Goal: Task Accomplishment & Management: Manage account settings

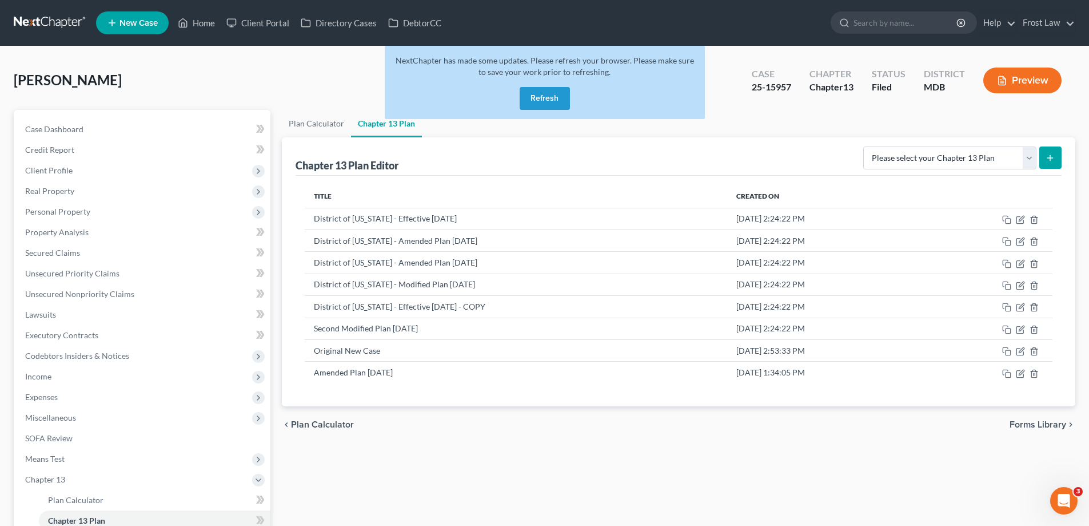
click at [536, 97] on button "Refresh" at bounding box center [545, 98] width 50 height 23
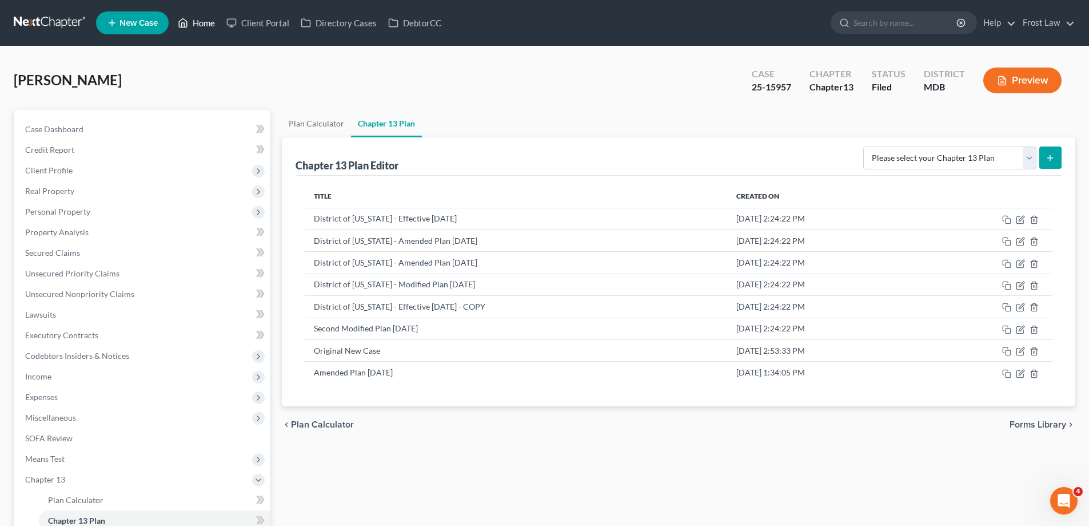
click at [201, 25] on link "Home" at bounding box center [196, 23] width 49 height 21
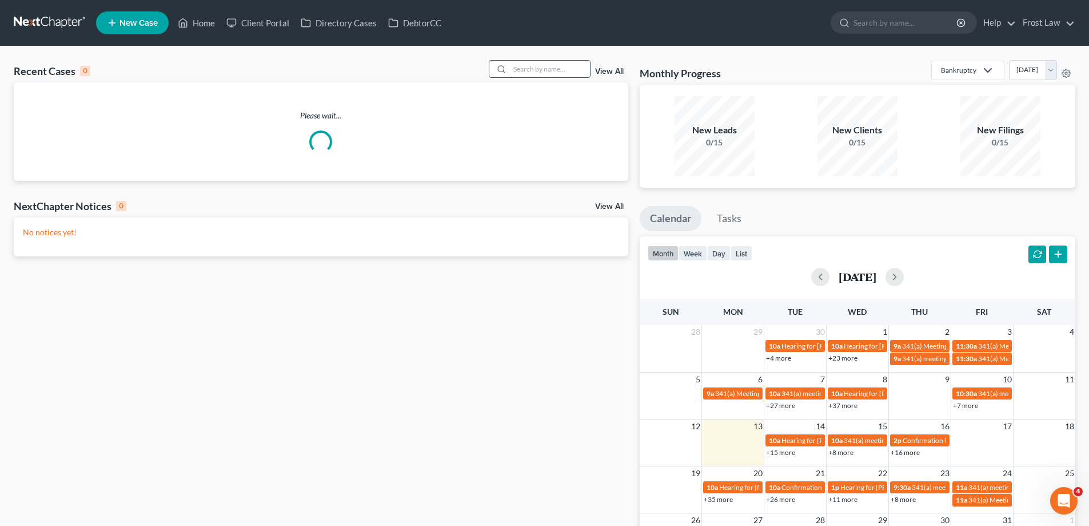
click at [547, 66] on input "search" at bounding box center [550, 69] width 80 height 17
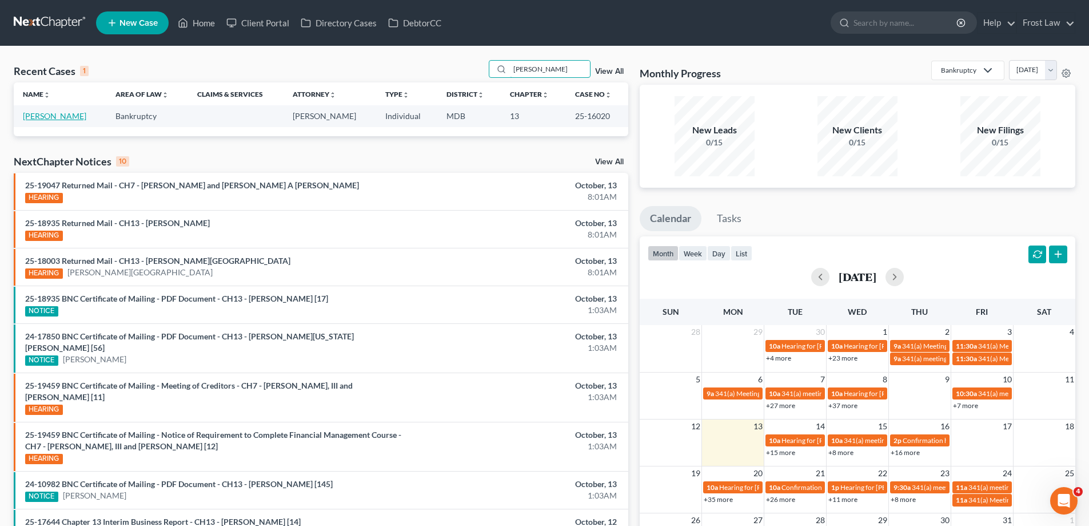
type input "[PERSON_NAME]"
click at [74, 120] on link "[PERSON_NAME]" at bounding box center [54, 116] width 63 height 10
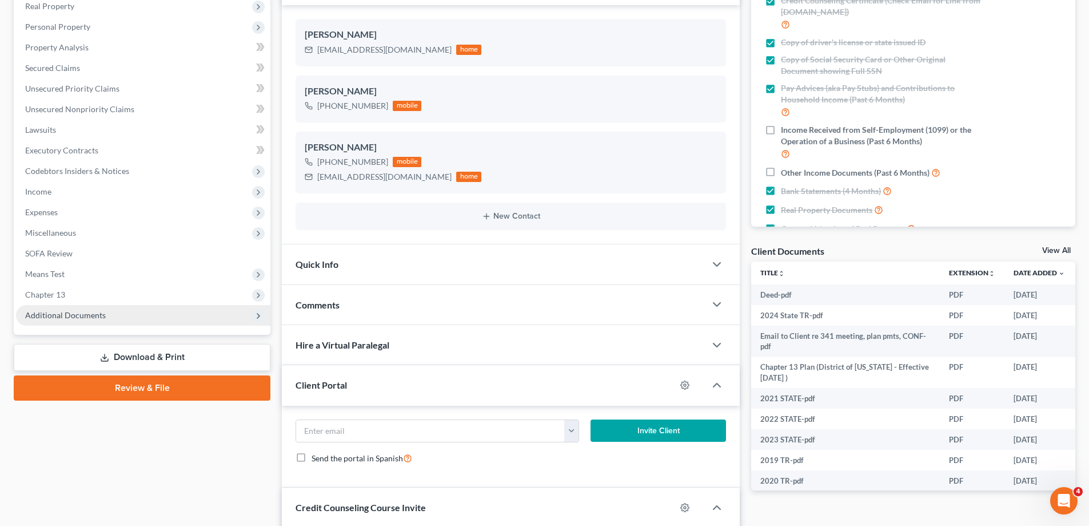
scroll to position [229, 0]
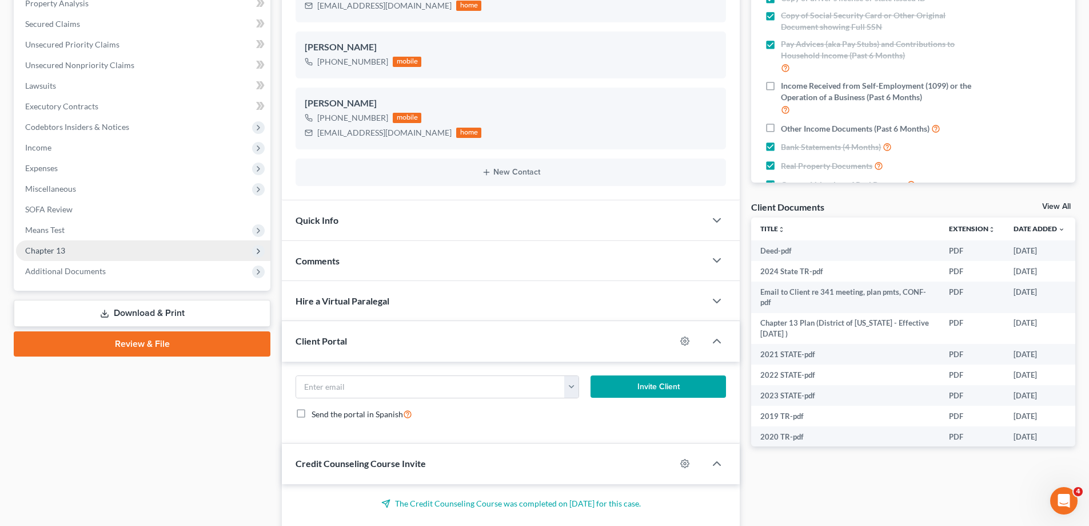
click at [93, 256] on span "Chapter 13" at bounding box center [143, 250] width 254 height 21
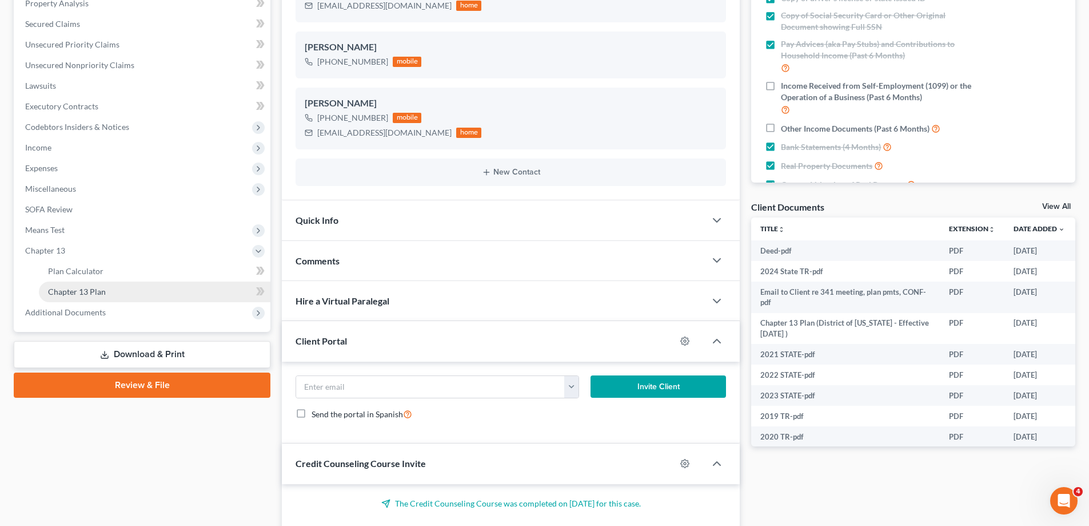
click at [130, 296] on link "Chapter 13 Plan" at bounding box center [155, 291] width 232 height 21
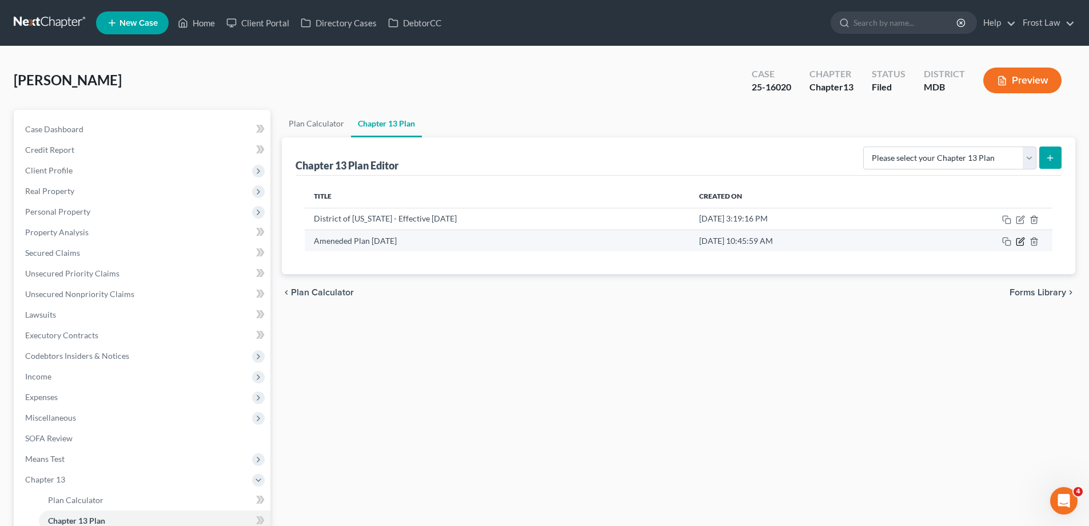
click at [1021, 243] on icon "button" at bounding box center [1020, 241] width 9 height 9
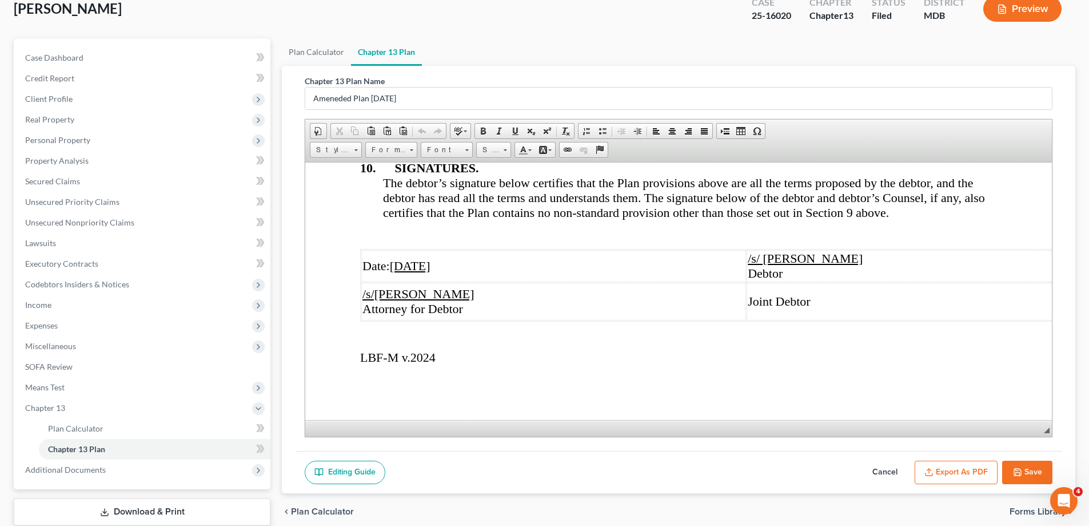
scroll to position [144, 0]
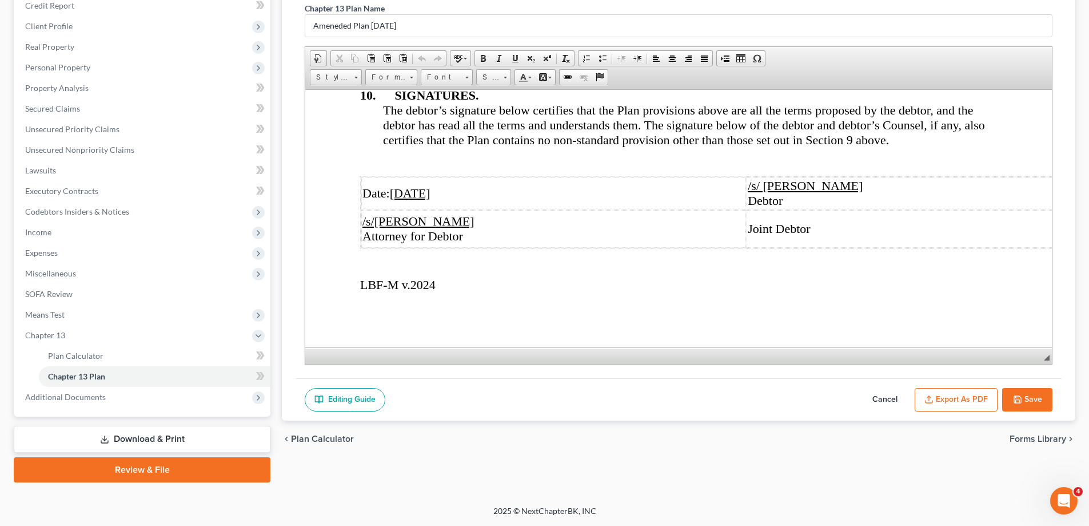
click at [958, 401] on button "Export as PDF" at bounding box center [956, 400] width 83 height 24
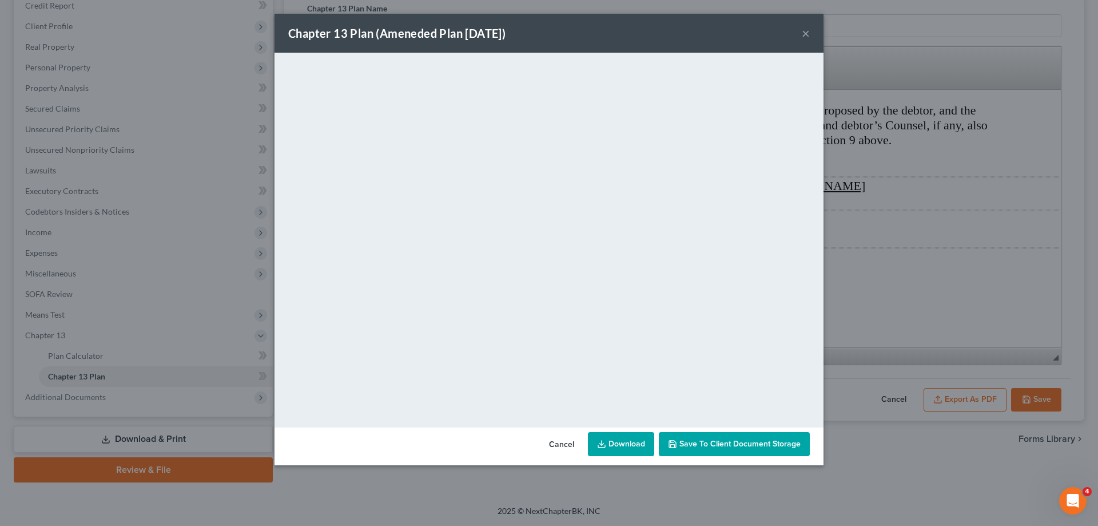
click at [801, 33] on div "Chapter 13 Plan (Ameneded Plan [DATE]) ×" at bounding box center [548, 33] width 549 height 39
click at [807, 31] on button "×" at bounding box center [806, 33] width 8 height 14
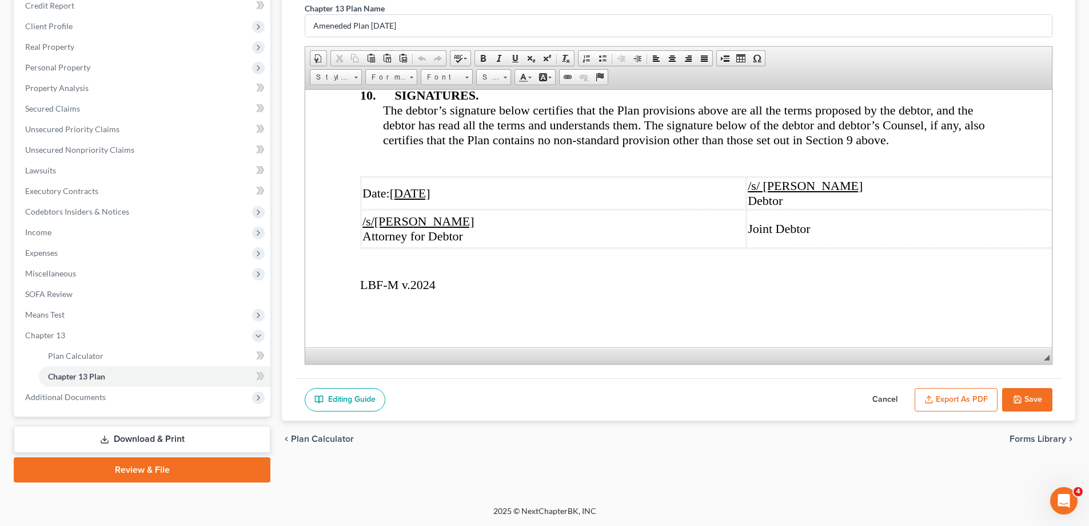
click at [1016, 396] on icon "button" at bounding box center [1017, 399] width 7 height 7
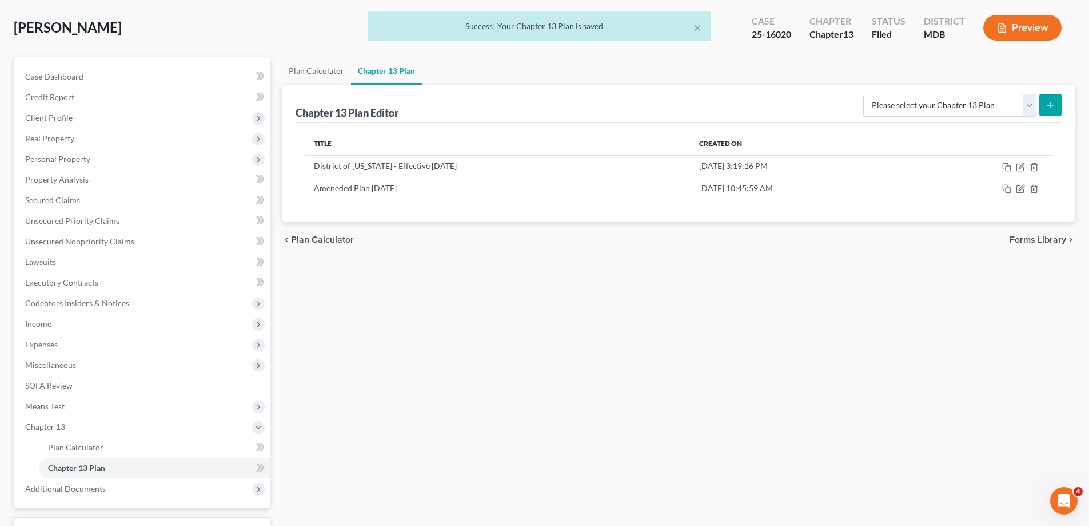
scroll to position [0, 0]
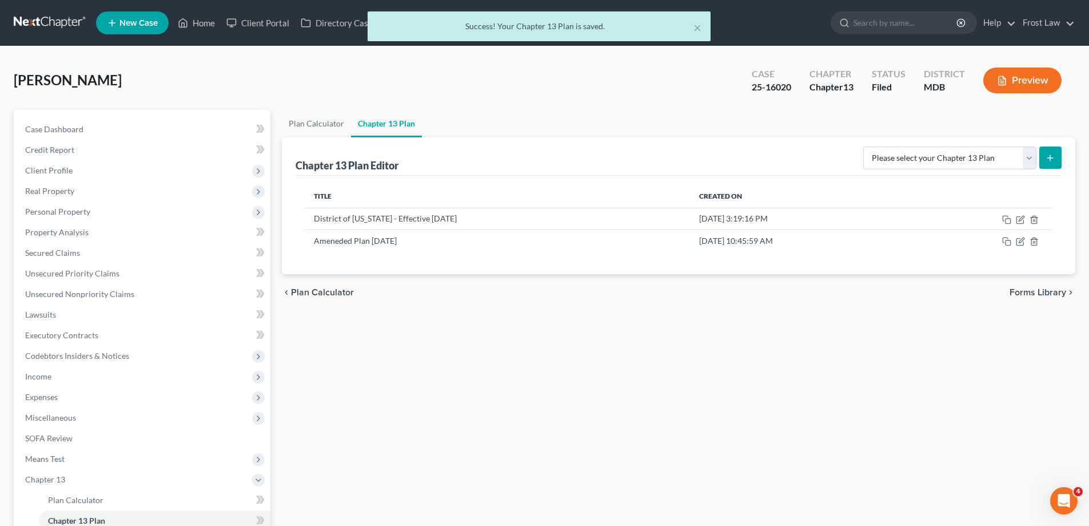
click at [217, 29] on div "× Success! Your Chapter 13 Plan is saved." at bounding box center [538, 28] width 1089 height 35
click at [700, 25] on button "×" at bounding box center [698, 28] width 8 height 14
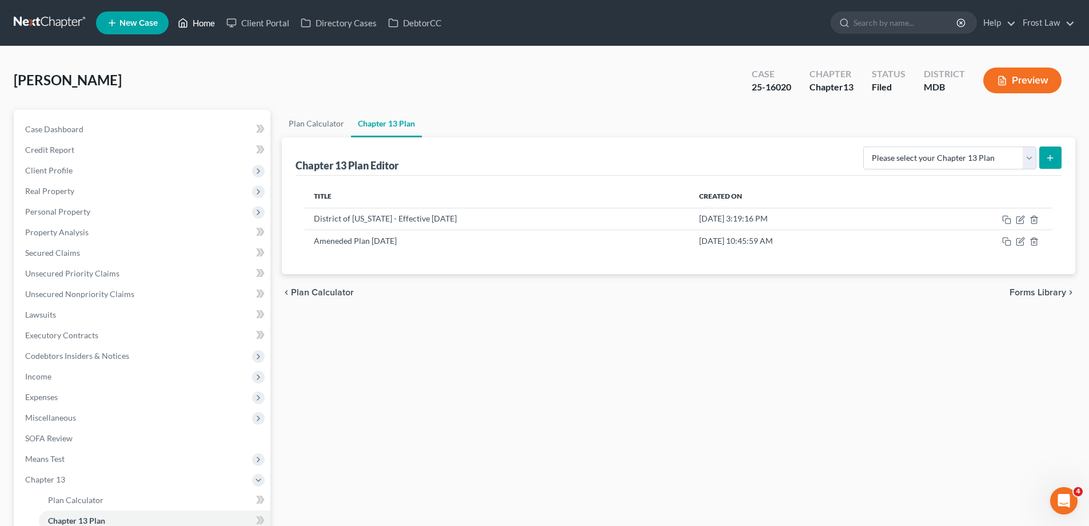
drag, startPoint x: 187, startPoint y: 25, endPoint x: 193, endPoint y: 27, distance: 6.2
click at [188, 25] on icon at bounding box center [183, 23] width 10 height 14
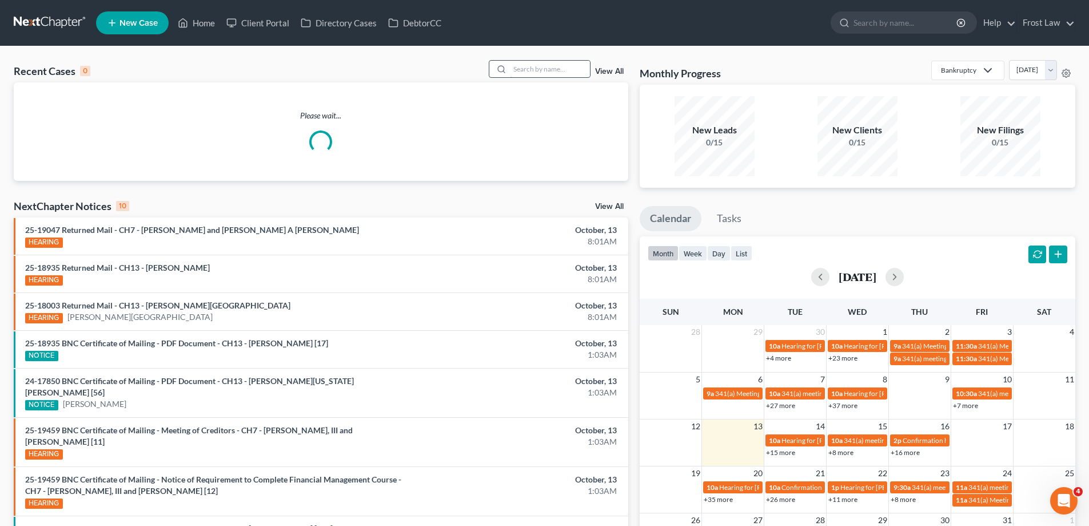
click at [535, 70] on input "search" at bounding box center [550, 69] width 80 height 17
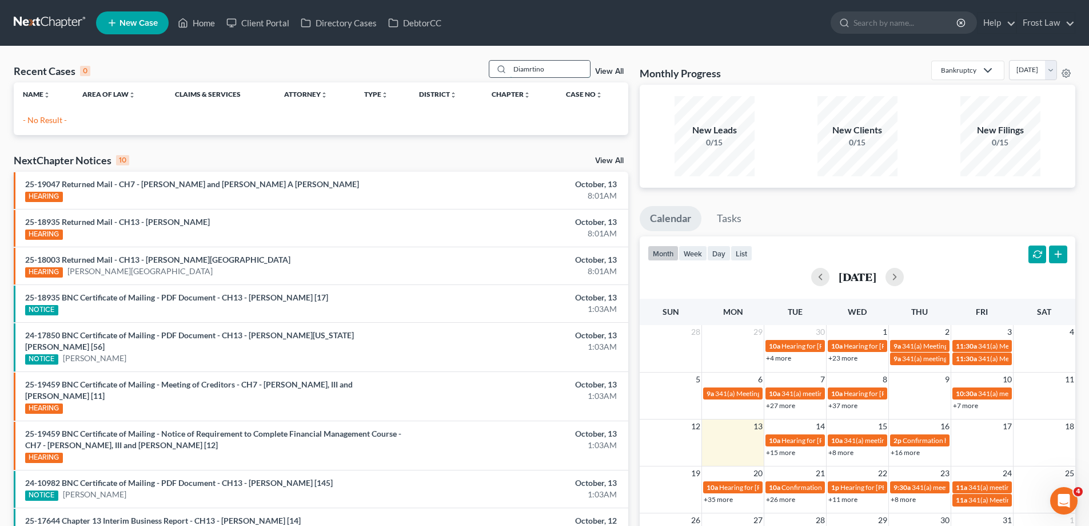
drag, startPoint x: 548, startPoint y: 65, endPoint x: 522, endPoint y: 67, distance: 25.8
click at [522, 67] on input "Diamrtino" at bounding box center [550, 69] width 80 height 17
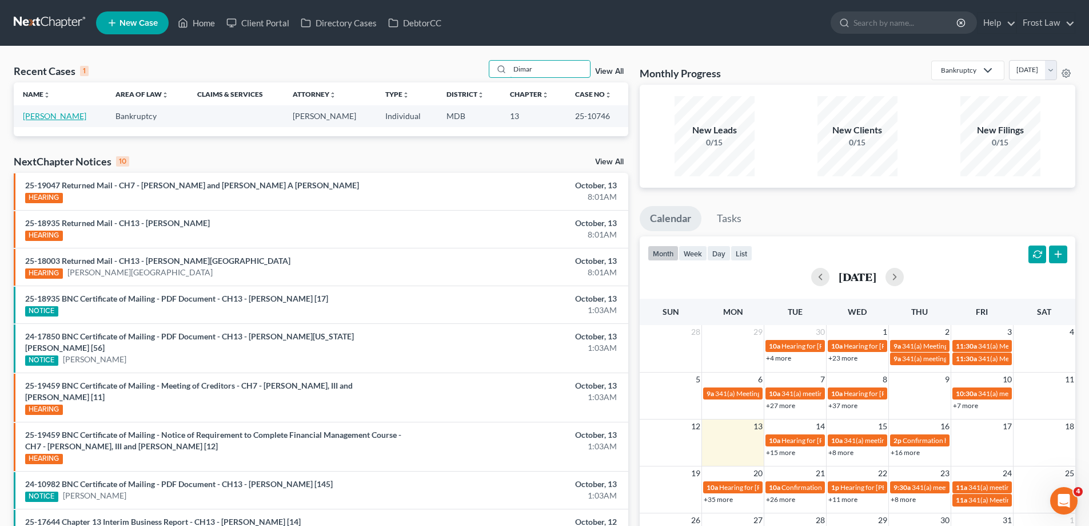
type input "Dimar"
click at [30, 115] on link "[PERSON_NAME]" at bounding box center [54, 116] width 63 height 10
select select "2"
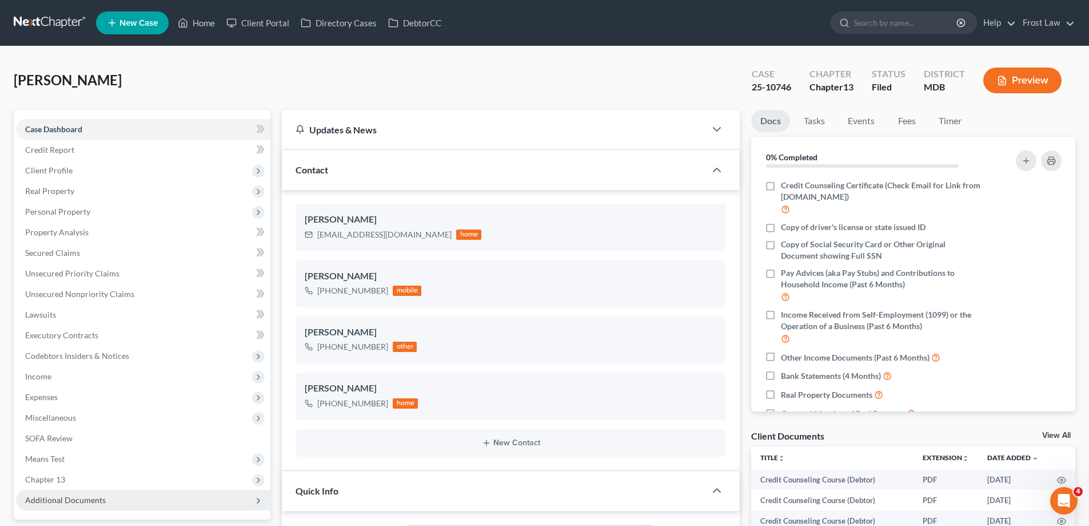
click at [91, 497] on span "Additional Documents" at bounding box center [65, 500] width 81 height 10
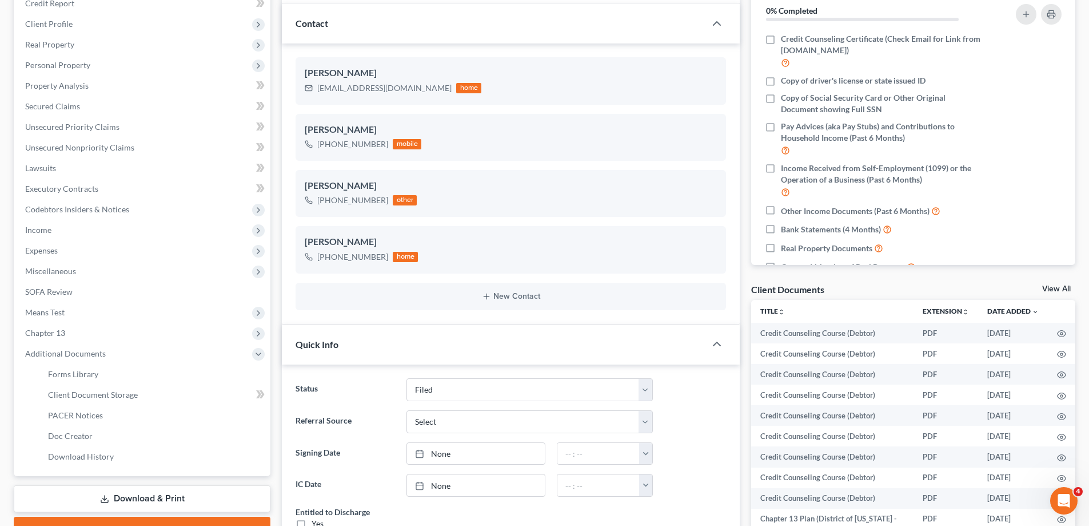
scroll to position [229, 0]
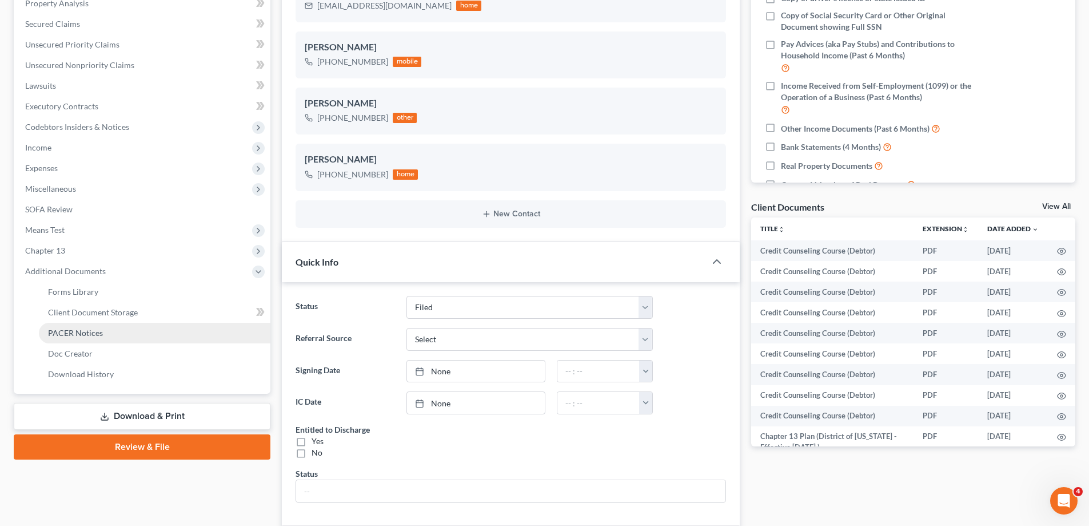
click at [93, 335] on span "PACER Notices" at bounding box center [75, 333] width 55 height 10
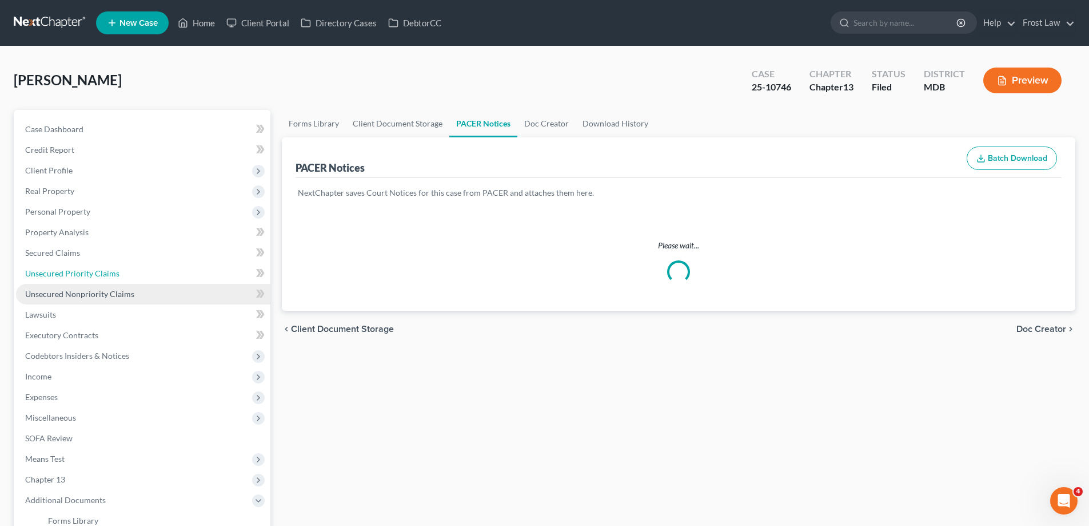
click at [90, 278] on link "Unsecured Priority Claims" at bounding box center [143, 273] width 254 height 21
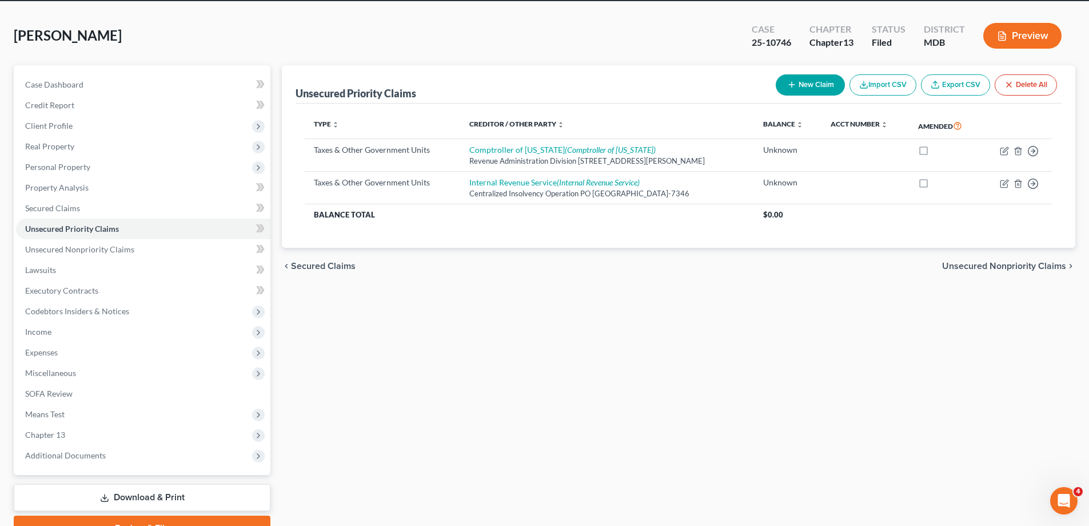
scroll to position [103, 0]
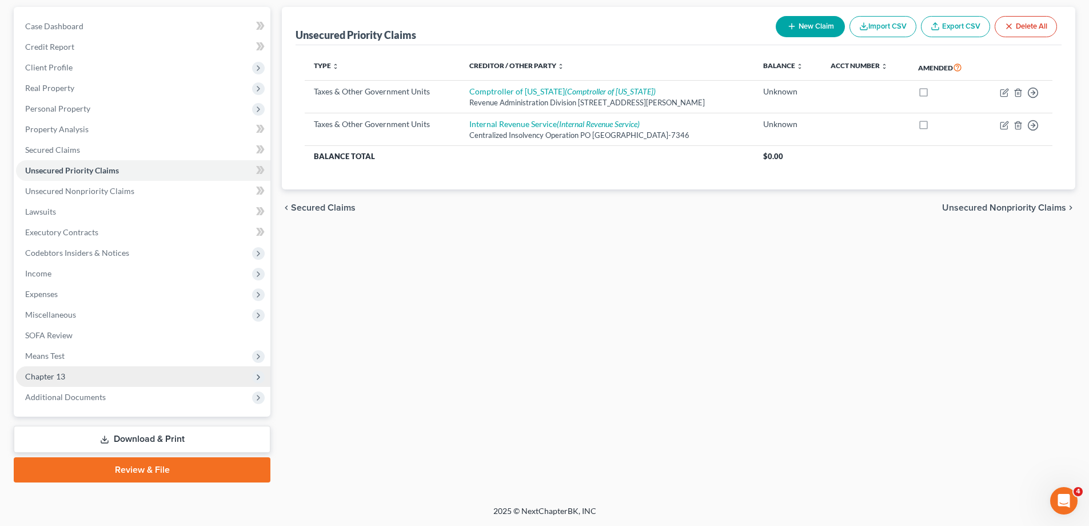
click at [72, 375] on span "Chapter 13" at bounding box center [143, 376] width 254 height 21
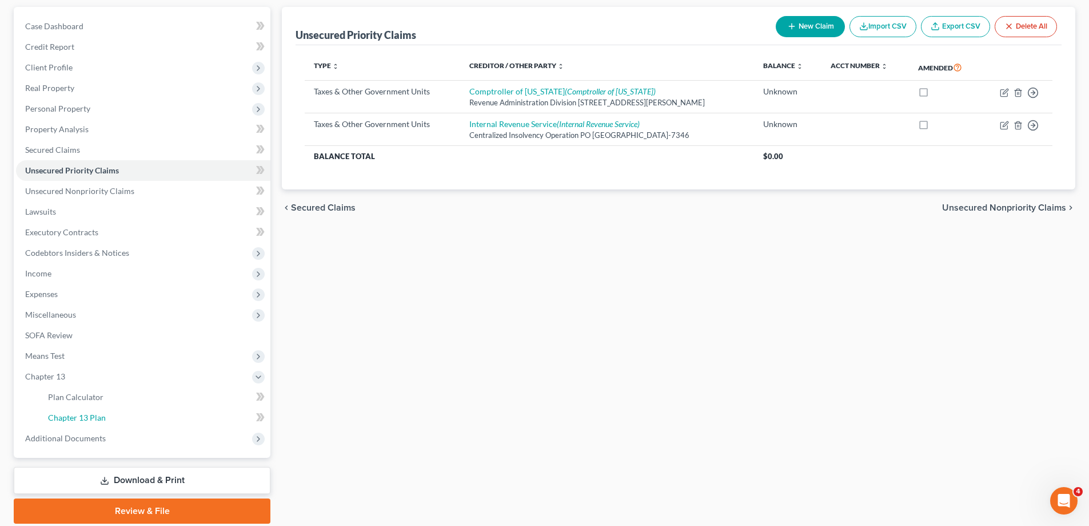
drag, startPoint x: 83, startPoint y: 413, endPoint x: 329, endPoint y: 379, distance: 247.8
click at [83, 413] on span "Chapter 13 Plan" at bounding box center [77, 417] width 58 height 10
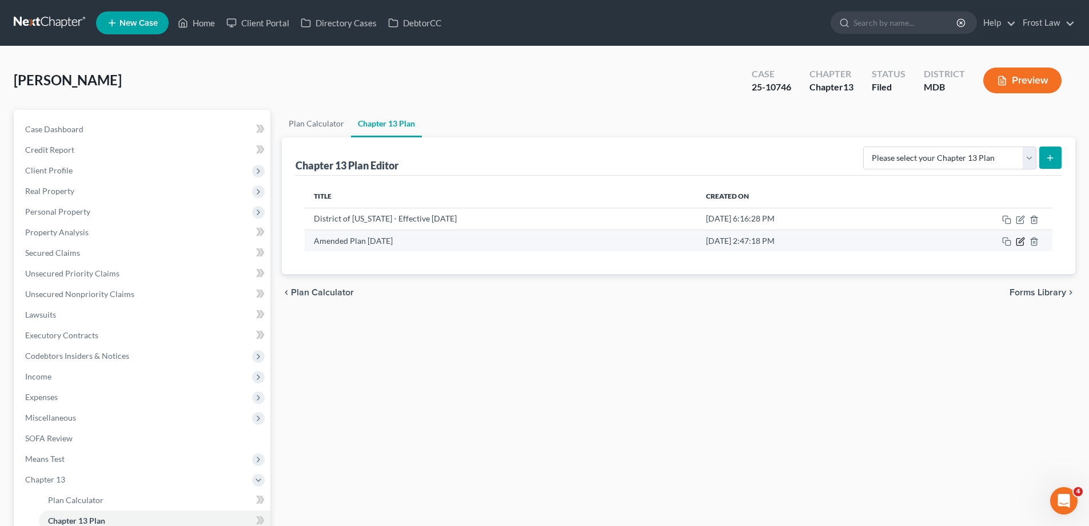
click at [1020, 242] on icon "button" at bounding box center [1021, 239] width 5 height 5
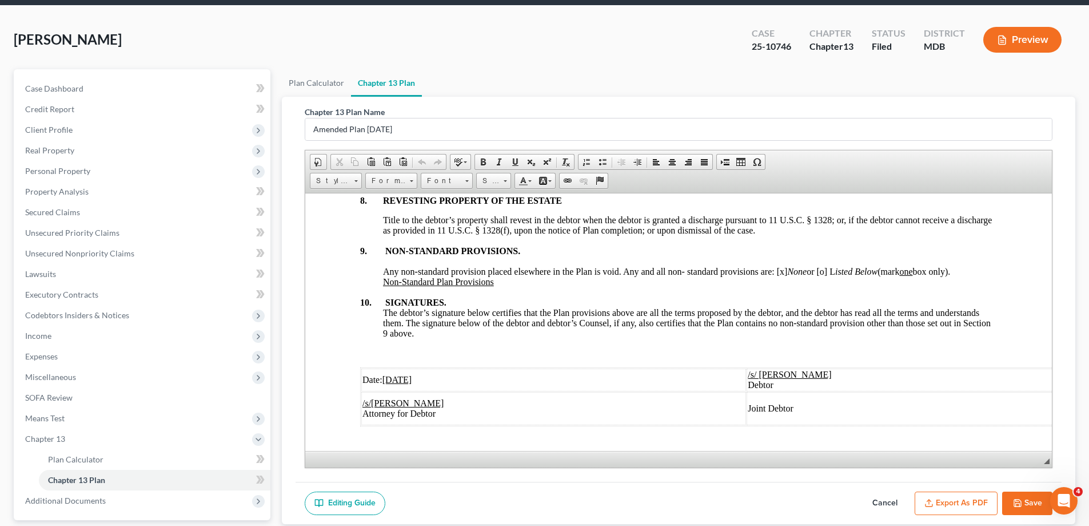
scroll to position [144, 0]
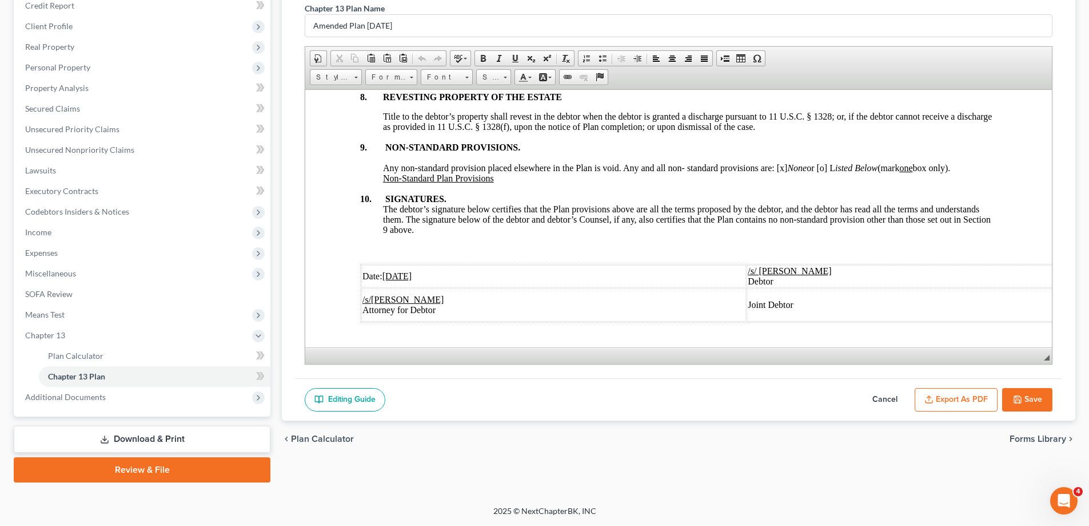
click at [873, 400] on button "Cancel" at bounding box center [885, 400] width 50 height 24
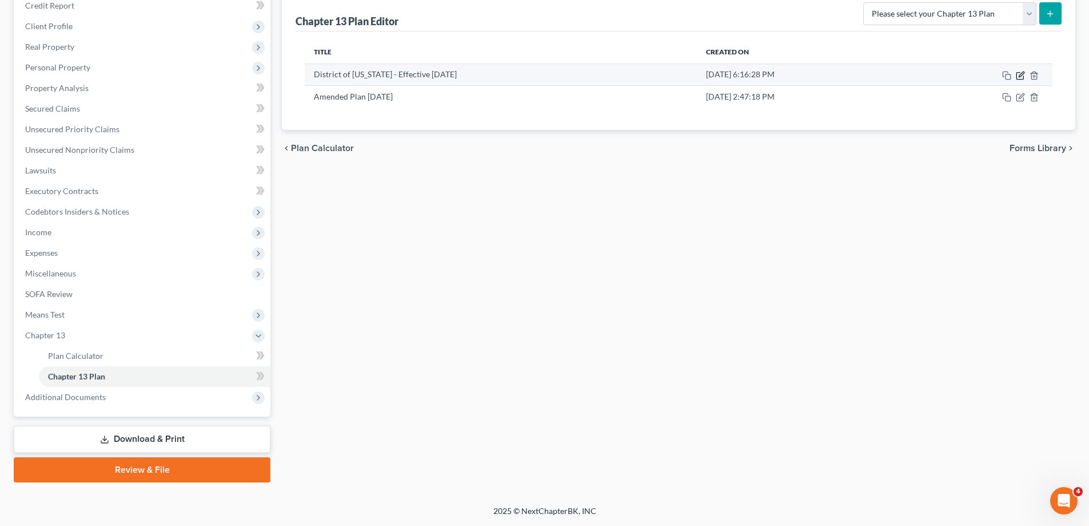
click at [1018, 76] on icon "button" at bounding box center [1020, 75] width 9 height 9
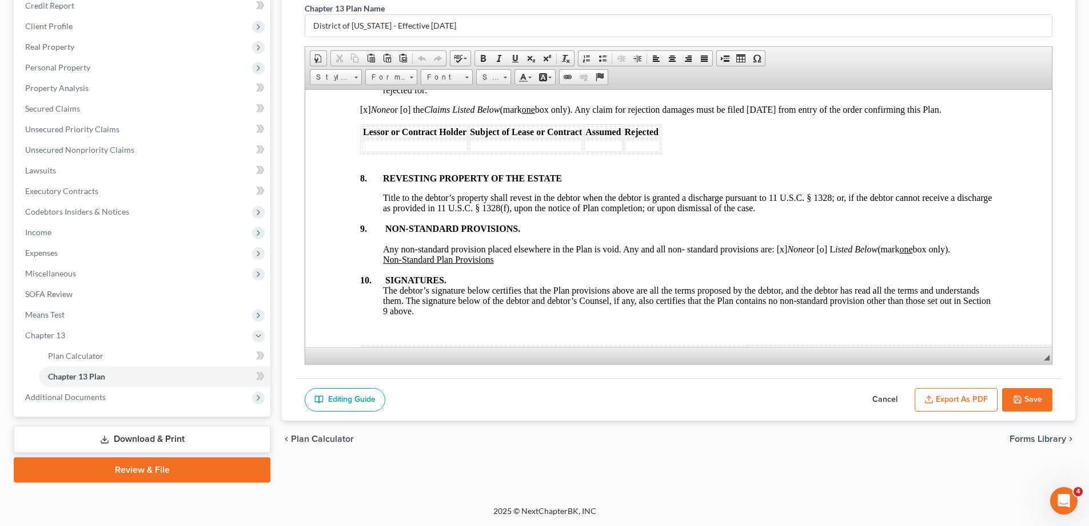
scroll to position [3576, 0]
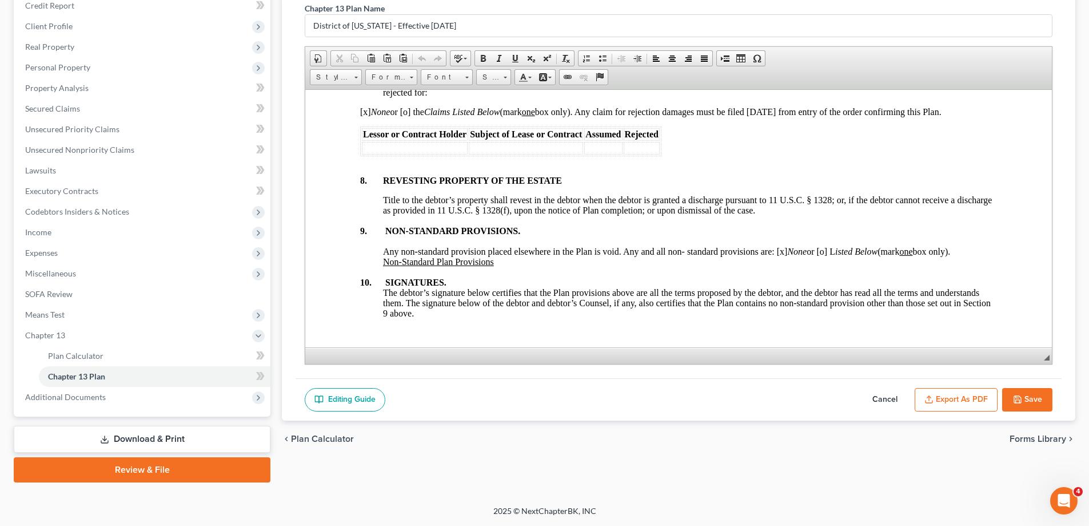
click at [881, 391] on button "Cancel" at bounding box center [885, 400] width 50 height 24
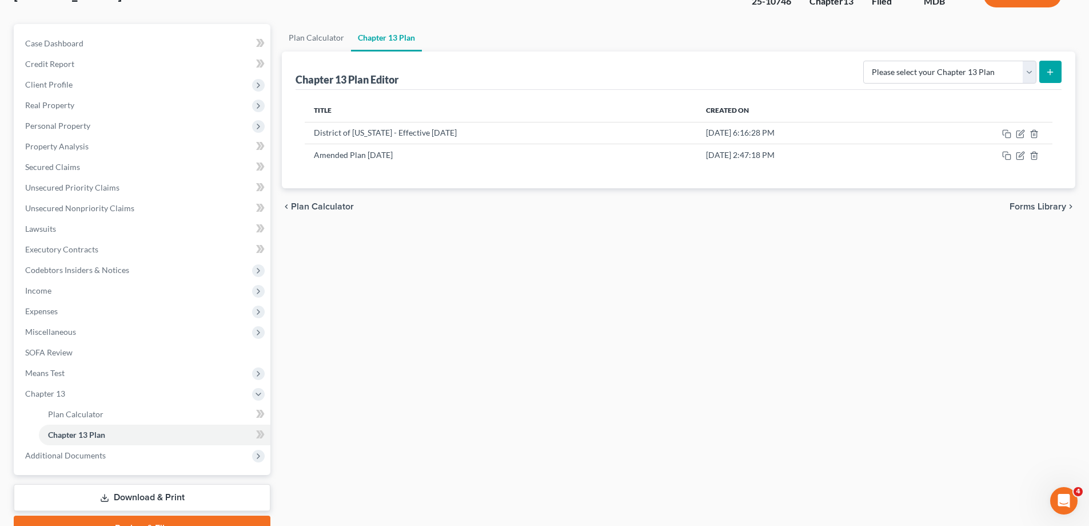
scroll to position [0, 0]
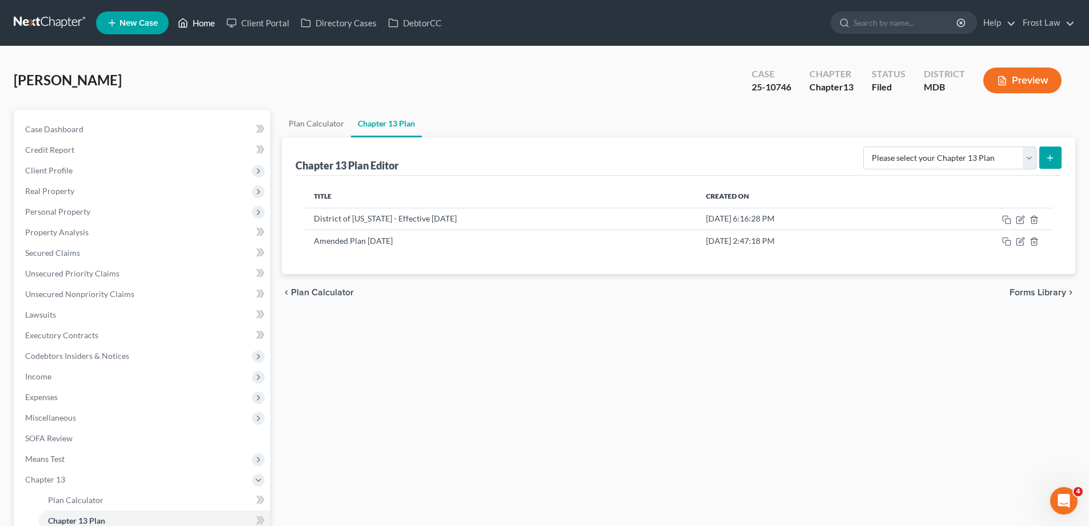
click at [193, 25] on link "Home" at bounding box center [196, 23] width 49 height 21
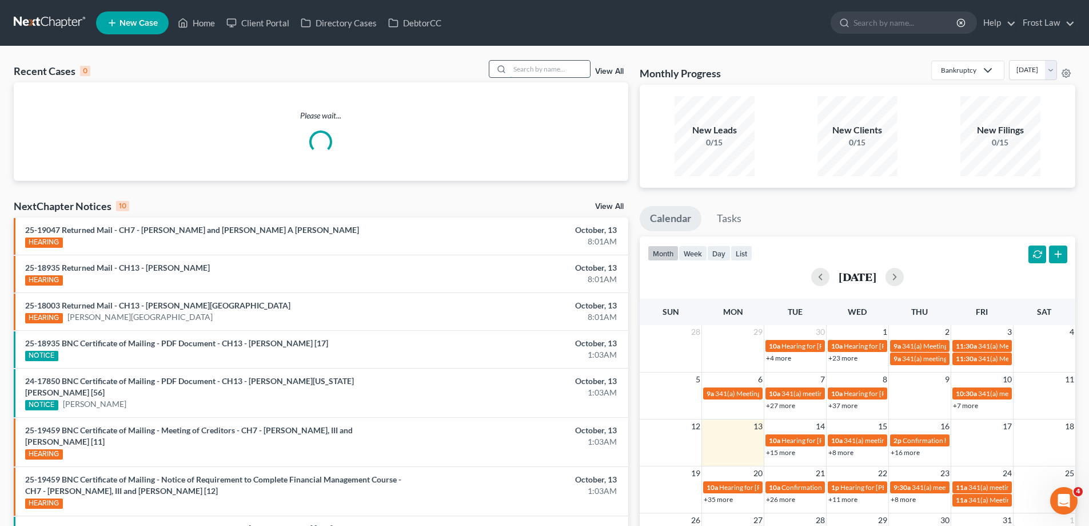
click at [558, 69] on input "search" at bounding box center [550, 69] width 80 height 17
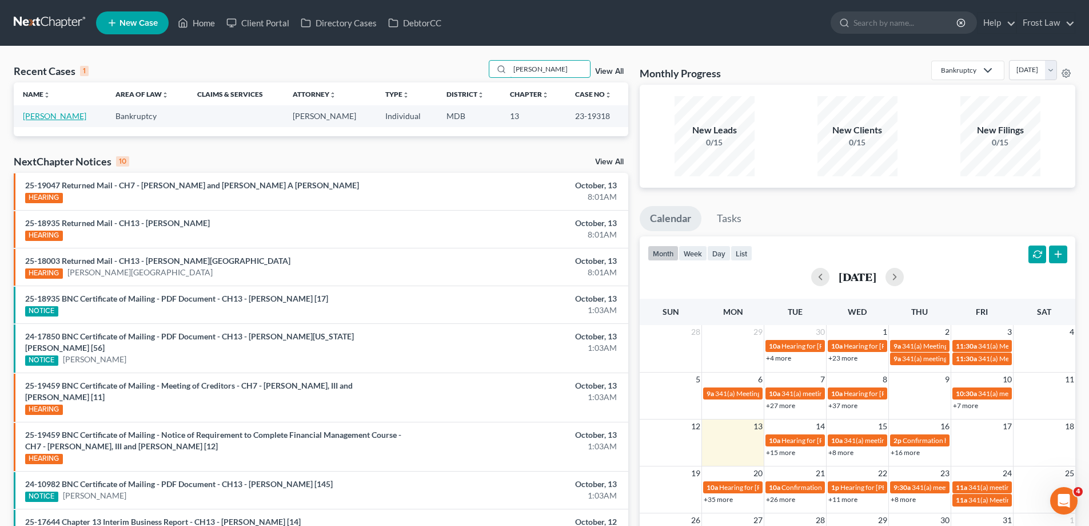
type input "[PERSON_NAME]"
click at [65, 121] on link "[PERSON_NAME]" at bounding box center [54, 116] width 63 height 10
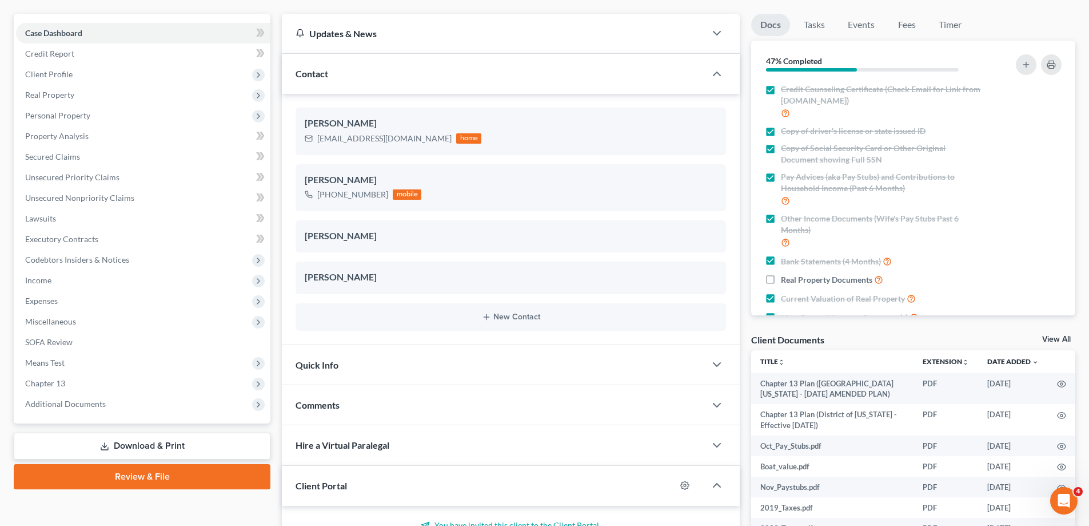
scroll to position [172, 0]
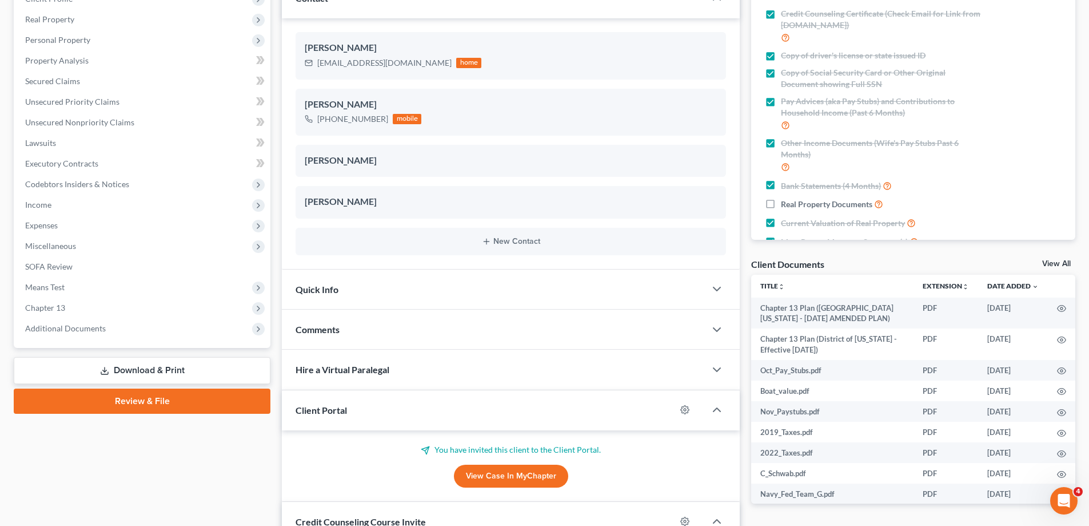
click at [128, 332] on span "Additional Documents" at bounding box center [143, 328] width 254 height 21
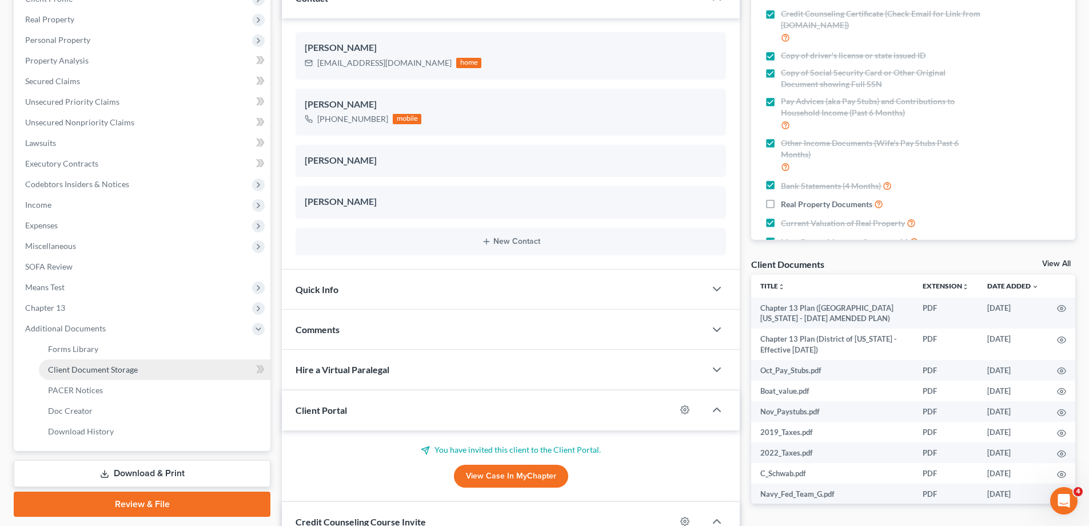
scroll to position [16, 0]
click at [122, 387] on link "PACER Notices" at bounding box center [155, 390] width 232 height 21
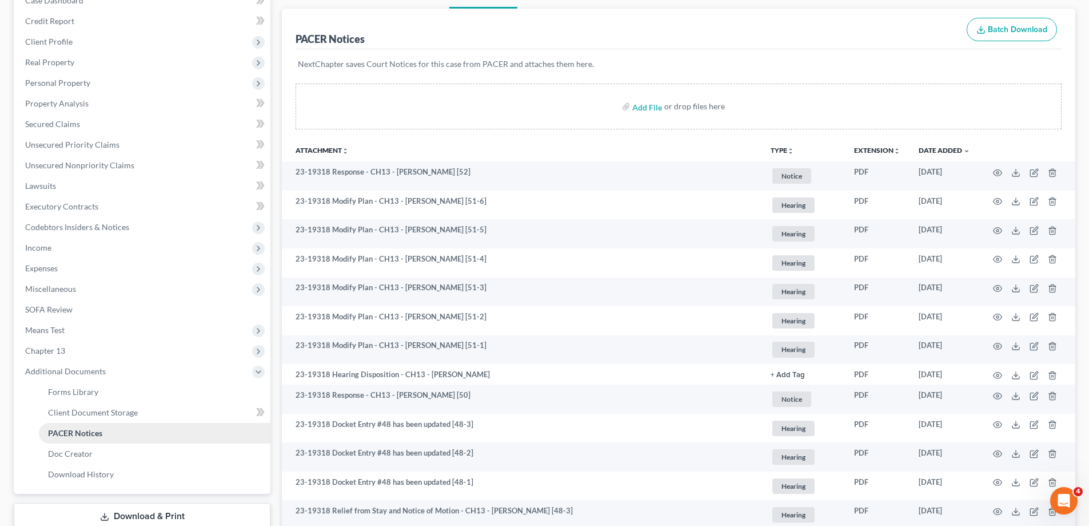
scroll to position [229, 0]
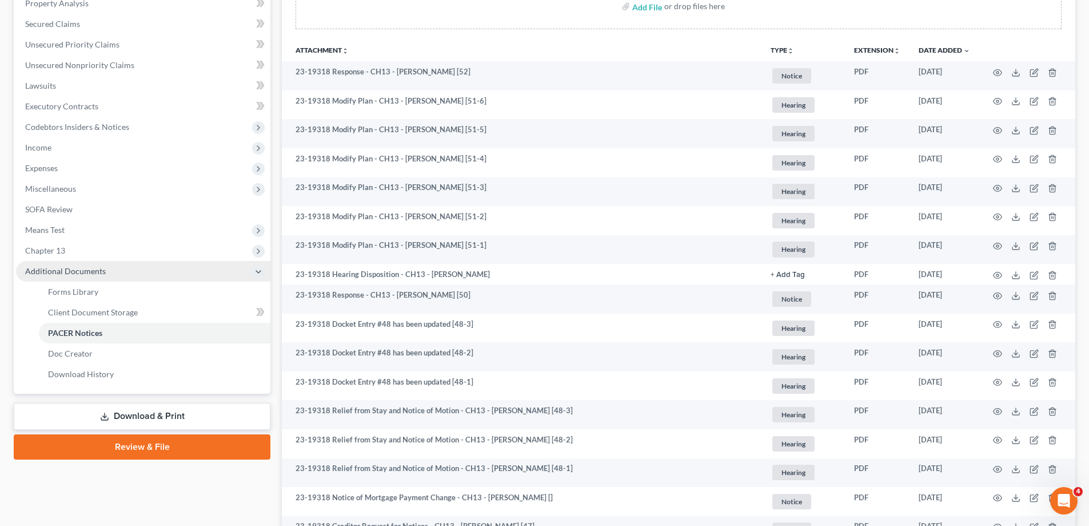
click at [95, 245] on span "Chapter 13" at bounding box center [143, 250] width 254 height 21
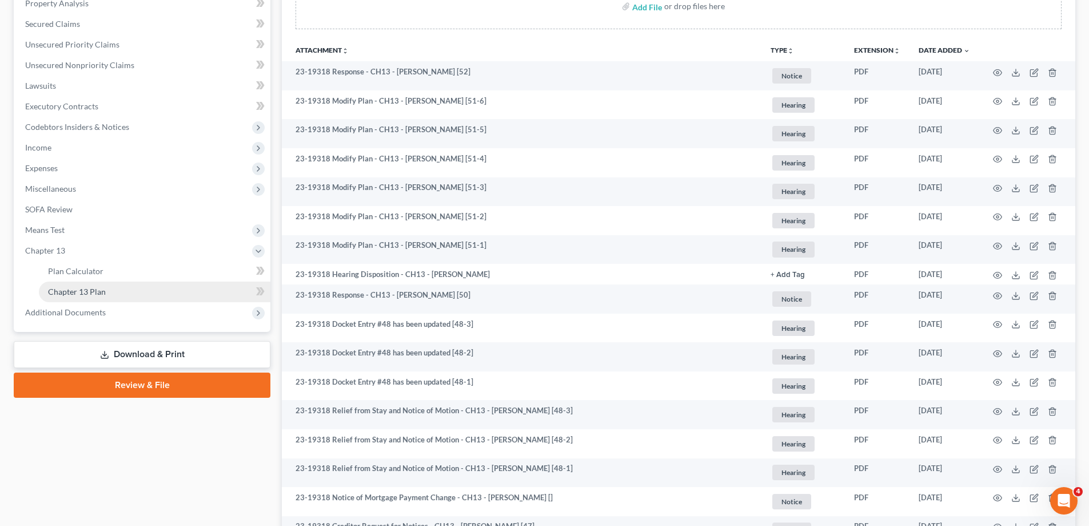
click at [112, 285] on link "Chapter 13 Plan" at bounding box center [155, 291] width 232 height 21
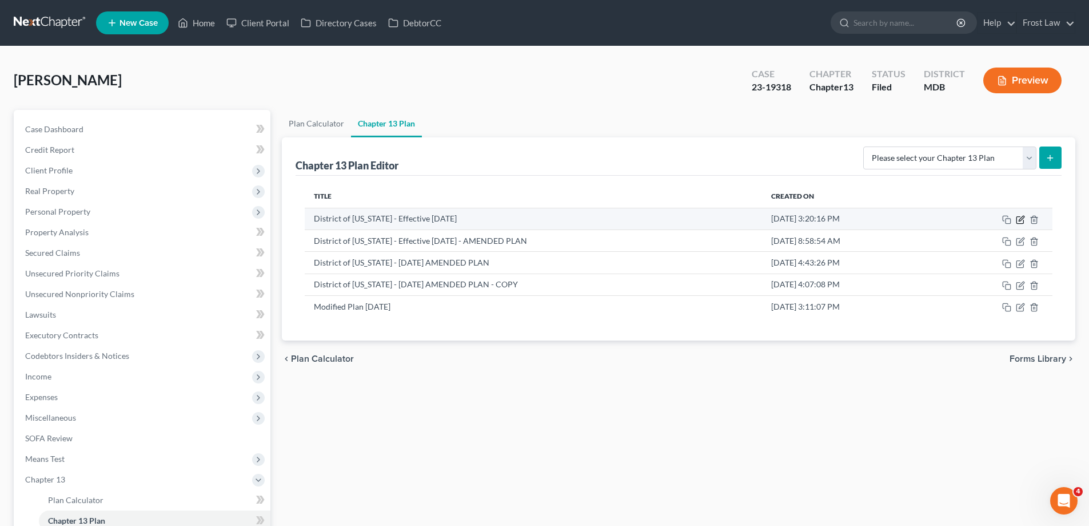
click at [1018, 219] on icon "button" at bounding box center [1020, 219] width 9 height 9
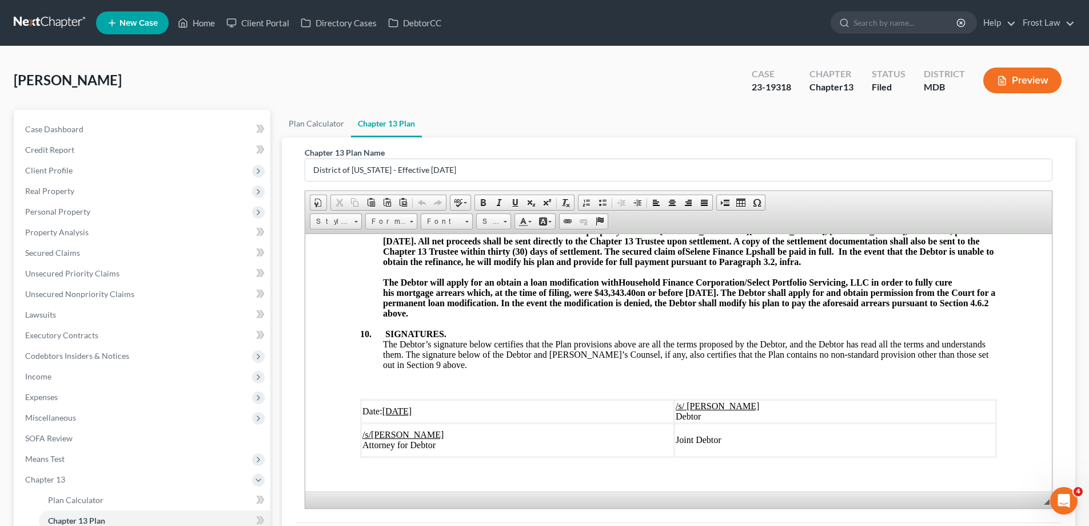
scroll to position [3958, 0]
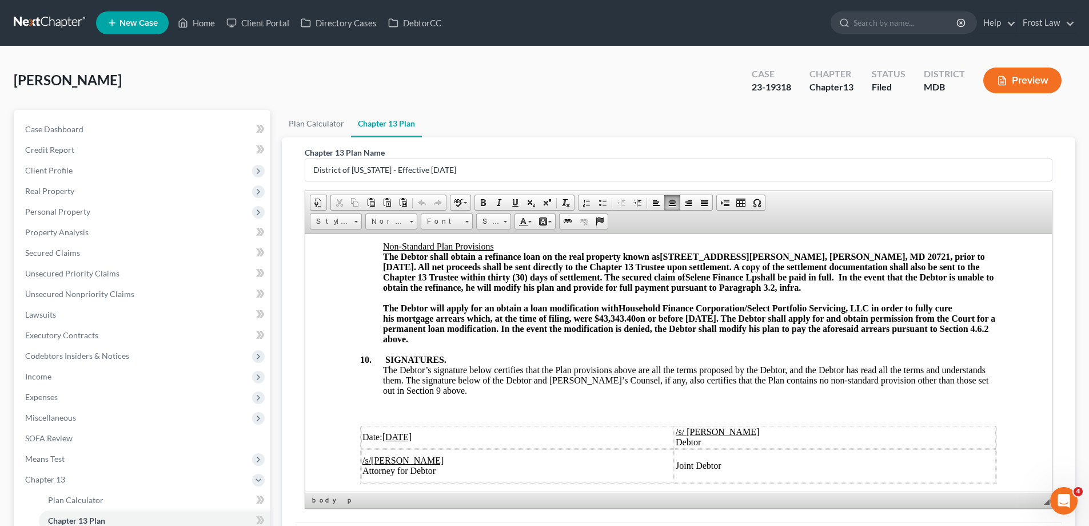
drag, startPoint x: 453, startPoint y: 348, endPoint x: 385, endPoint y: 316, distance: 75.5
click at [385, 316] on div "The Debtor will apply for an obtain a loan modification with Household Finance …" at bounding box center [690, 322] width 614 height 41
copy strong "The Debtor will apply for an obtain a loan modification with Household Finance …"
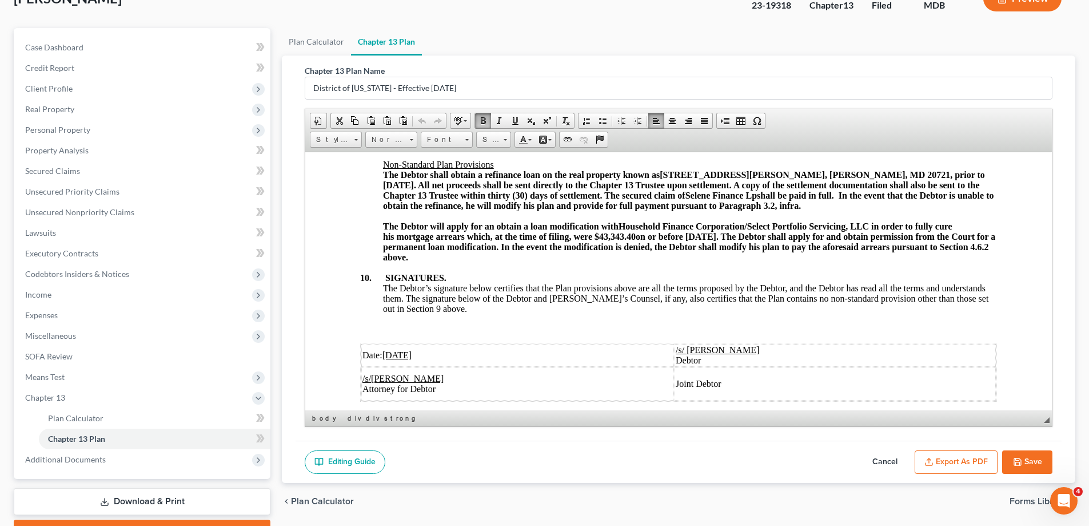
scroll to position [144, 0]
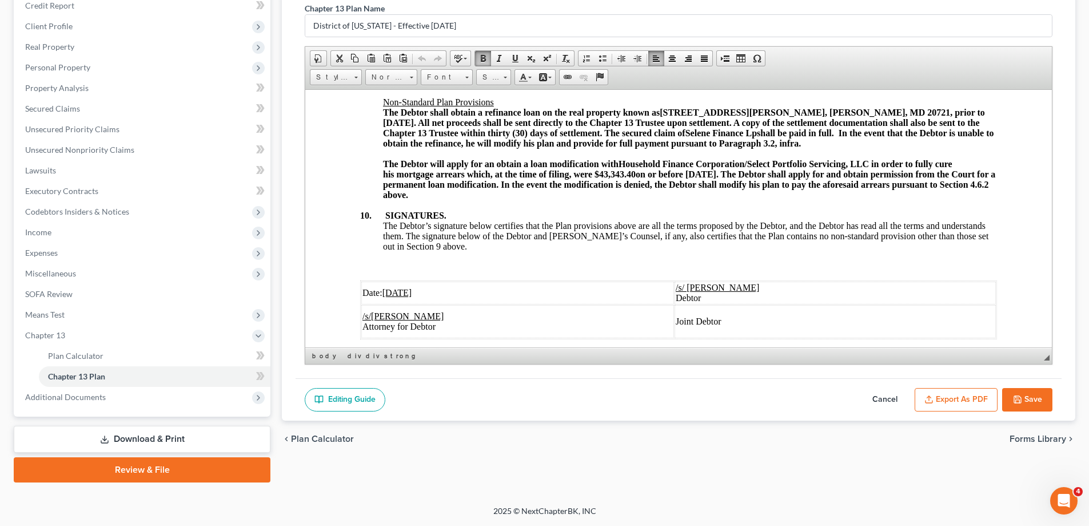
click at [884, 400] on button "Cancel" at bounding box center [885, 400] width 50 height 24
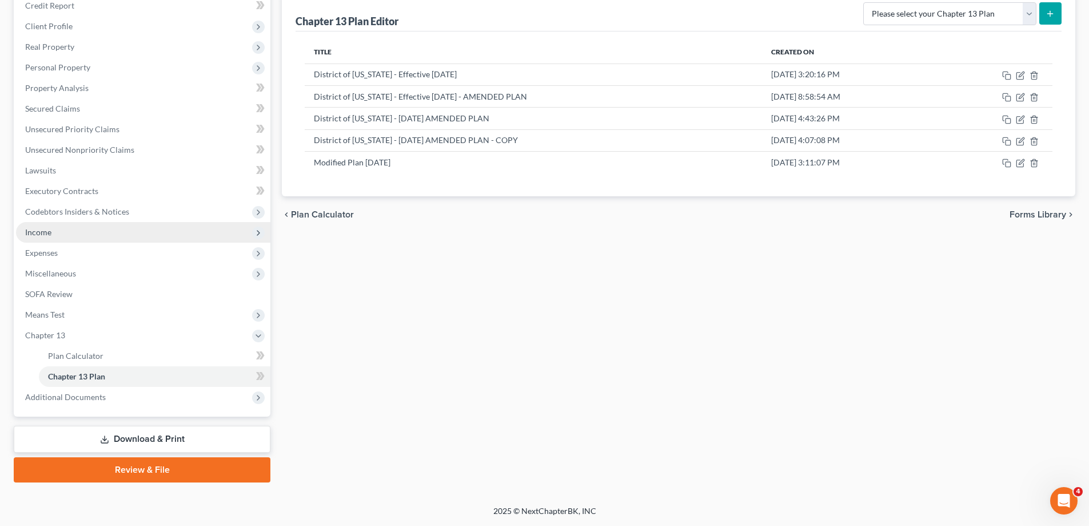
scroll to position [0, 0]
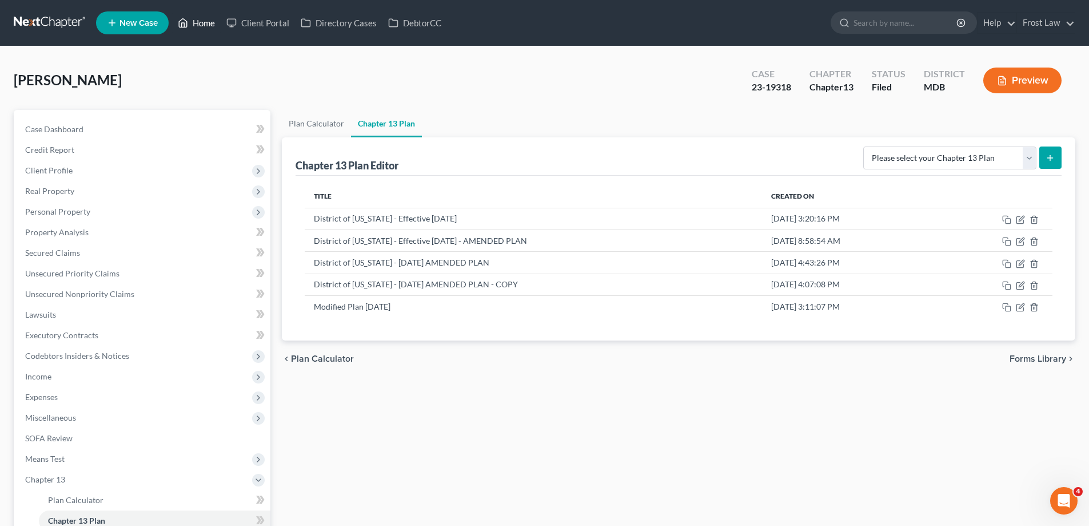
click at [205, 22] on link "Home" at bounding box center [196, 23] width 49 height 21
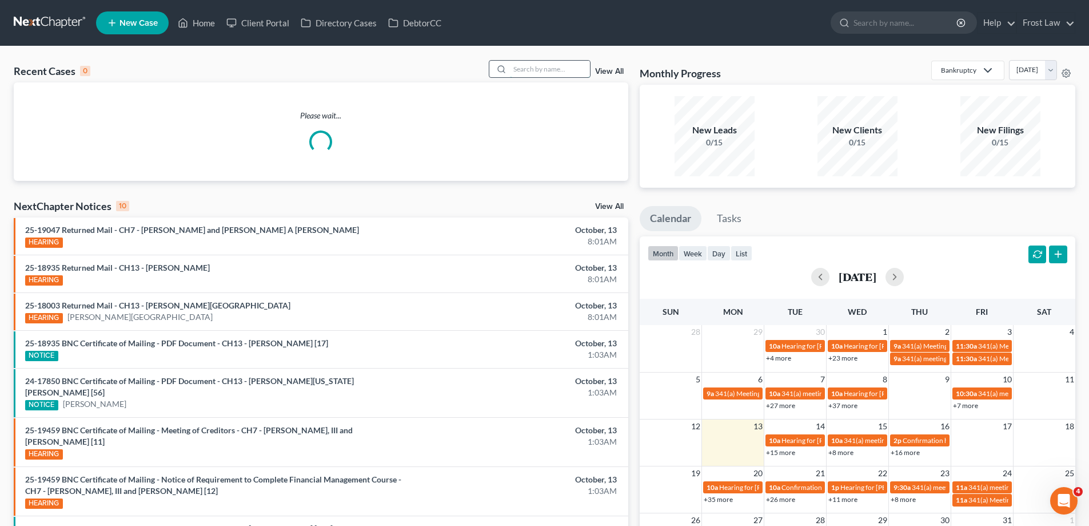
click at [535, 69] on input "search" at bounding box center [550, 69] width 80 height 17
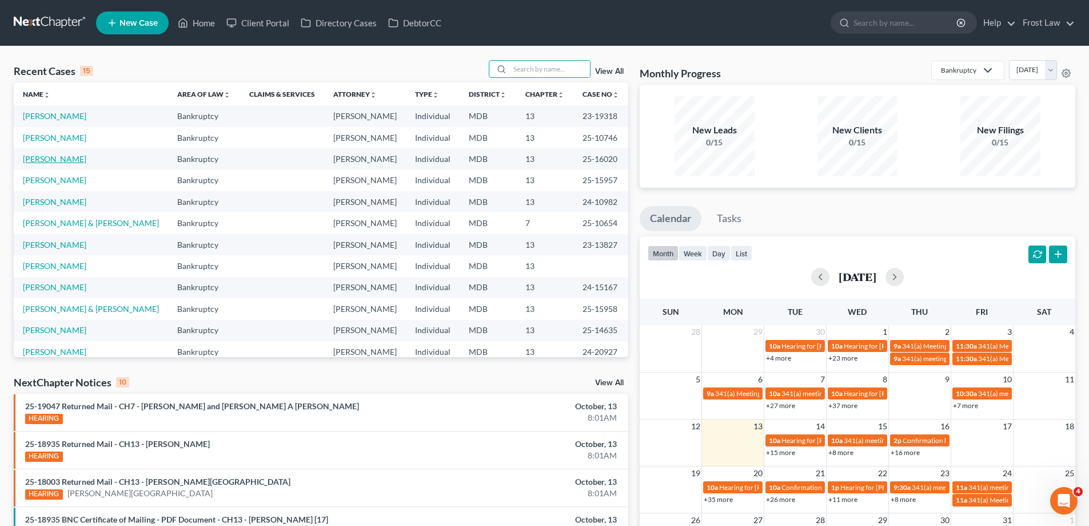
click at [71, 162] on link "[PERSON_NAME]" at bounding box center [54, 159] width 63 height 10
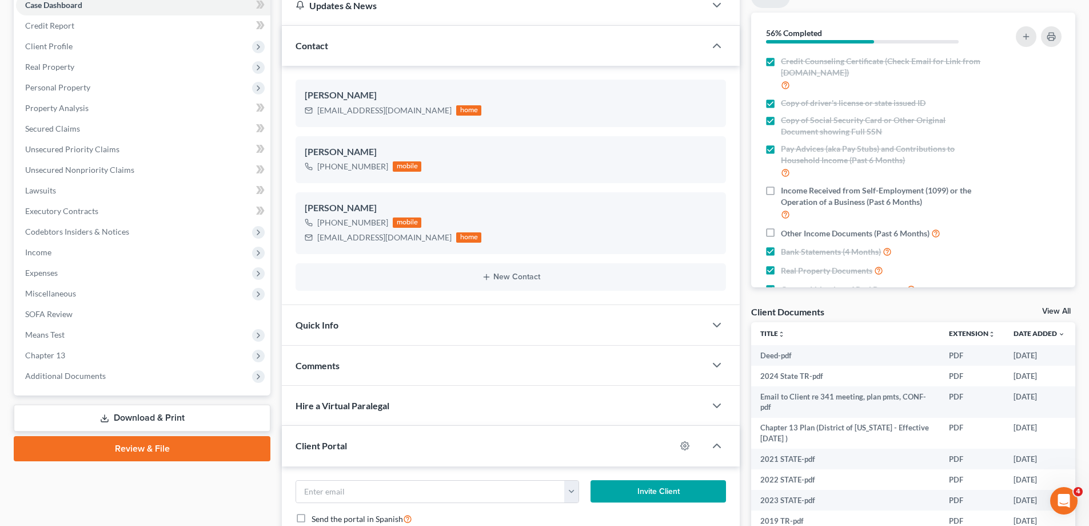
scroll to position [229, 0]
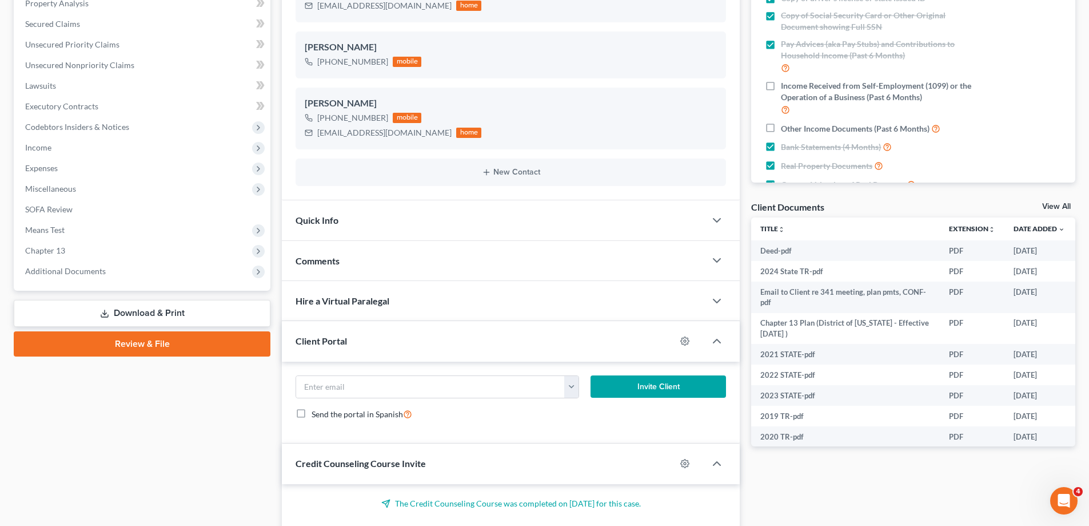
click at [62, 251] on span "Chapter 13" at bounding box center [45, 250] width 40 height 10
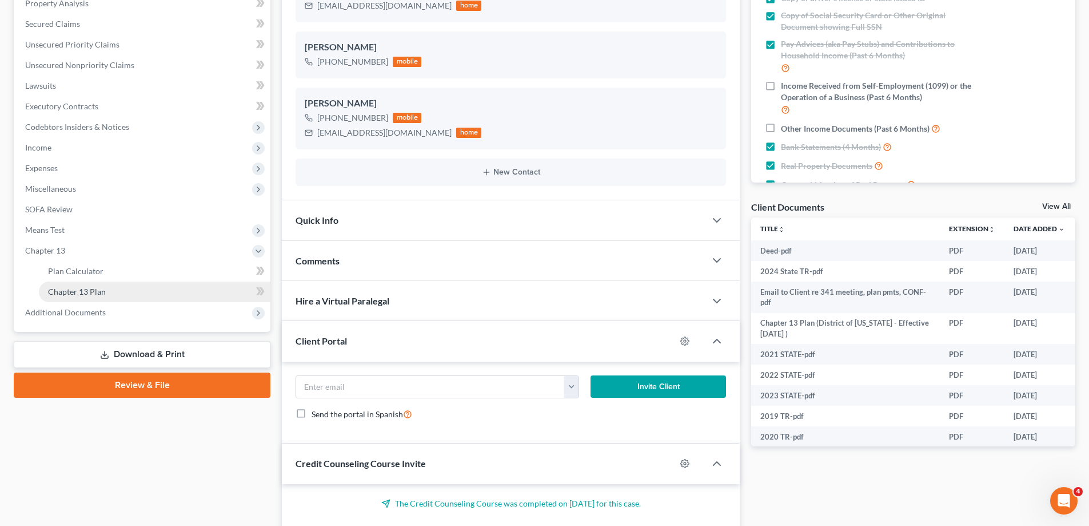
click at [73, 293] on span "Chapter 13 Plan" at bounding box center [77, 291] width 58 height 10
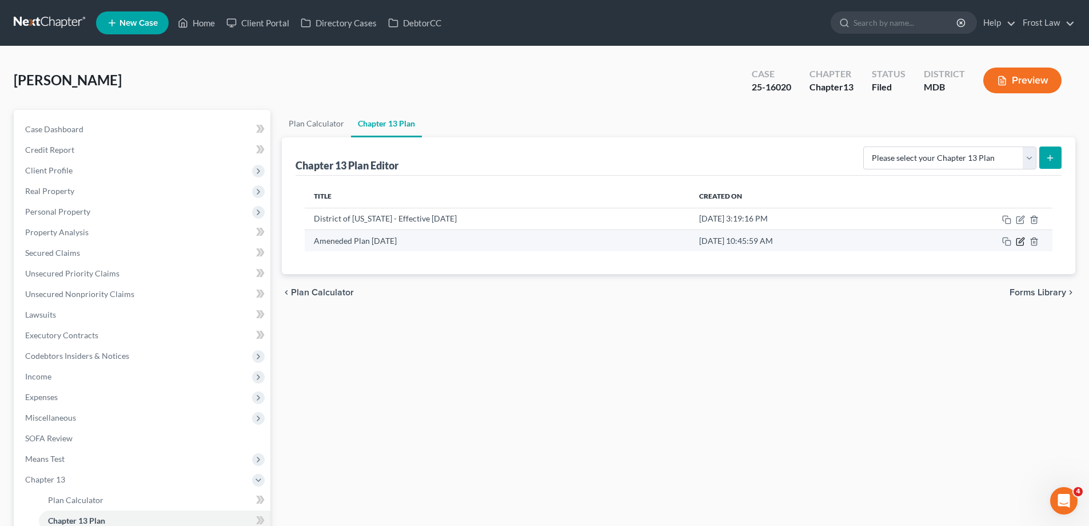
click at [1017, 244] on icon "button" at bounding box center [1020, 241] width 7 height 7
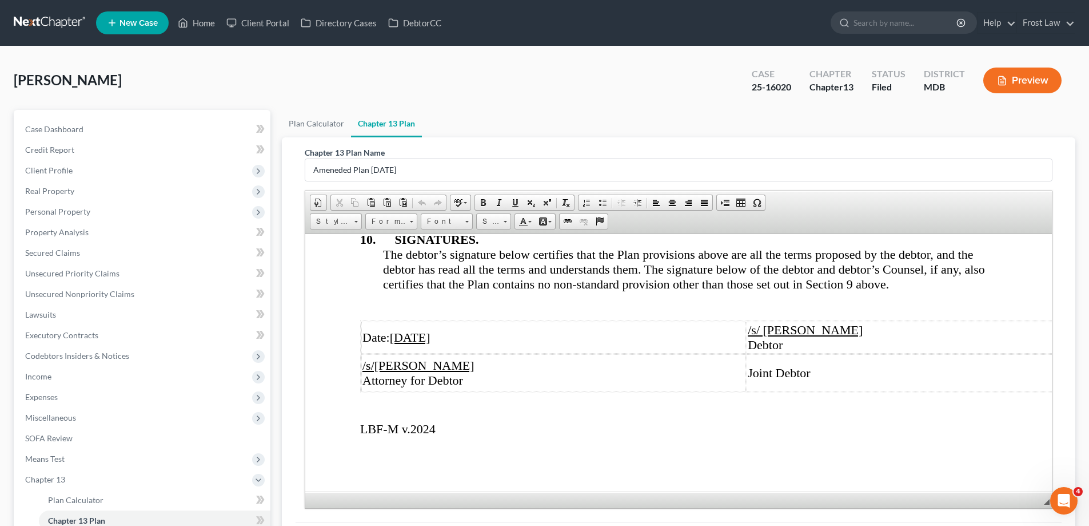
scroll to position [5021, 0]
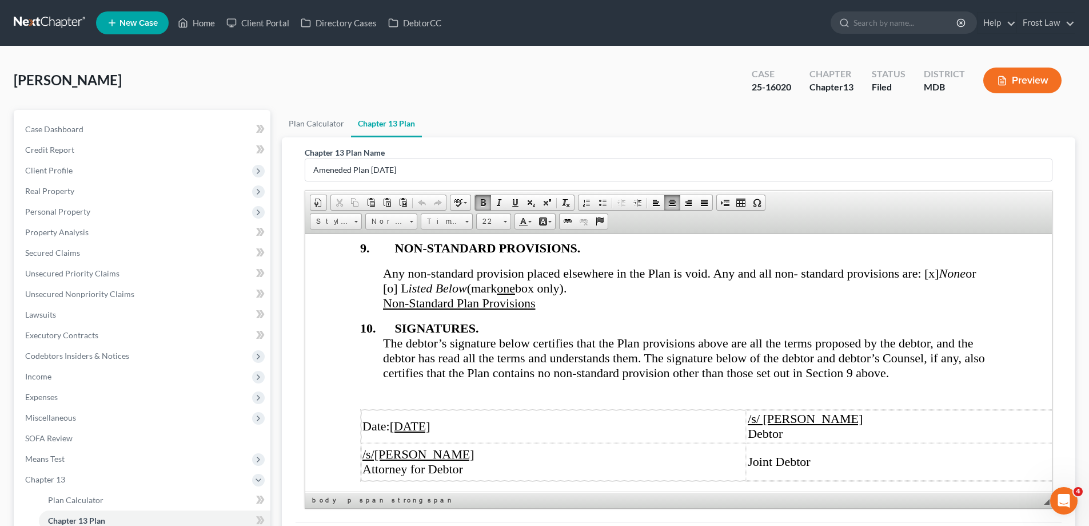
click at [548, 310] on div "Any non-standard provision placed elsewhere in the Plan is void. Any and all no…" at bounding box center [690, 287] width 614 height 45
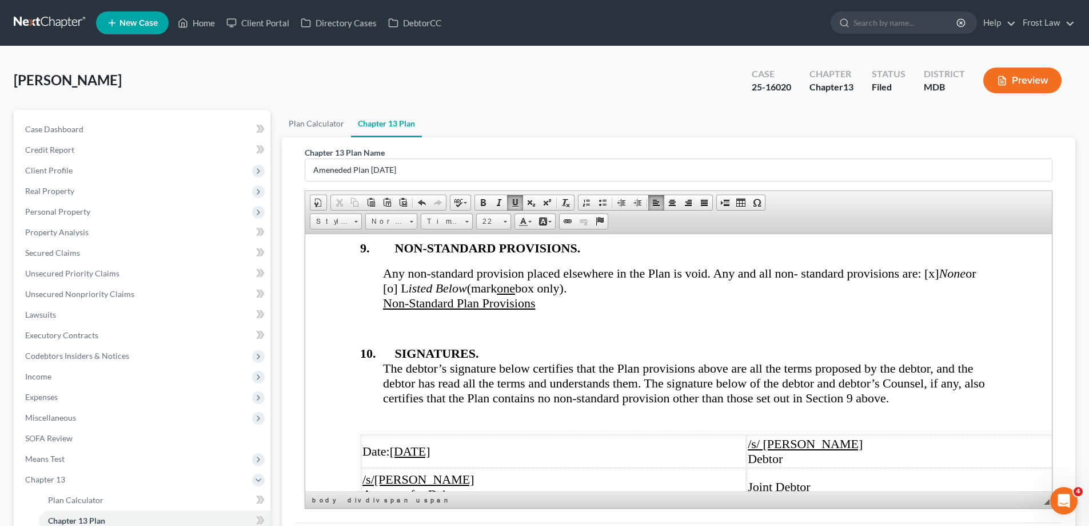
paste body
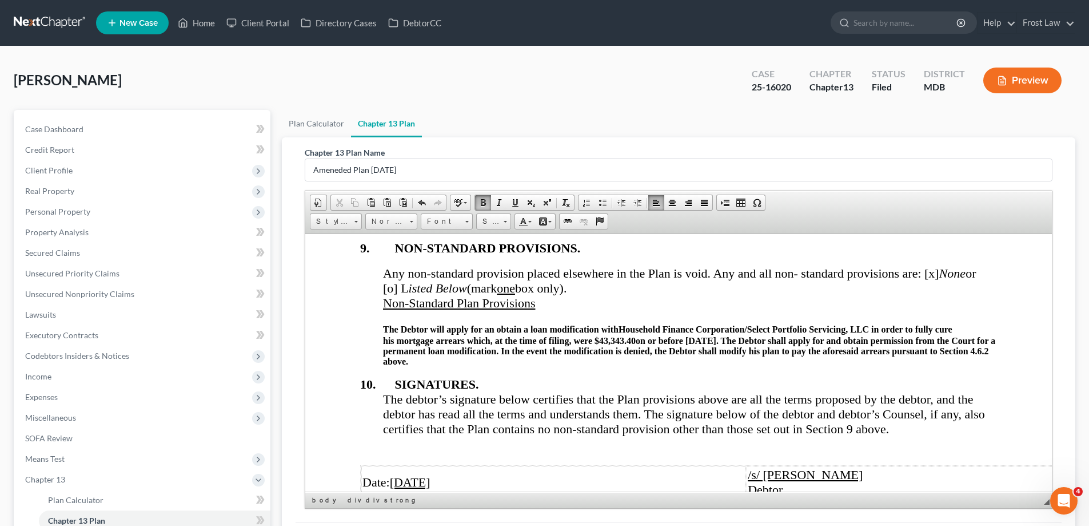
click at [933, 294] on span "Any non-standard provision placed elsewhere in the Plan is void. Any and all no…" at bounding box center [679, 279] width 593 height 29
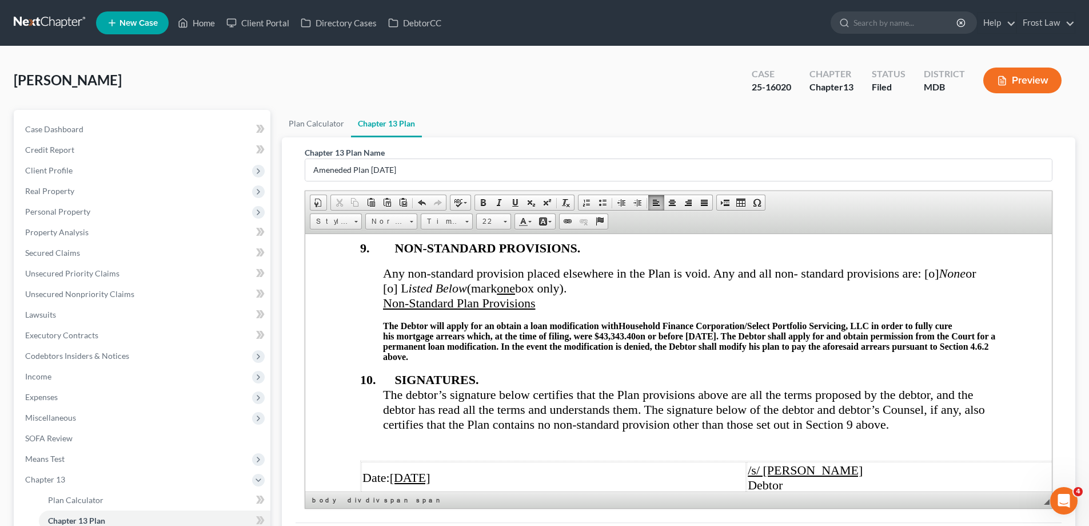
click at [390, 294] on span "Any non-standard provision placed elsewhere in the Plan is void. Any and all no…" at bounding box center [679, 279] width 593 height 29
drag, startPoint x: 471, startPoint y: 431, endPoint x: 369, endPoint y: 399, distance: 106.5
click at [369, 399] on div "8. REVESTING PROPERTY OF THE ESTATE Title to the debtor’s property shall revest…" at bounding box center [678, 356] width 637 height 391
click at [515, 294] on u "one" at bounding box center [506, 287] width 18 height 14
drag, startPoint x: 477, startPoint y: 429, endPoint x: 380, endPoint y: 397, distance: 102.9
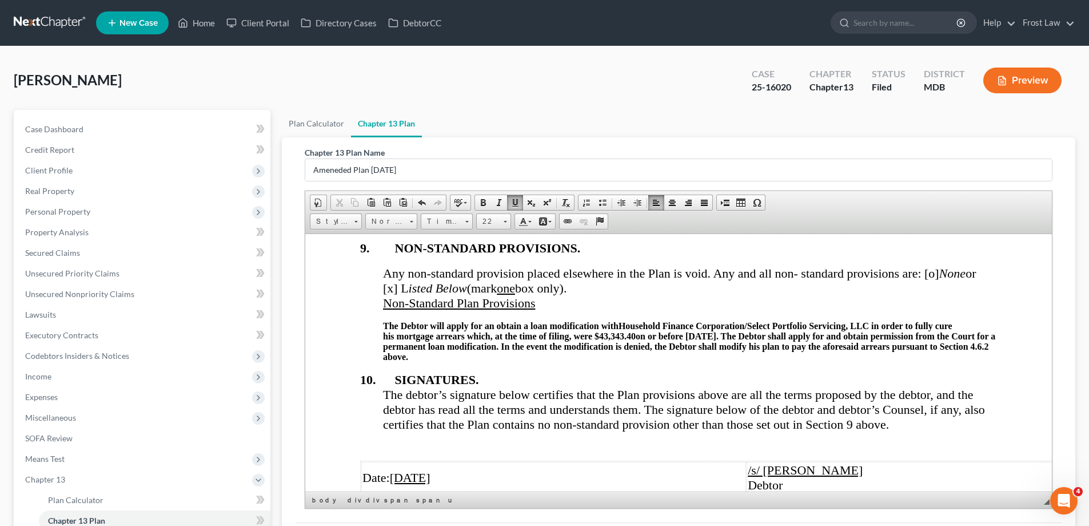
click at [380, 397] on div "8. REVESTING PROPERTY OF THE ESTATE Title to the debtor’s property shall revest…" at bounding box center [678, 356] width 637 height 391
click at [501, 219] on link "Size" at bounding box center [493, 221] width 35 height 16
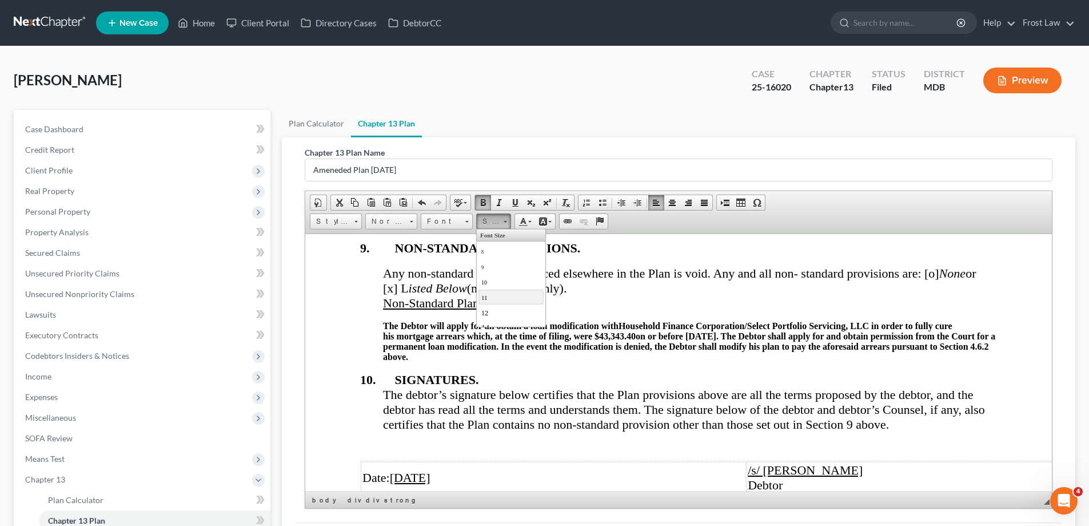
scroll to position [114, 0]
click at [510, 281] on link "22" at bounding box center [511, 281] width 65 height 19
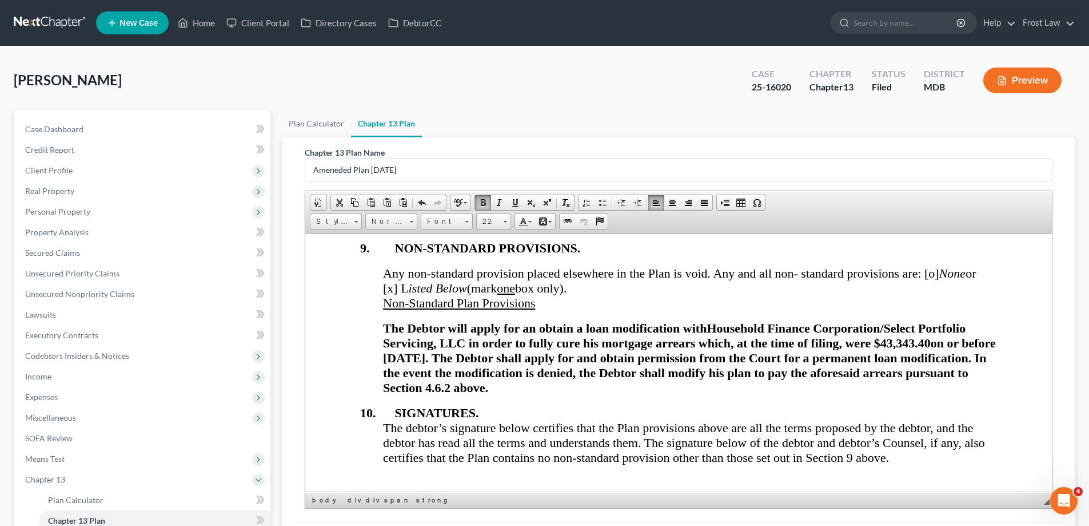
click at [560, 394] on strong "The Debtor will apply for an obtain a loan modification with Household Finance …" at bounding box center [689, 357] width 613 height 74
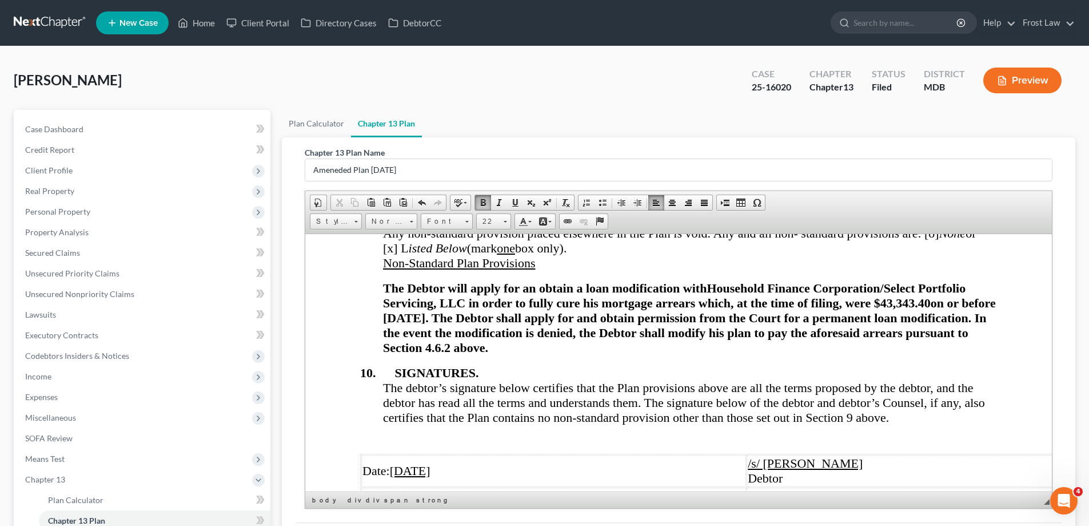
scroll to position [5135, 0]
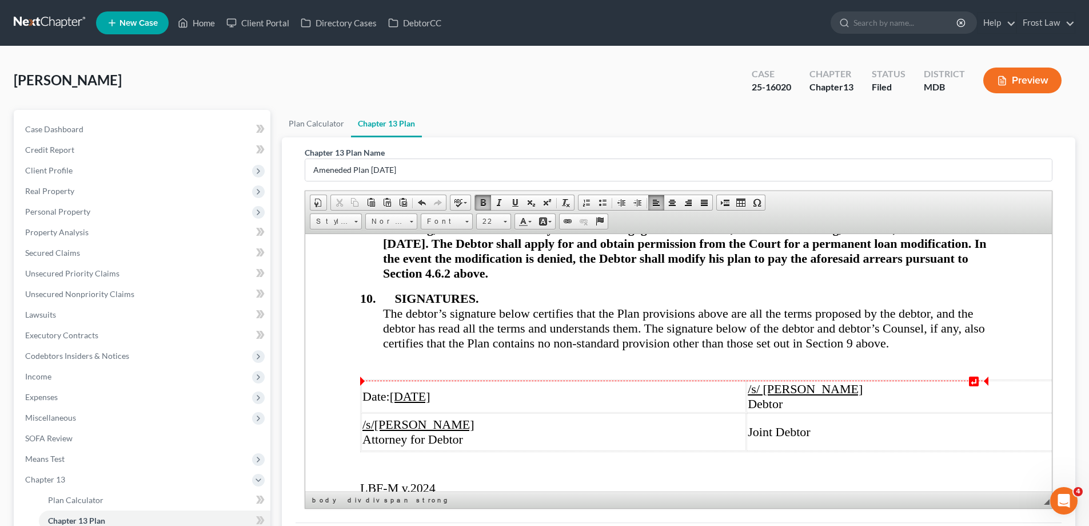
click at [662, 349] on span "The debtor’s signature below certifies that the Plan provisions above are all t…" at bounding box center [684, 327] width 602 height 44
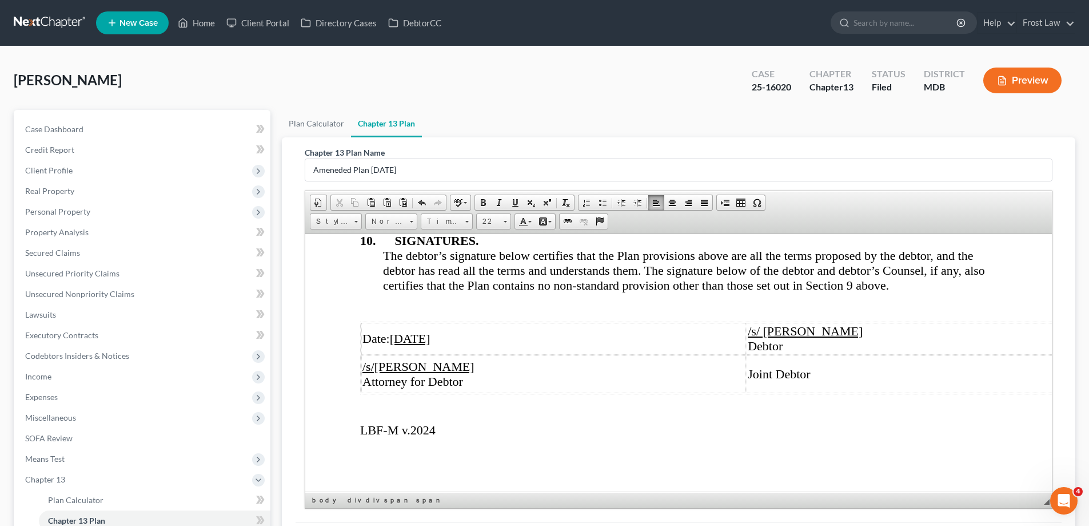
scroll to position [5105, 0]
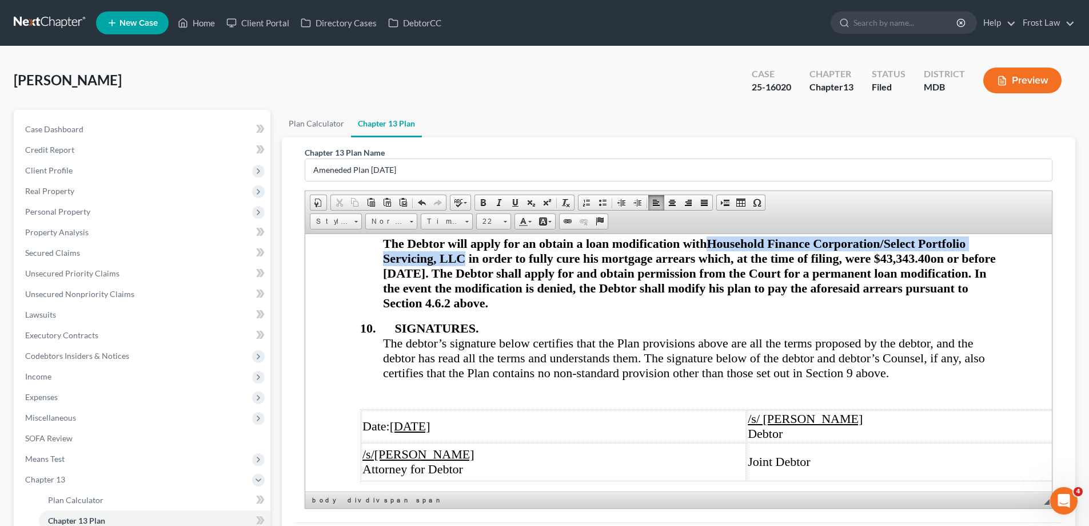
drag, startPoint x: 465, startPoint y: 335, endPoint x: 711, endPoint y: 316, distance: 246.6
click at [711, 309] on strong "The Debtor will apply for an obtain a loan modification with Household Finance …" at bounding box center [689, 273] width 613 height 74
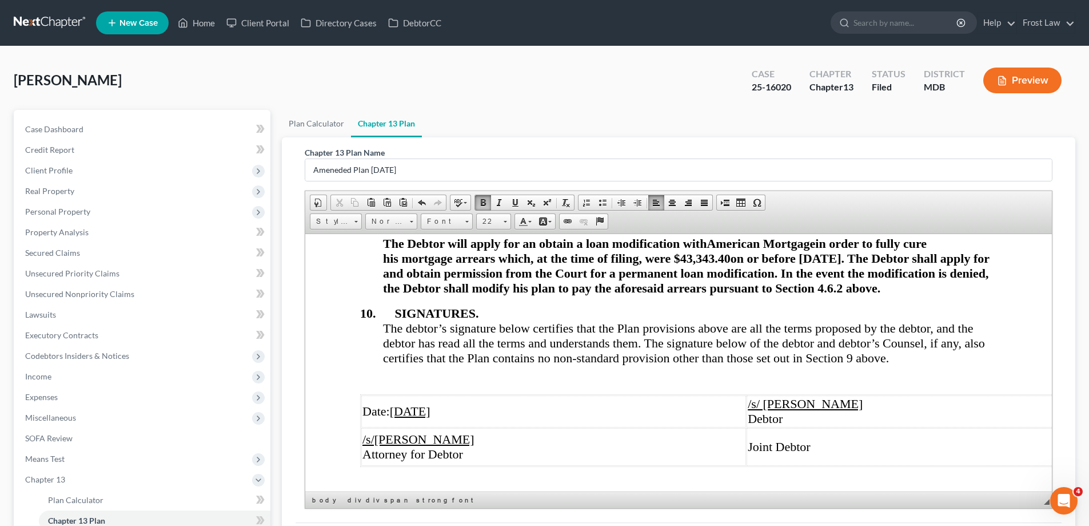
click at [392, 294] on strong "The Debtor will apply for an obtain a loan modification with American Mortgage …" at bounding box center [686, 265] width 607 height 59
drag, startPoint x: 396, startPoint y: 331, endPoint x: 387, endPoint y: 332, distance: 9.9
click at [387, 294] on strong "The Debtor will apply for an obtain a loan modification with American Mortgage …" at bounding box center [686, 265] width 607 height 59
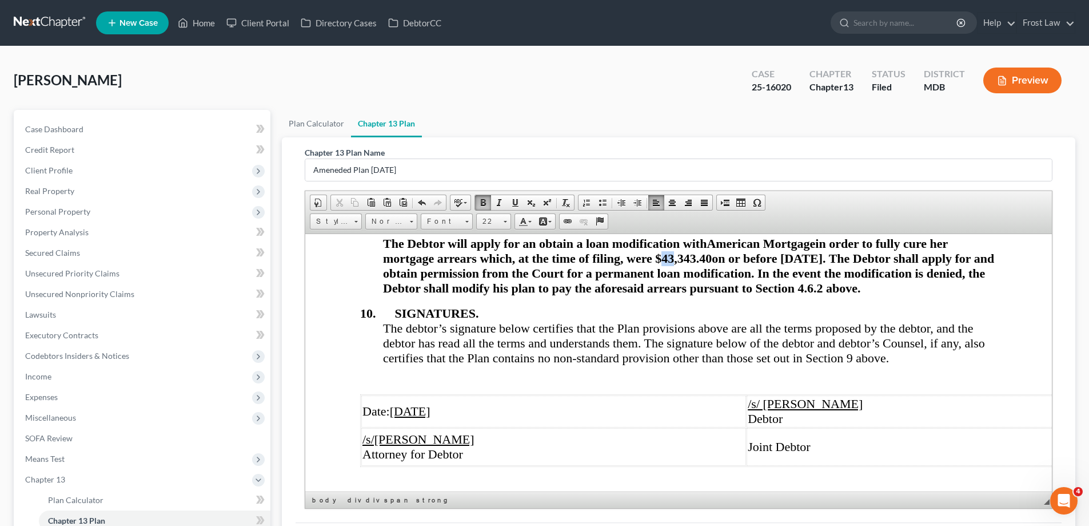
drag, startPoint x: 674, startPoint y: 334, endPoint x: 663, endPoint y: 333, distance: 10.9
click at [663, 265] on span "43,343.40" at bounding box center [687, 257] width 50 height 14
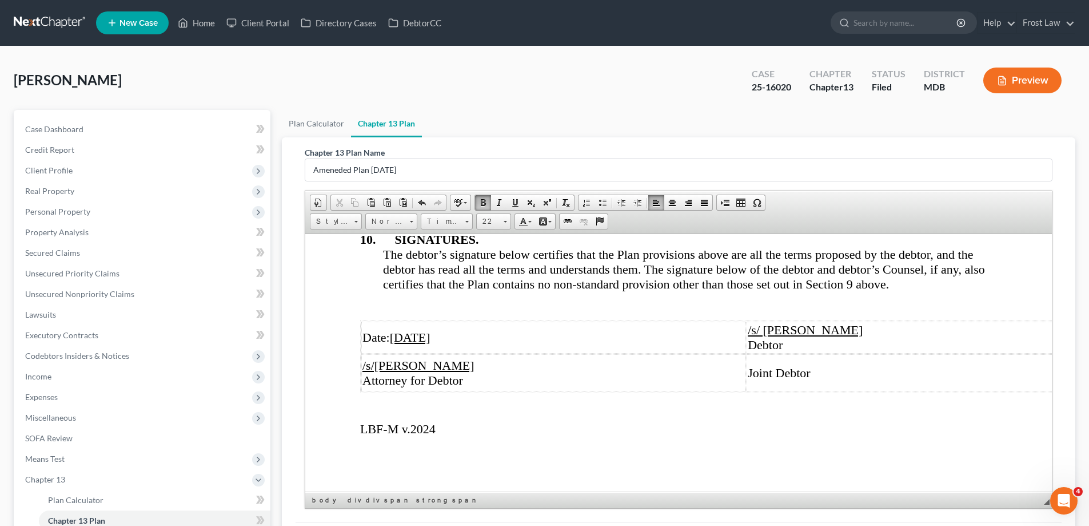
scroll to position [5148, 0]
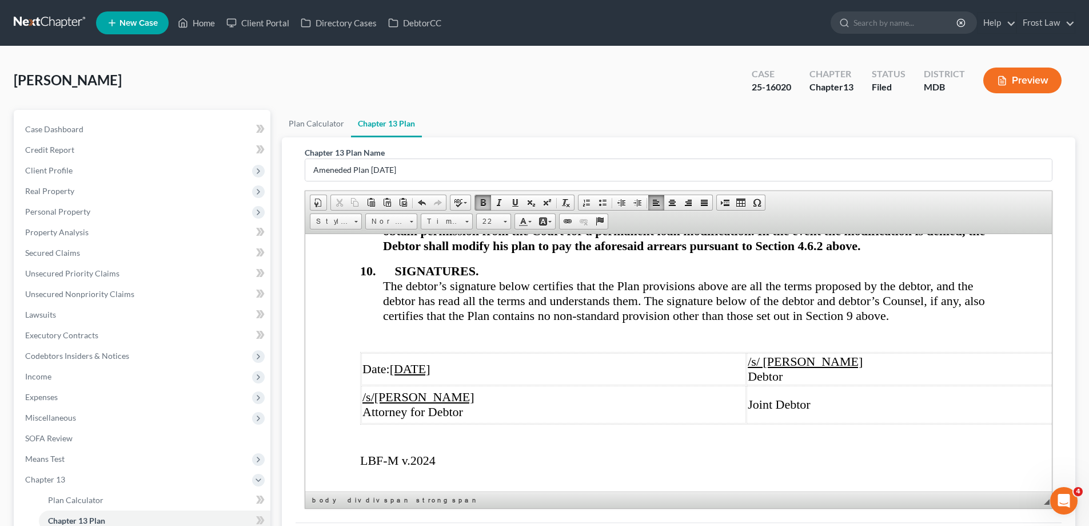
drag, startPoint x: 712, startPoint y: 292, endPoint x: 678, endPoint y: 293, distance: 34.3
click at [678, 252] on strong "The Debtor will apply for an obtain a loan modification with American Mortgage …" at bounding box center [688, 222] width 611 height 59
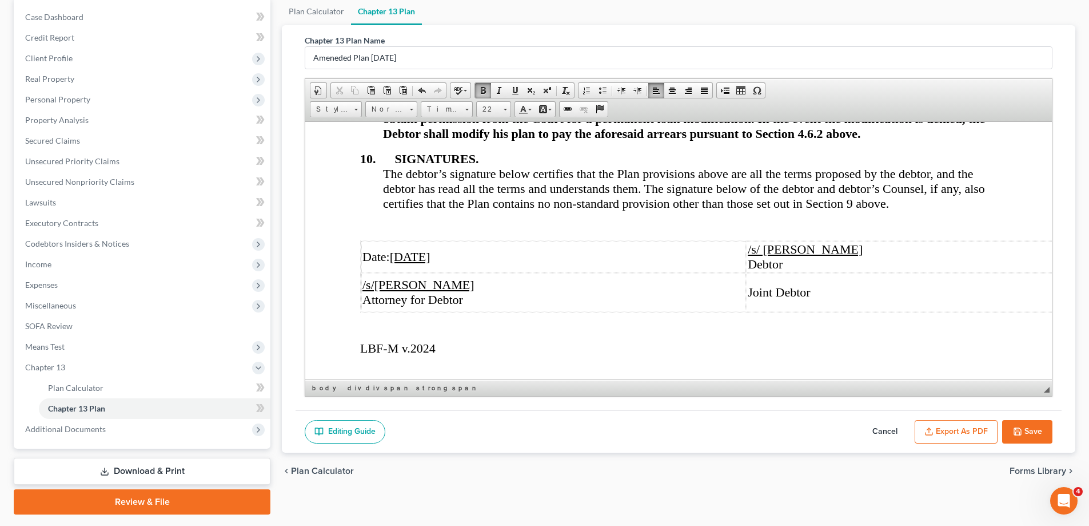
scroll to position [114, 0]
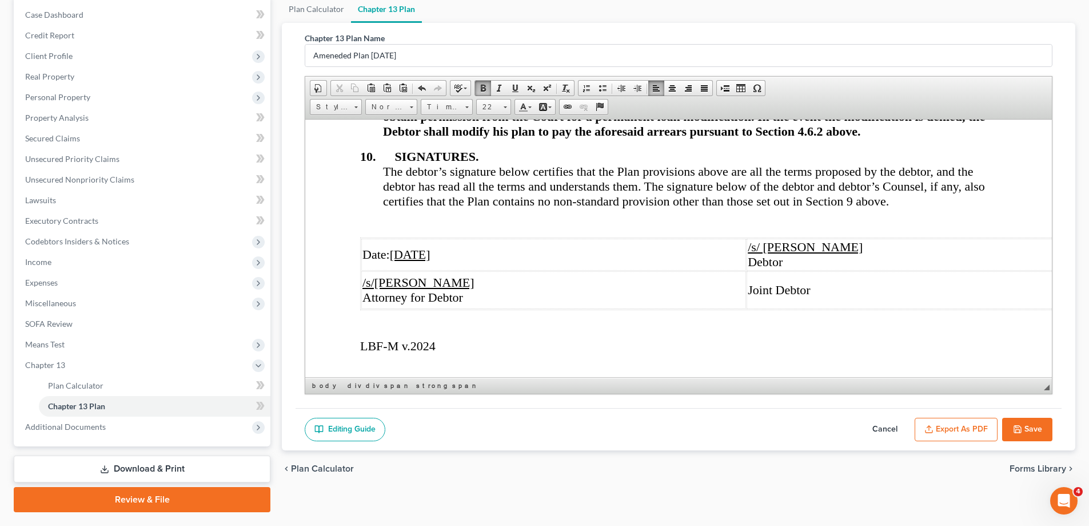
click at [1021, 420] on button "Save" at bounding box center [1027, 429] width 50 height 24
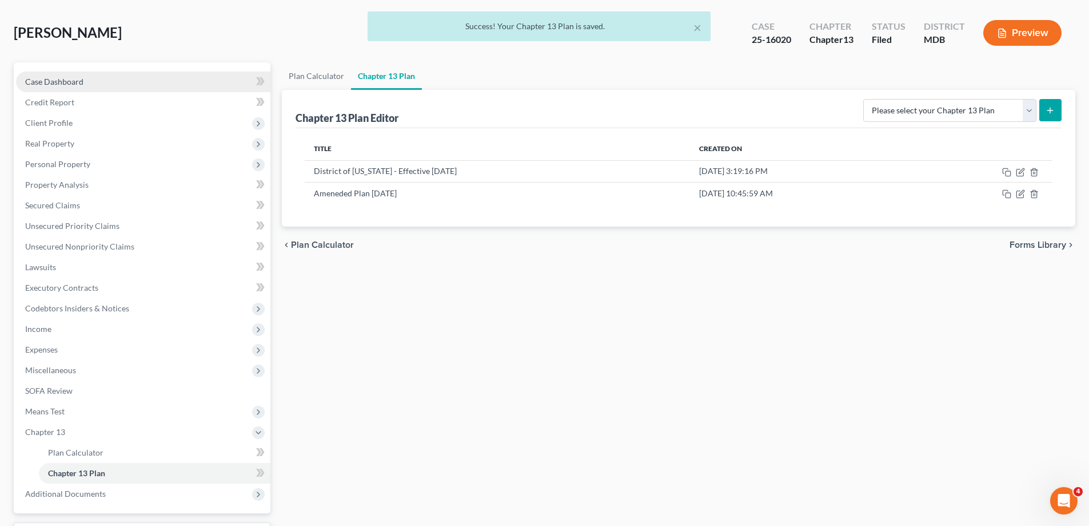
scroll to position [0, 0]
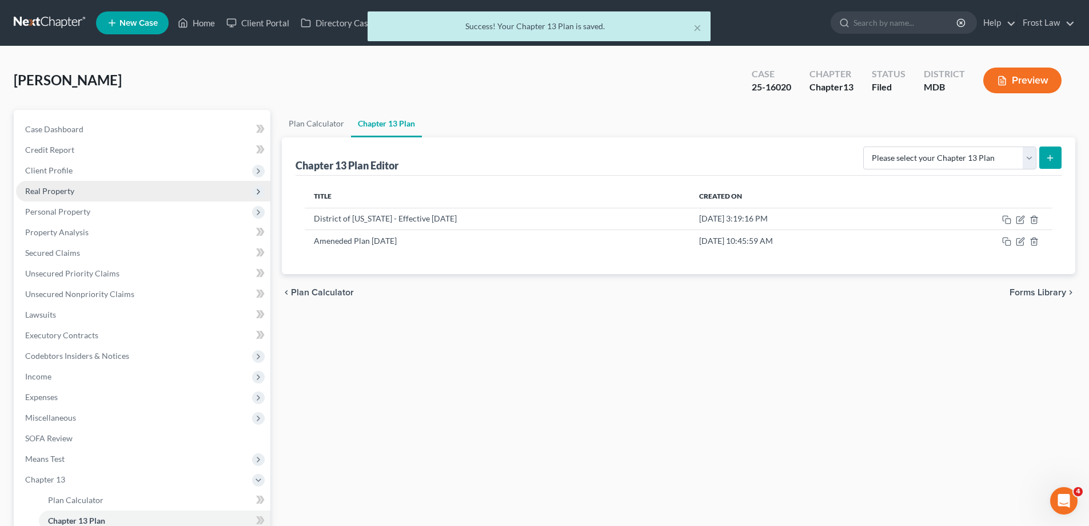
click at [61, 194] on span "Real Property" at bounding box center [49, 191] width 49 height 10
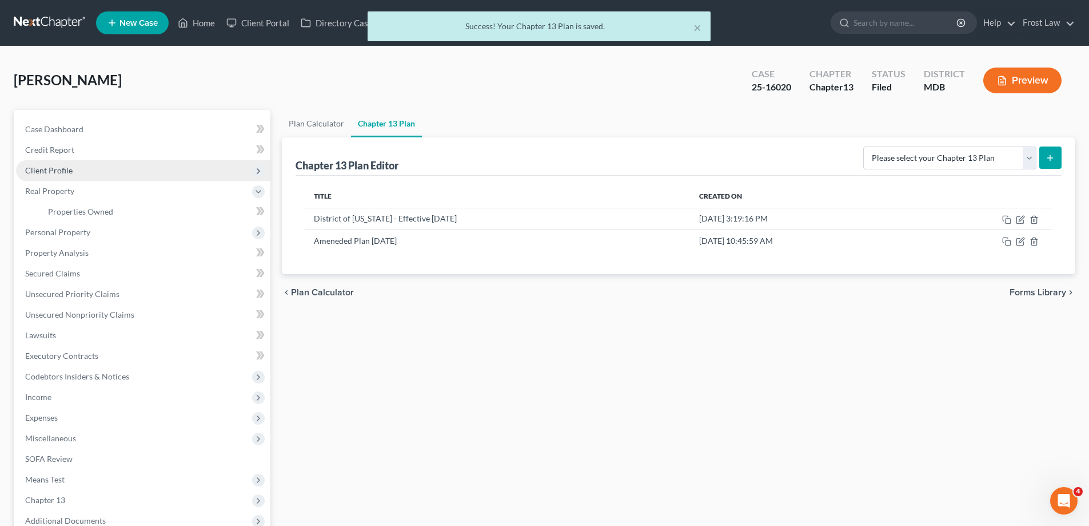
click at [70, 170] on span "Client Profile" at bounding box center [48, 170] width 47 height 10
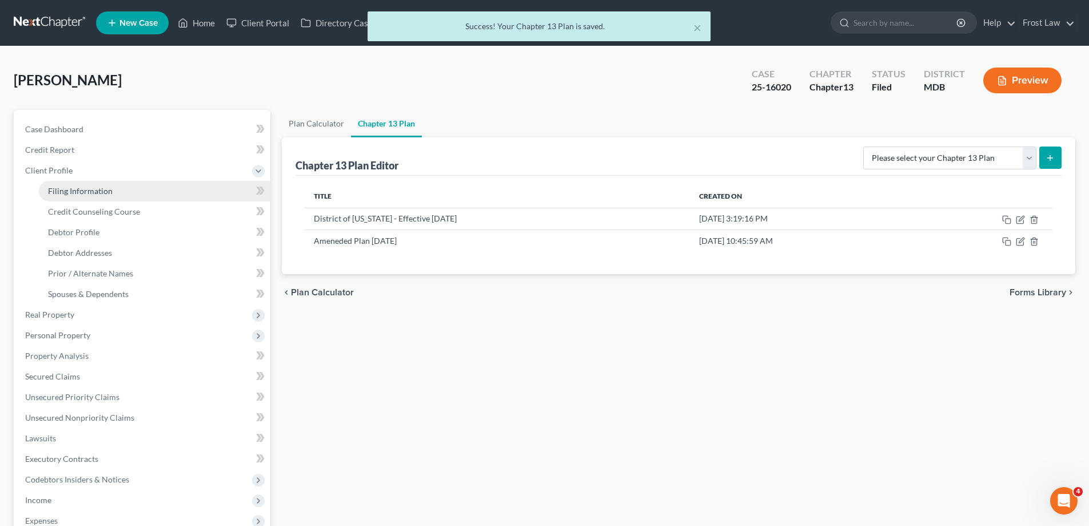
click at [88, 196] on link "Filing Information" at bounding box center [155, 191] width 232 height 21
select select "1"
select select "0"
select select "3"
select select "38"
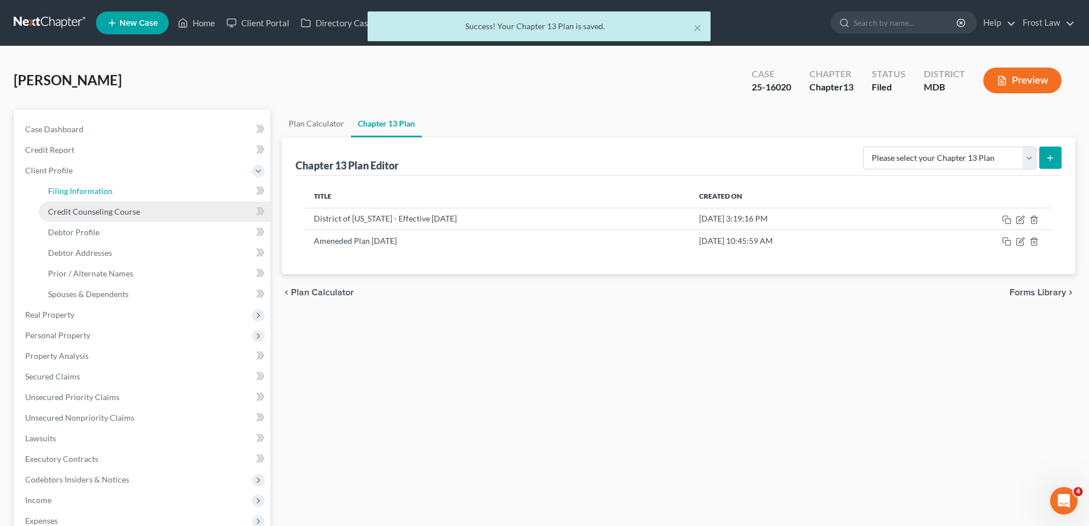
select select "21"
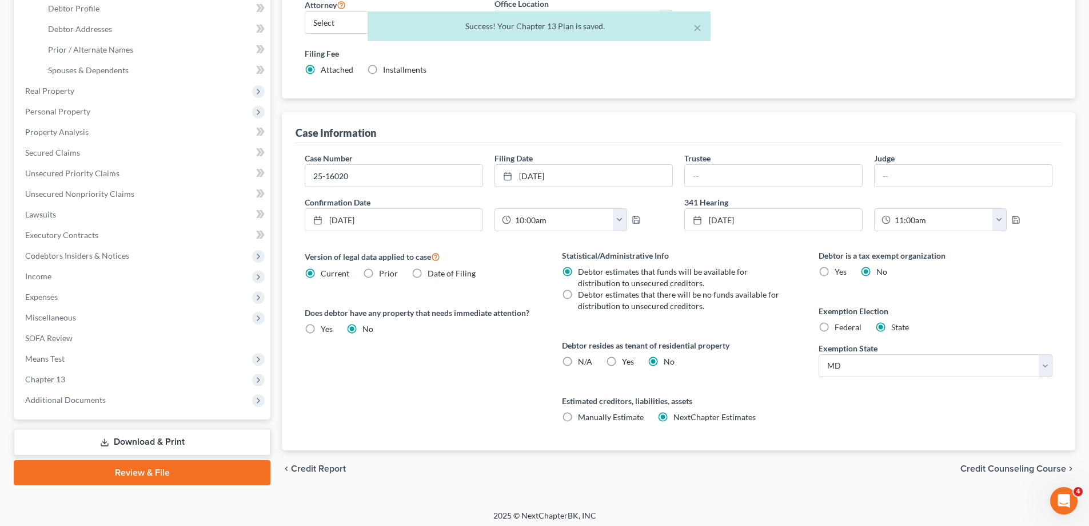
scroll to position [228, 0]
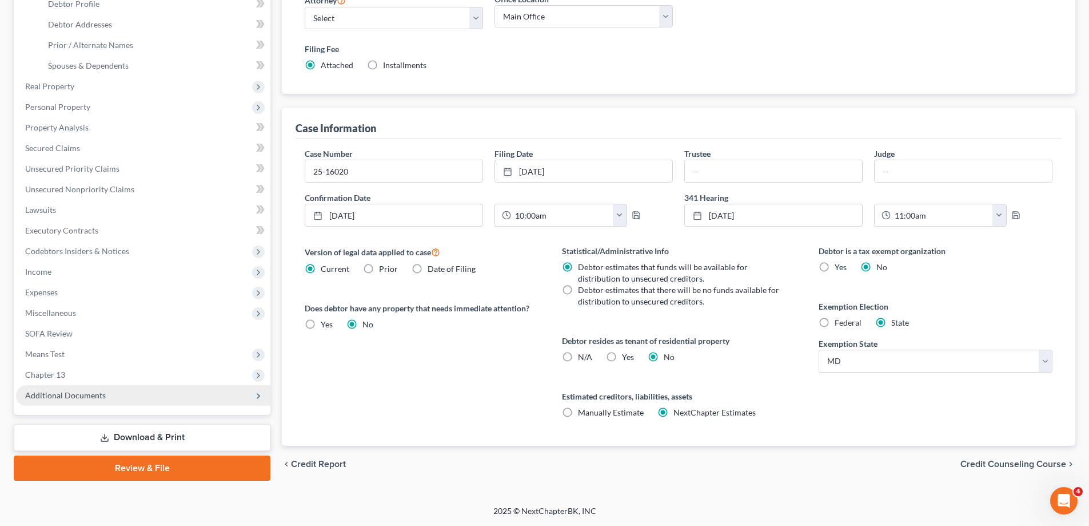
click at [120, 381] on span "Chapter 13" at bounding box center [143, 374] width 254 height 21
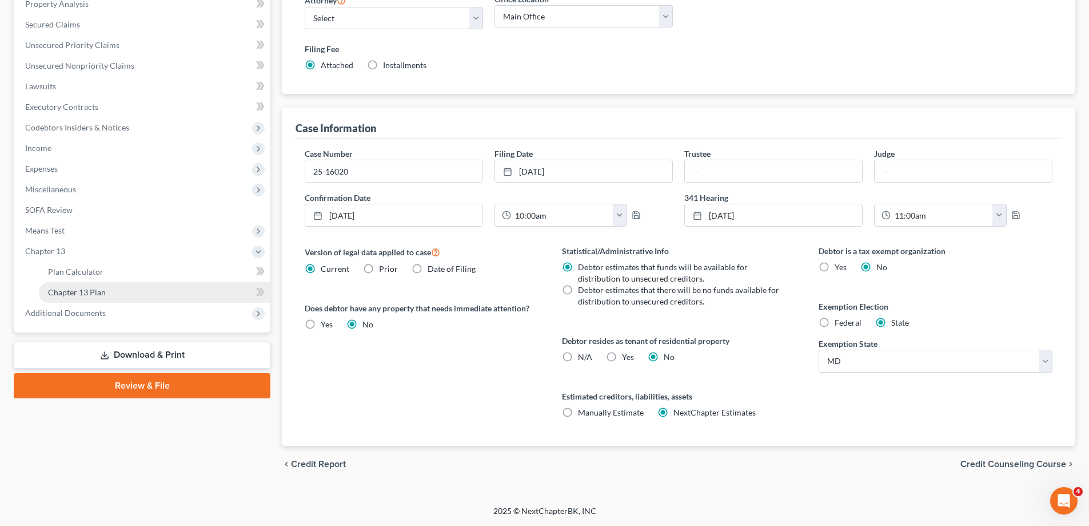
click at [123, 287] on link "Chapter 13 Plan" at bounding box center [155, 292] width 232 height 21
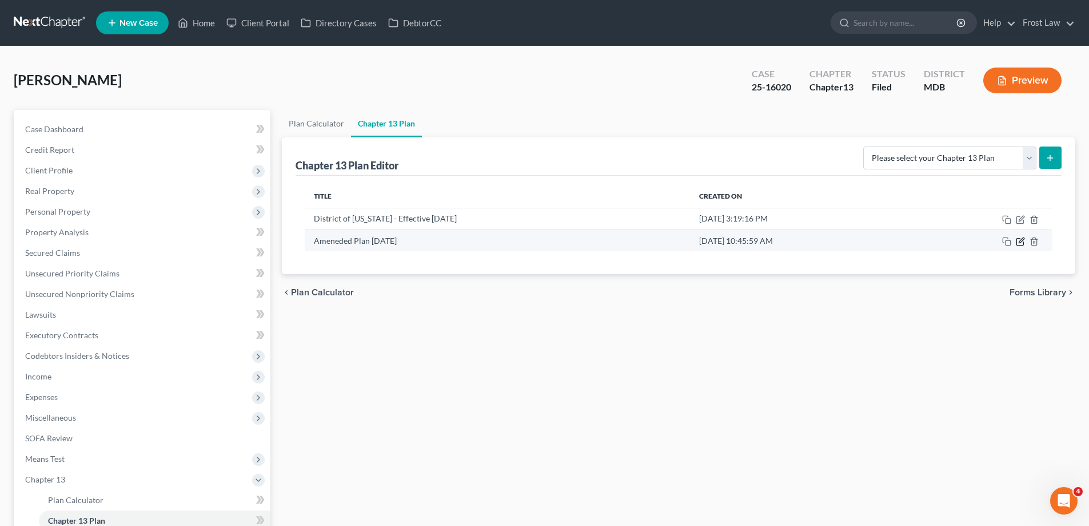
click at [1024, 240] on icon "button" at bounding box center [1021, 239] width 5 height 5
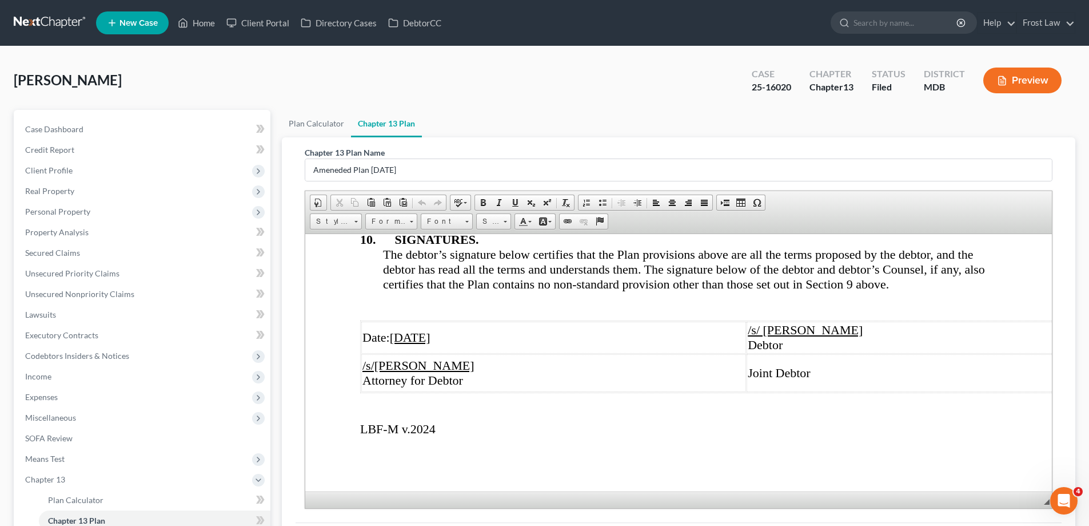
scroll to position [5148, 0]
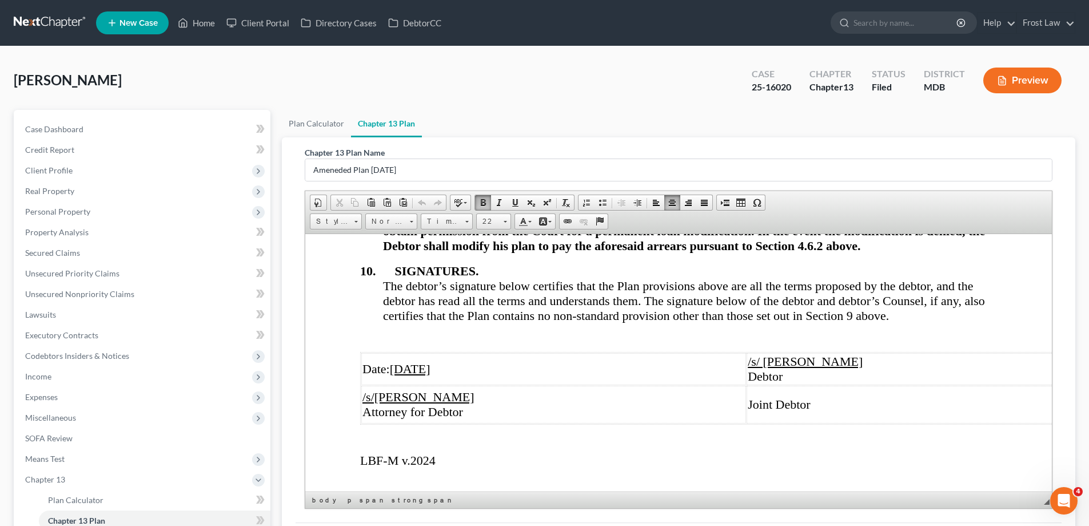
drag, startPoint x: 854, startPoint y: 293, endPoint x: 786, endPoint y: 293, distance: 68.0
click at [786, 252] on strong "The Debtor will apply for an obtain a loan modification with American Mortgage …" at bounding box center [688, 222] width 611 height 59
drag, startPoint x: 845, startPoint y: 291, endPoint x: 855, endPoint y: 296, distance: 11.8
click at [844, 252] on strong "The Debtor will apply for an obtain a loan modification with American Mortgage …" at bounding box center [688, 222] width 611 height 59
click at [927, 253] on div "The Debtor will apply for an obtain a loan modification with American Mortgage …" at bounding box center [690, 222] width 614 height 59
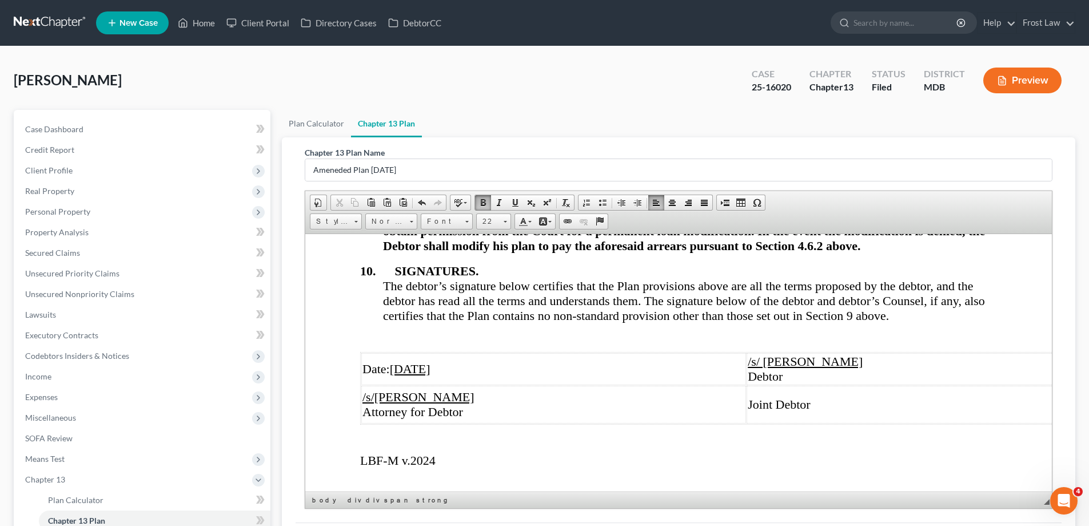
click at [564, 252] on strong "The Debtor will apply for an obtain a loan modification with American Mortgage …" at bounding box center [688, 222] width 611 height 59
drag, startPoint x: 571, startPoint y: 319, endPoint x: 561, endPoint y: 320, distance: 10.4
click at [561, 252] on strong "The Debtor will apply for an obtain a loan modification with American Mortgage …" at bounding box center [688, 222] width 611 height 59
click at [568, 252] on strong "The Debtor will apply for an obtain a loan modification with American Mortgage …" at bounding box center [688, 222] width 611 height 59
click at [627, 322] on span "The debtor’s signature below certifies that the Plan provisions above are all t…" at bounding box center [684, 300] width 602 height 44
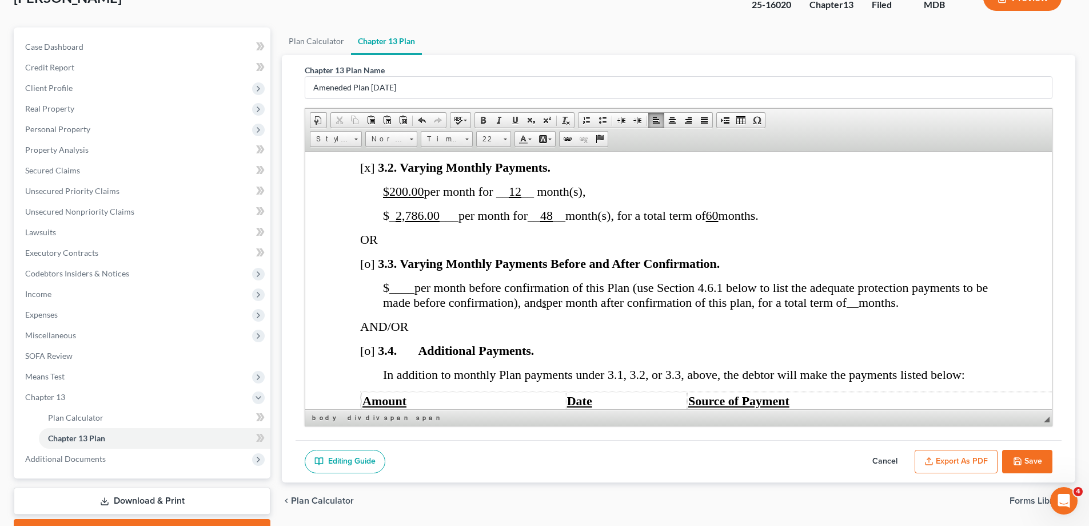
scroll to position [144, 0]
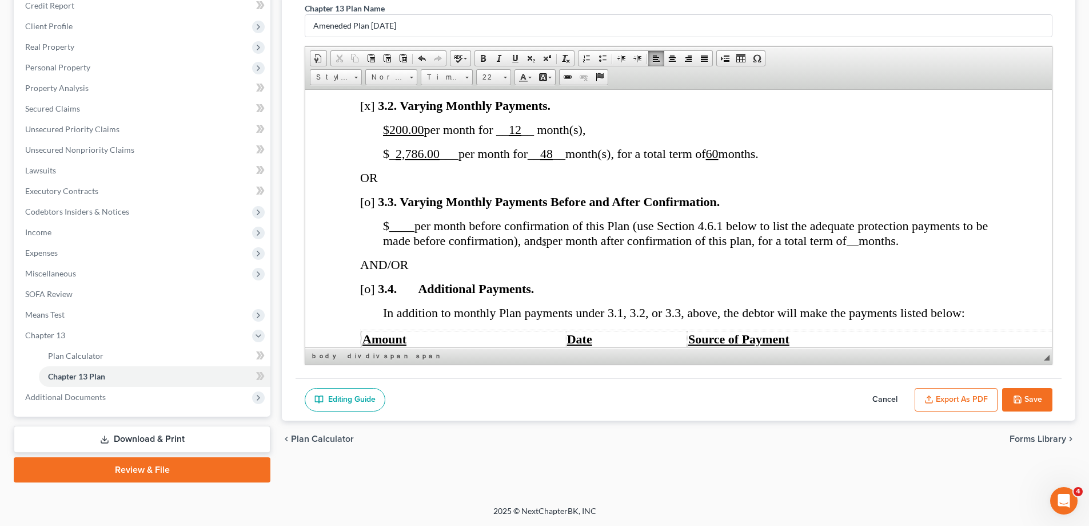
drag, startPoint x: 1022, startPoint y: 390, endPoint x: 1008, endPoint y: 360, distance: 33.3
click at [1021, 390] on button "Save" at bounding box center [1027, 400] width 50 height 24
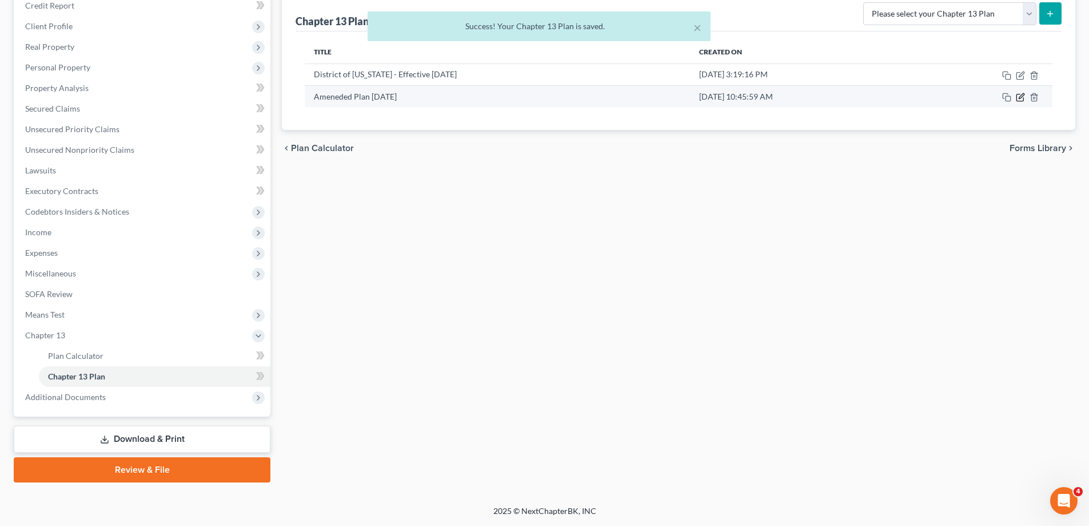
click at [1022, 98] on icon "button" at bounding box center [1020, 97] width 9 height 9
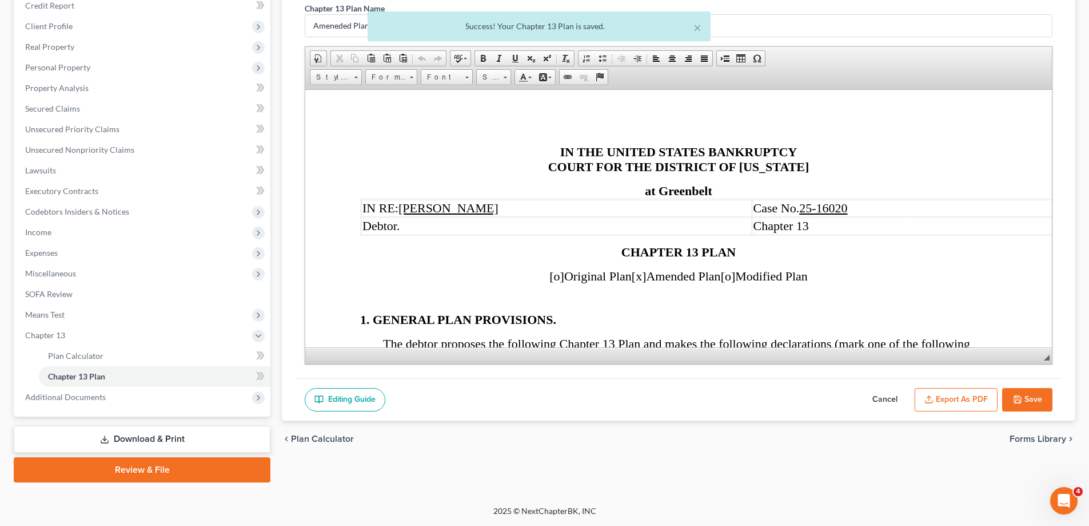
scroll to position [0, 0]
click at [964, 402] on button "Export as PDF" at bounding box center [956, 400] width 83 height 24
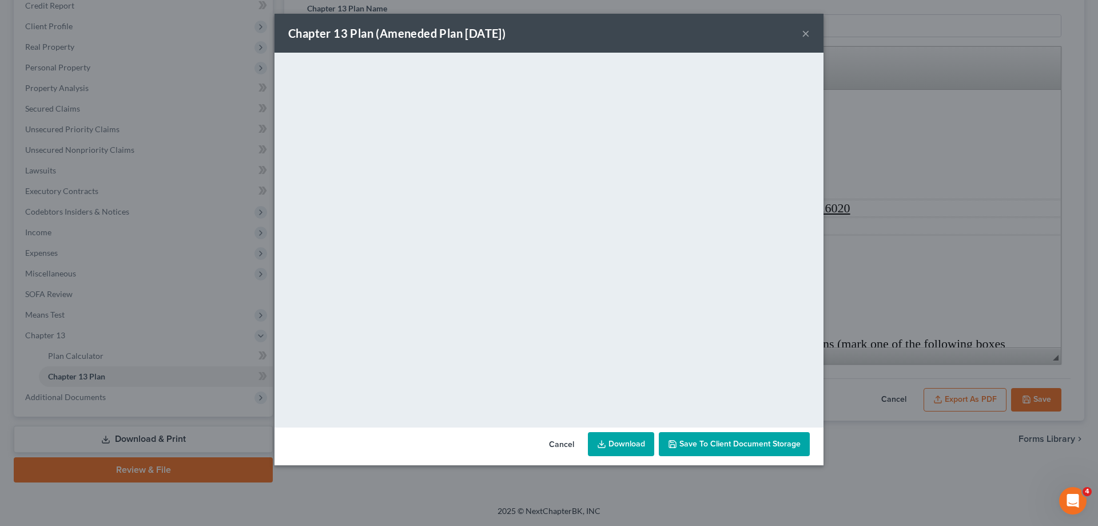
click at [803, 33] on button "×" at bounding box center [806, 33] width 8 height 14
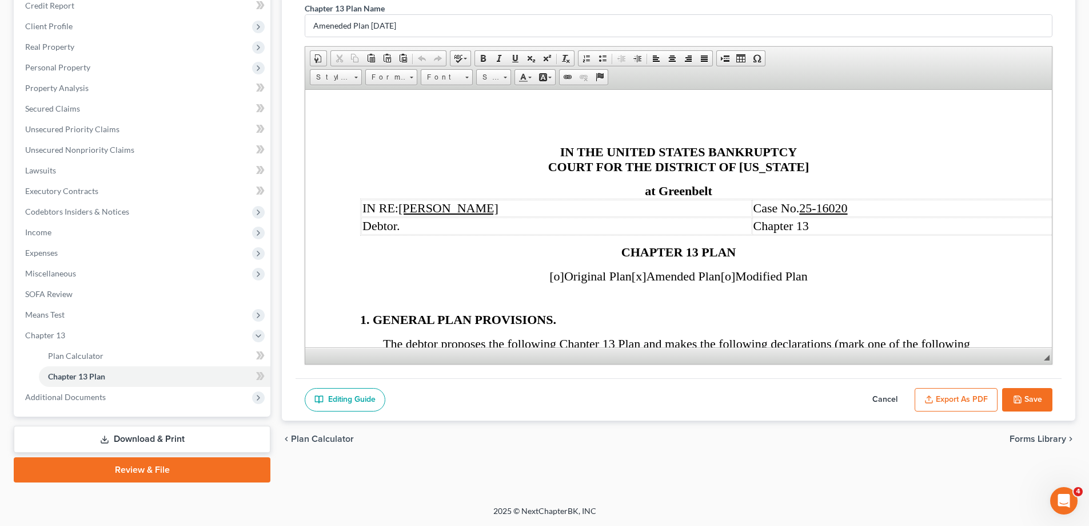
click at [1032, 388] on button "Save" at bounding box center [1027, 400] width 50 height 24
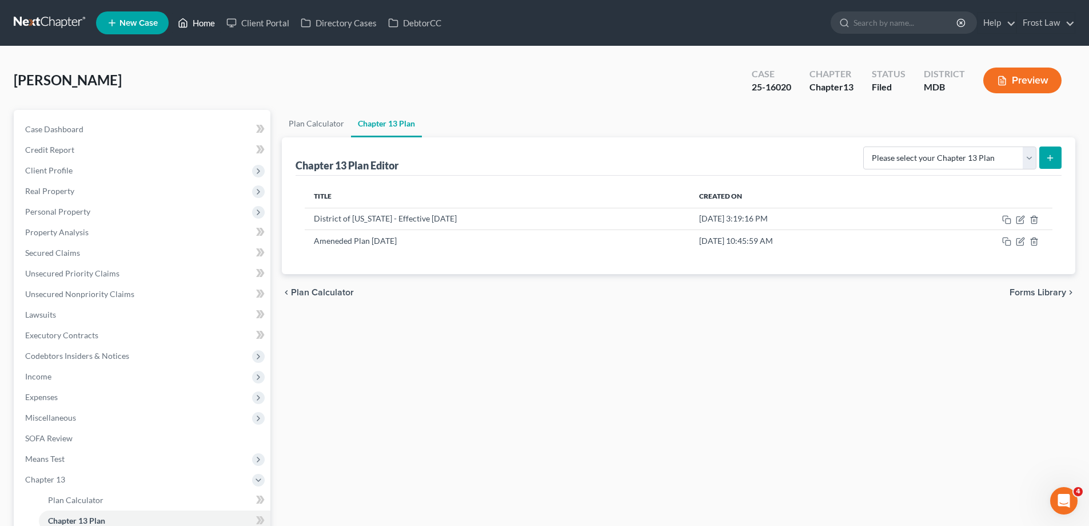
click at [194, 26] on link "Home" at bounding box center [196, 23] width 49 height 21
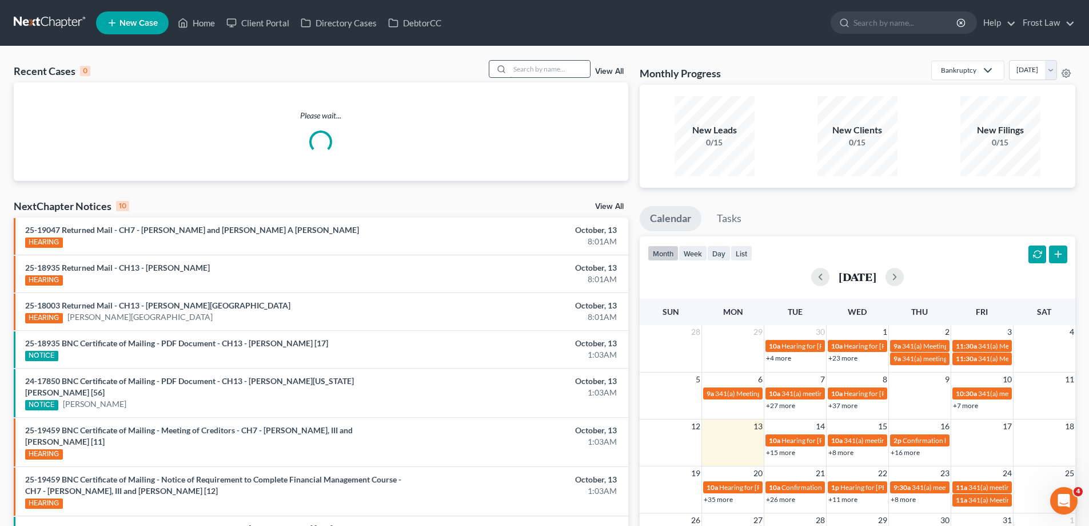
click at [534, 69] on input "search" at bounding box center [550, 69] width 80 height 17
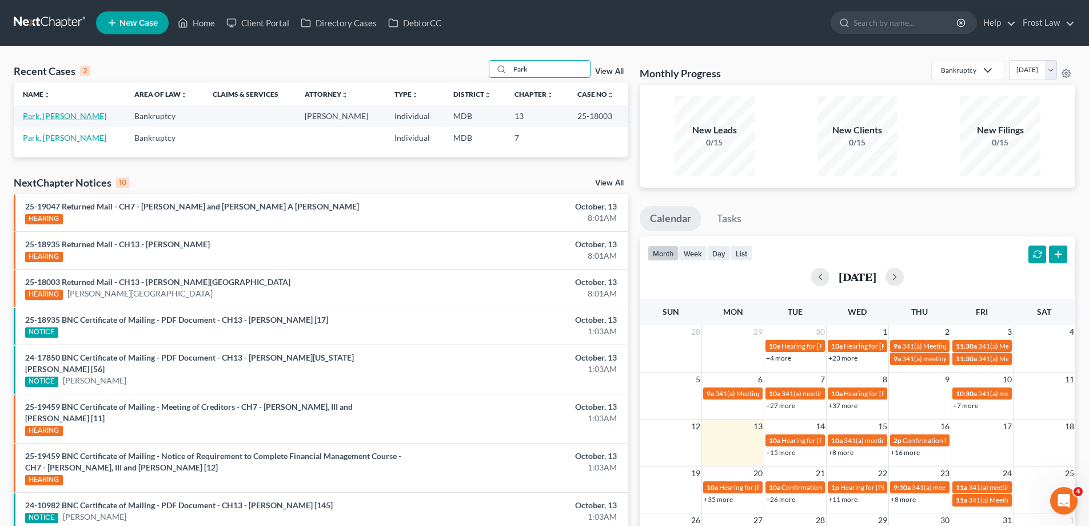
type input "Park"
click at [54, 114] on link "Park, [PERSON_NAME]" at bounding box center [64, 116] width 83 height 10
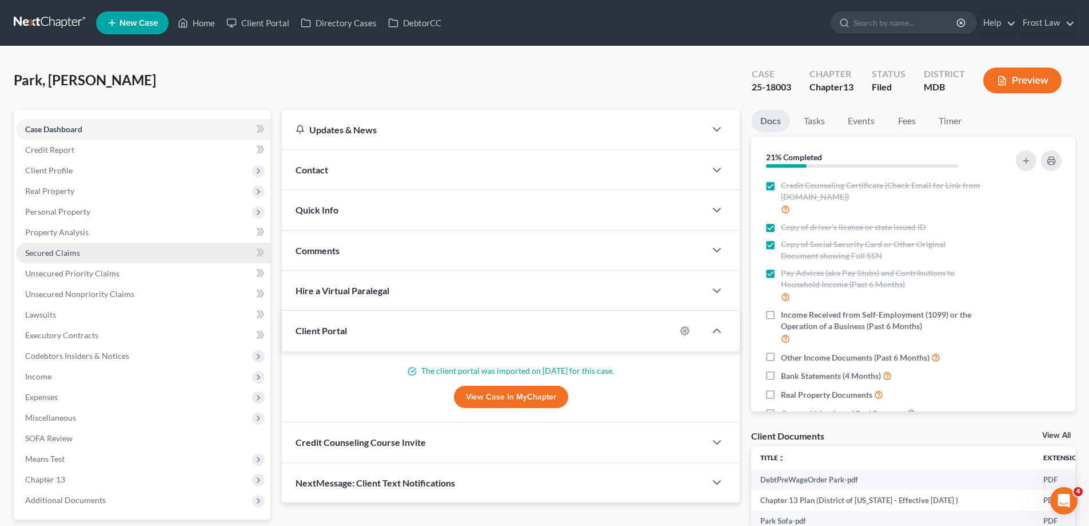
click at [90, 253] on link "Secured Claims" at bounding box center [143, 252] width 254 height 21
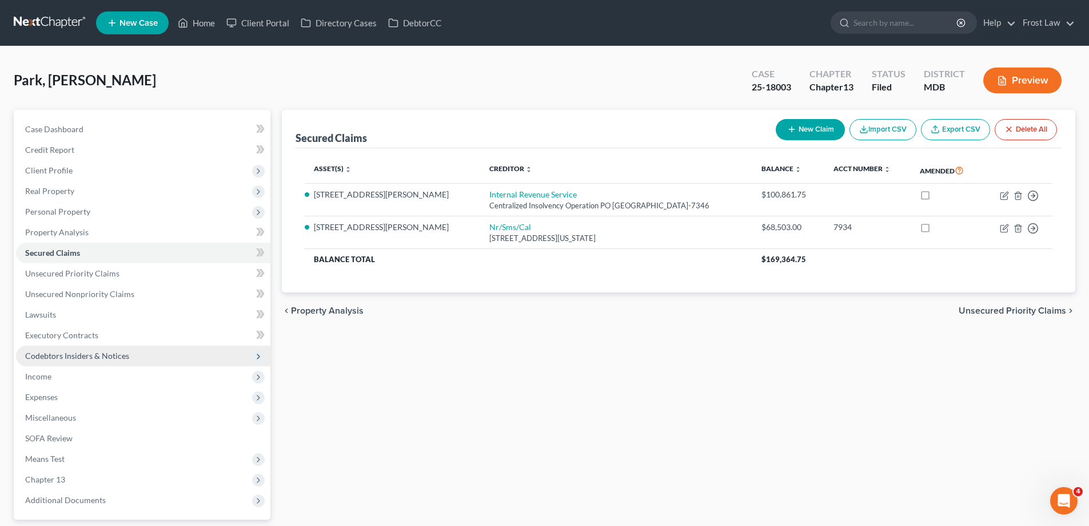
click at [121, 359] on span "Codebtors Insiders & Notices" at bounding box center [77, 356] width 104 height 10
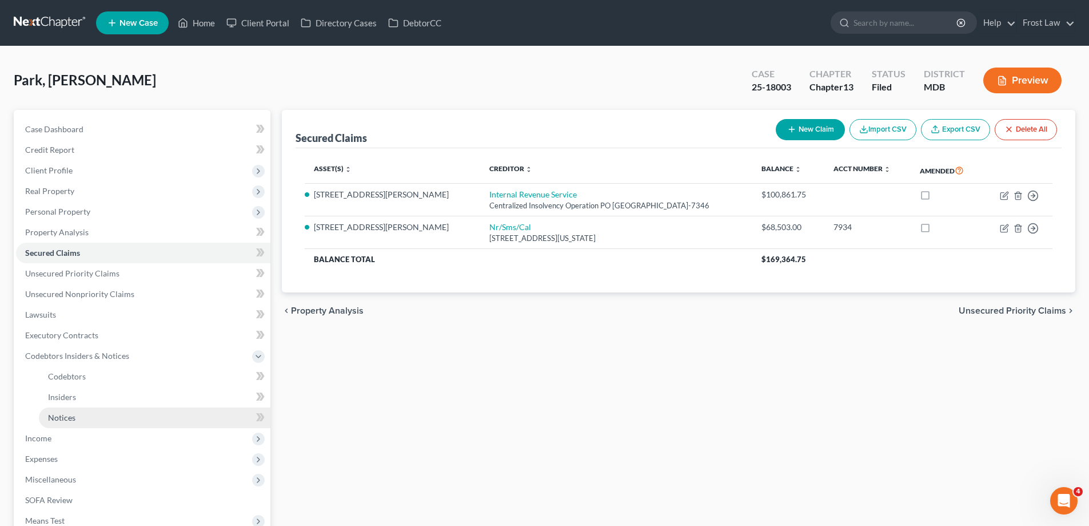
click at [122, 421] on link "Notices" at bounding box center [155, 417] width 232 height 21
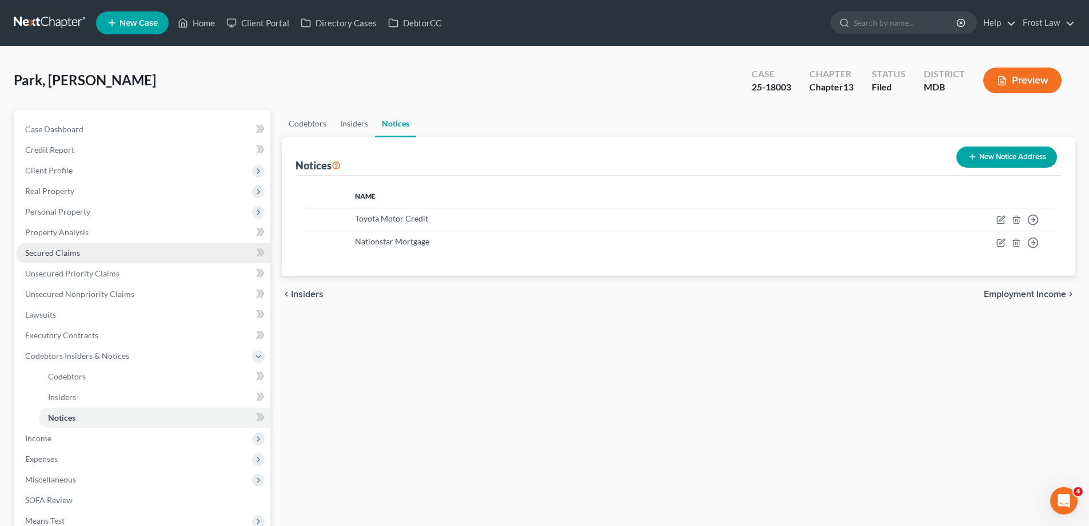
click at [118, 252] on link "Secured Claims" at bounding box center [143, 252] width 254 height 21
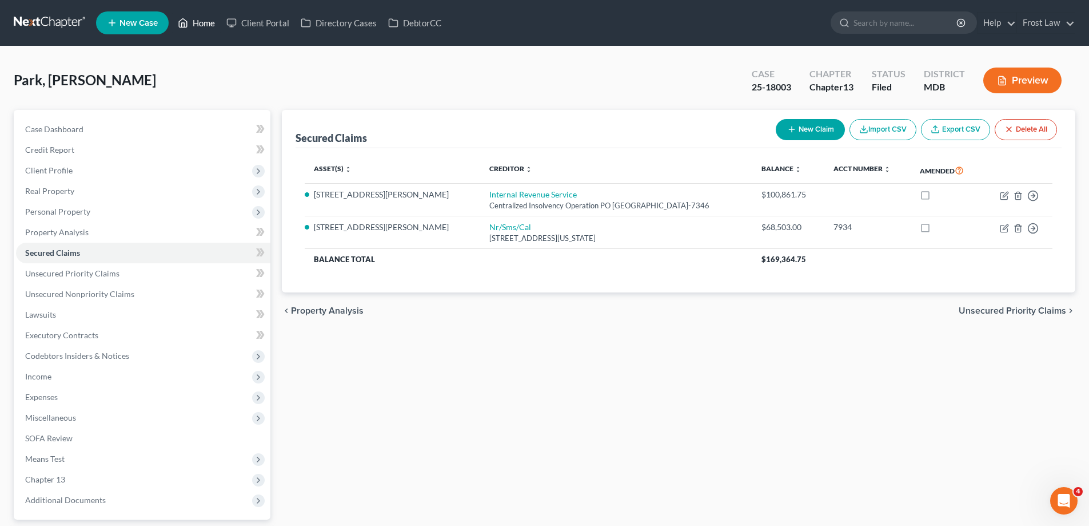
click at [206, 27] on link "Home" at bounding box center [196, 23] width 49 height 21
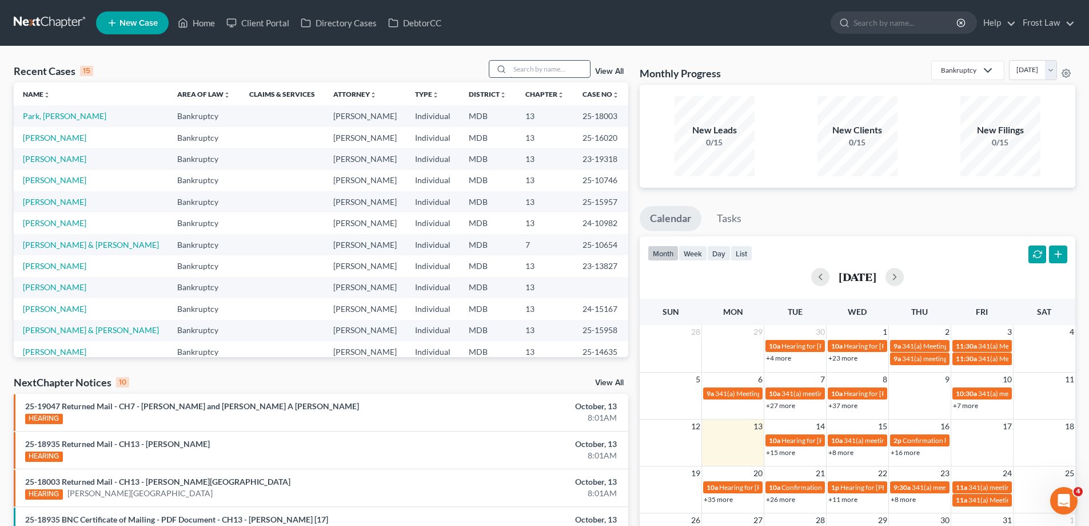
click at [550, 64] on input "search" at bounding box center [550, 69] width 80 height 17
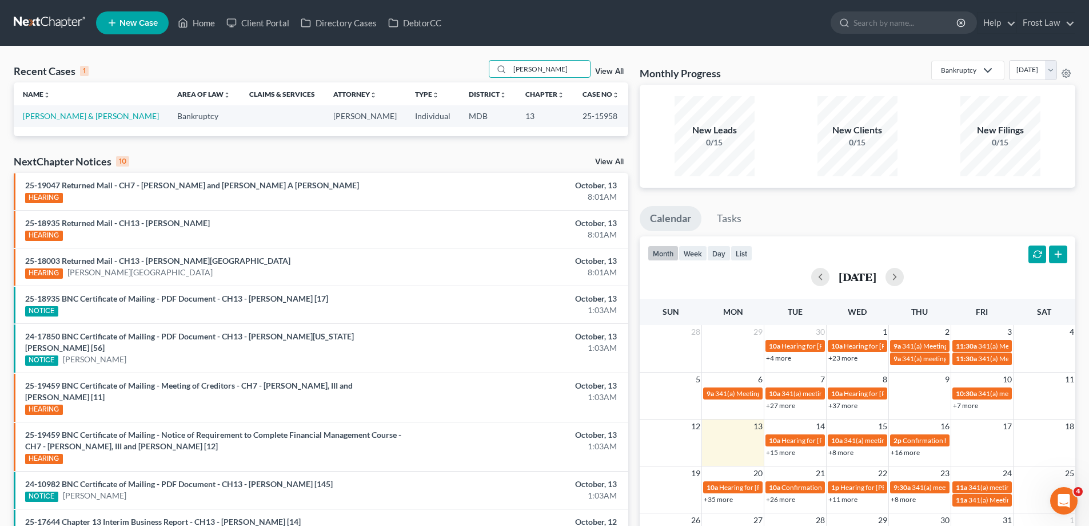
type input "[PERSON_NAME]"
drag, startPoint x: 574, startPoint y: 118, endPoint x: 568, endPoint y: 116, distance: 6.2
click at [574, 116] on td "25-15958" at bounding box center [601, 115] width 55 height 21
copy td "25-15958"
click at [86, 117] on link "[PERSON_NAME] & [PERSON_NAME]" at bounding box center [91, 116] width 136 height 10
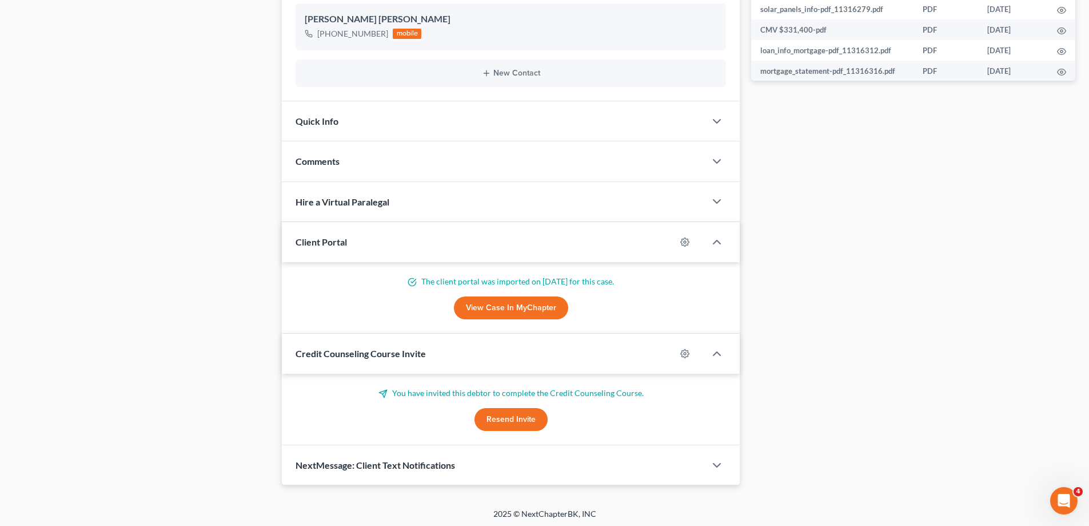
scroll to position [367, 0]
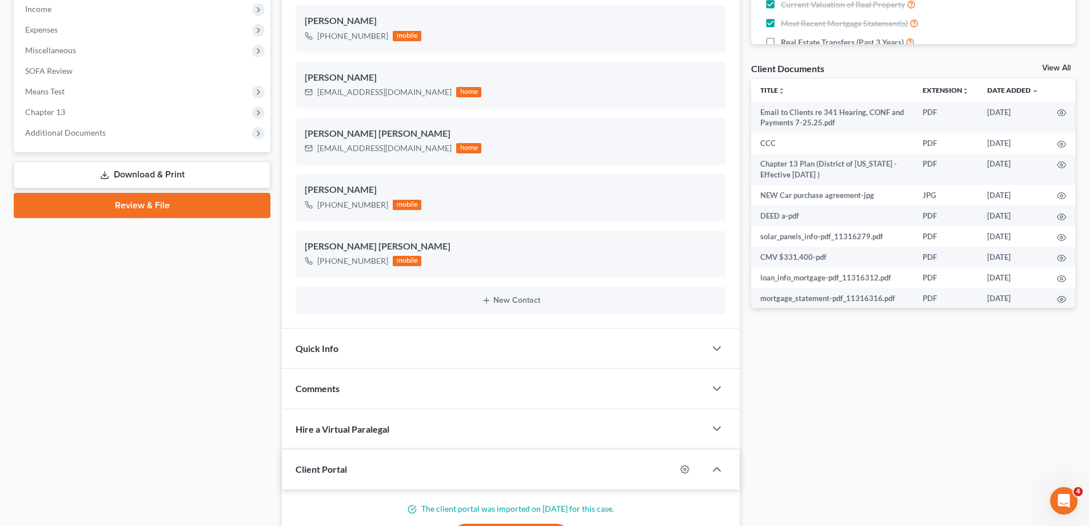
click at [95, 126] on span "Additional Documents" at bounding box center [143, 132] width 254 height 21
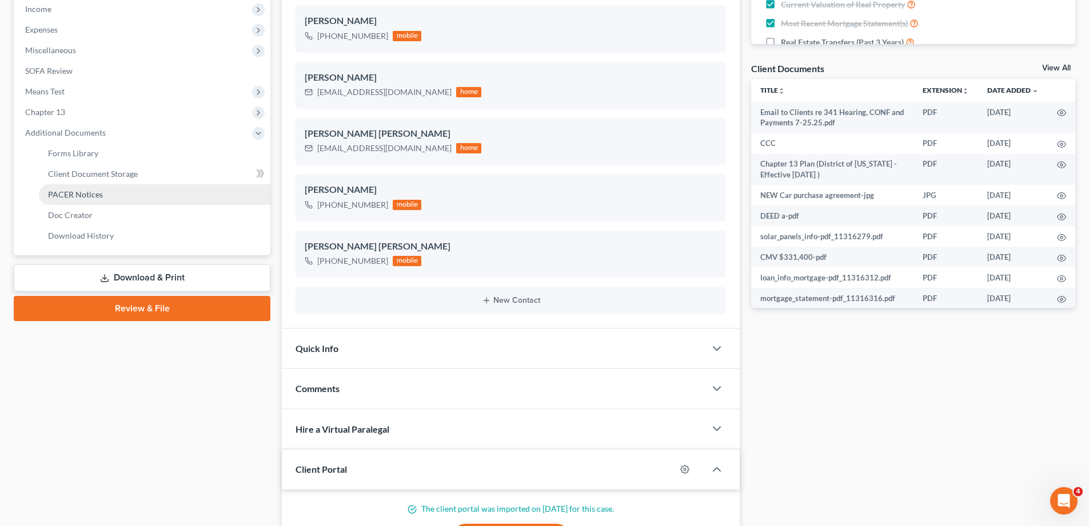
click at [97, 198] on span "PACER Notices" at bounding box center [75, 194] width 55 height 10
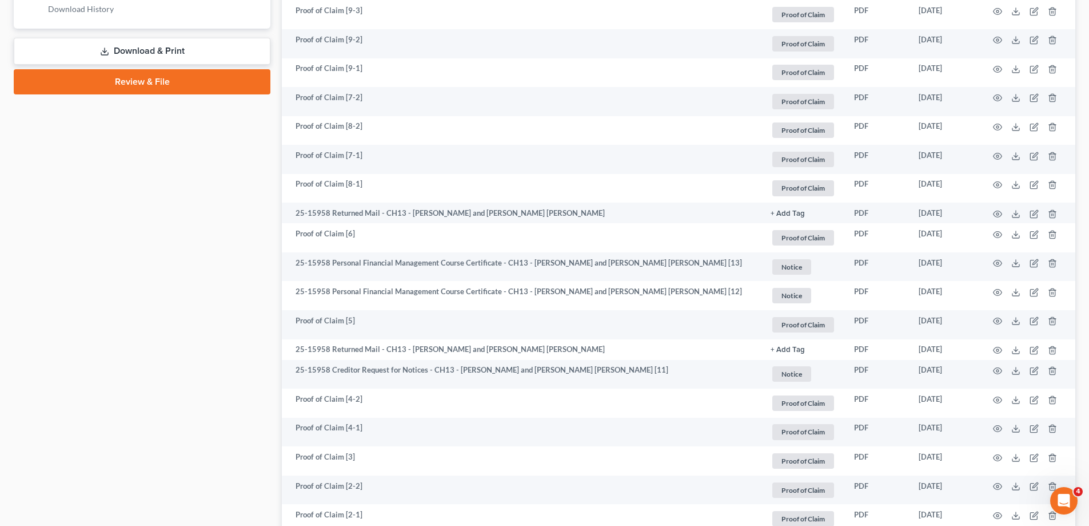
scroll to position [515, 0]
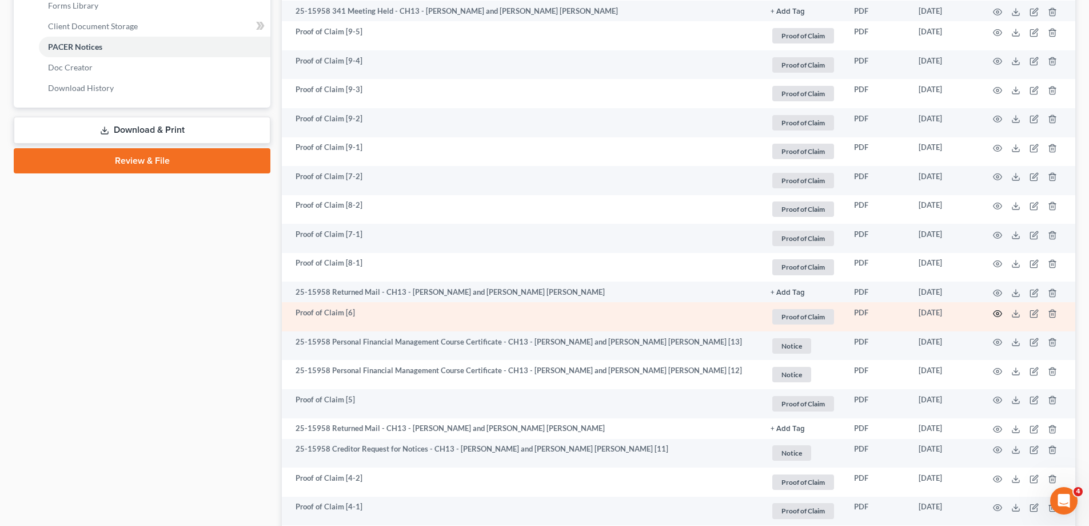
click at [998, 315] on icon "button" at bounding box center [997, 313] width 9 height 9
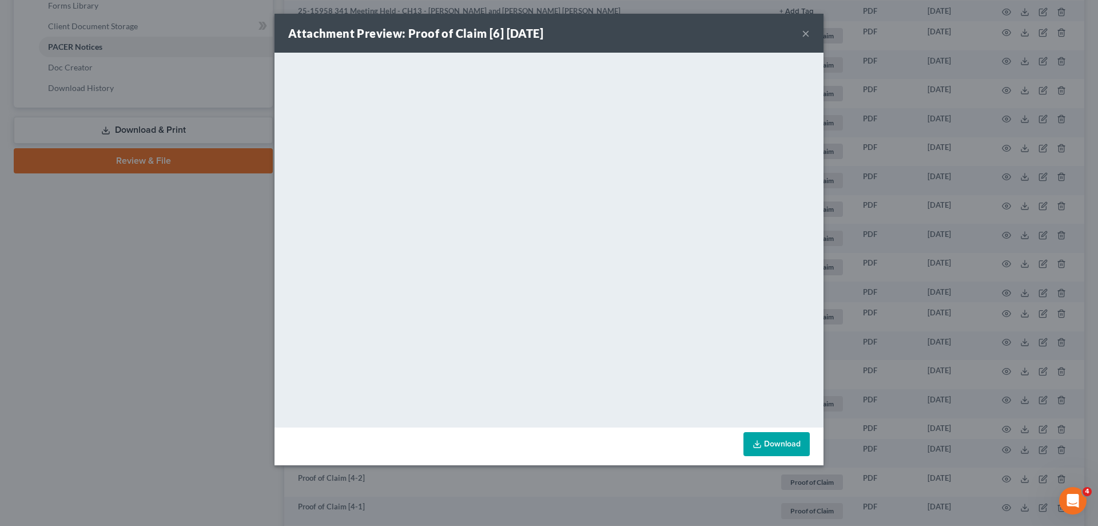
click at [805, 34] on button "×" at bounding box center [806, 33] width 8 height 14
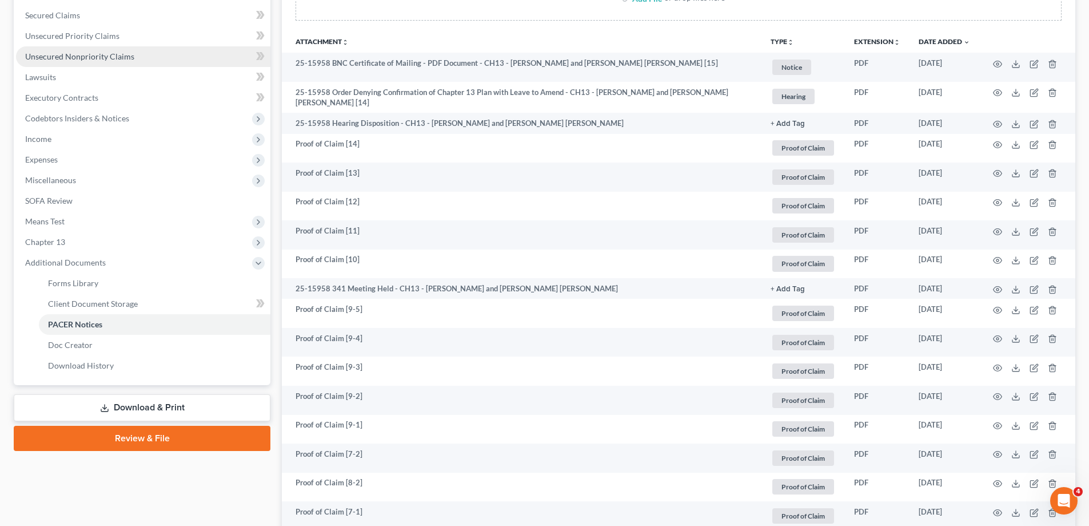
scroll to position [0, 0]
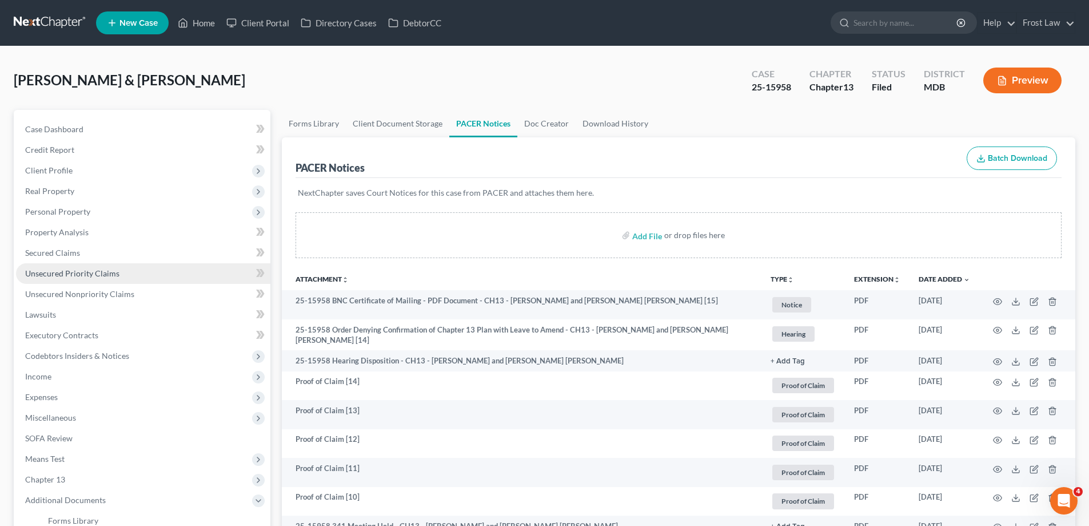
click at [83, 275] on span "Unsecured Priority Claims" at bounding box center [72, 273] width 94 height 10
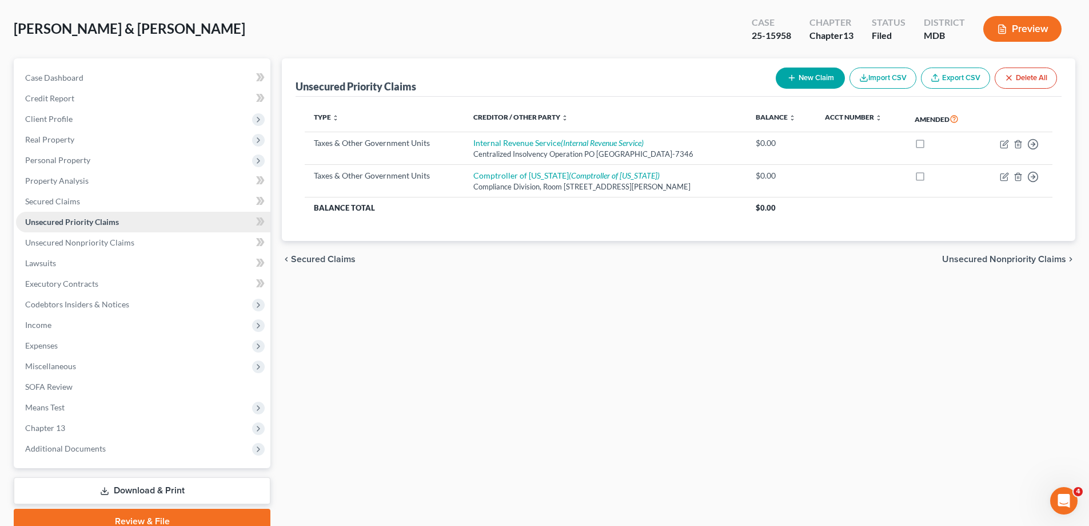
scroll to position [103, 0]
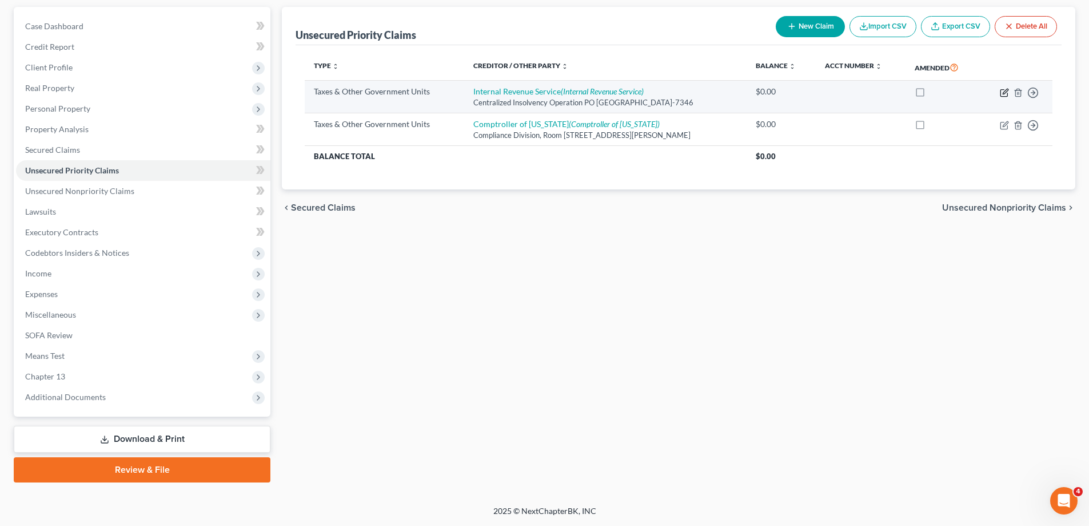
click at [1004, 93] on icon "button" at bounding box center [1005, 91] width 5 height 5
select select "0"
select select "39"
select select "2"
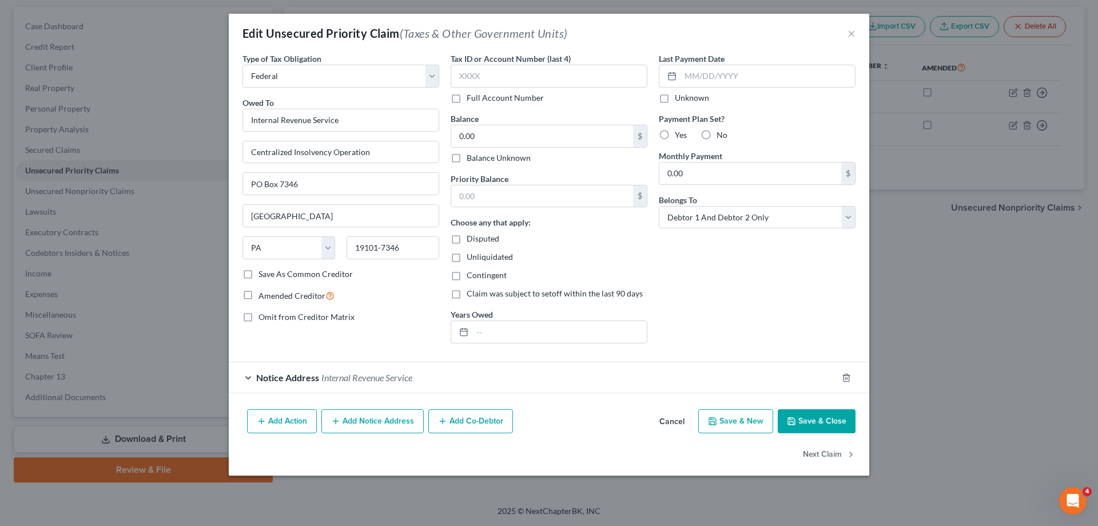
click at [829, 420] on button "Save & Close" at bounding box center [817, 421] width 78 height 24
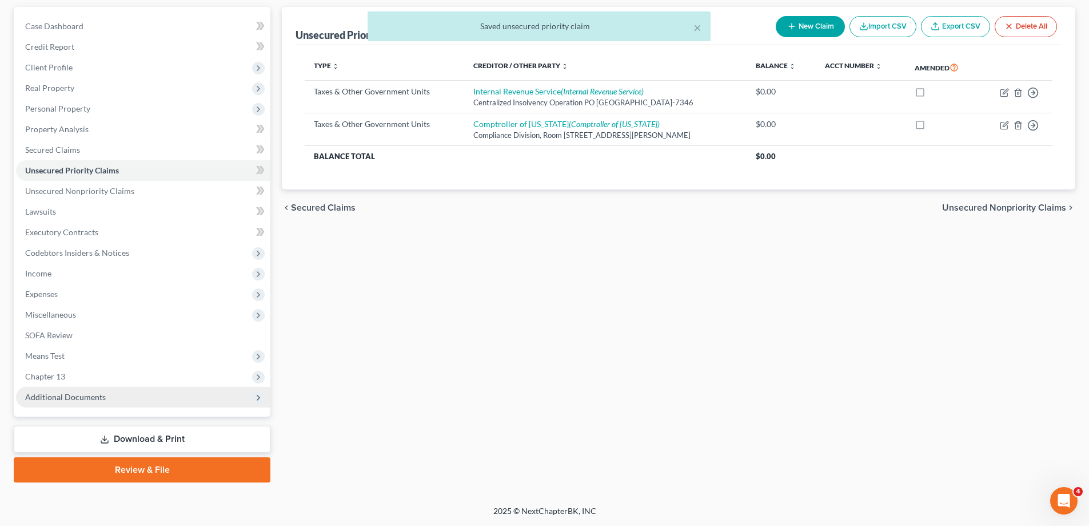
click at [82, 399] on span "Additional Documents" at bounding box center [65, 397] width 81 height 10
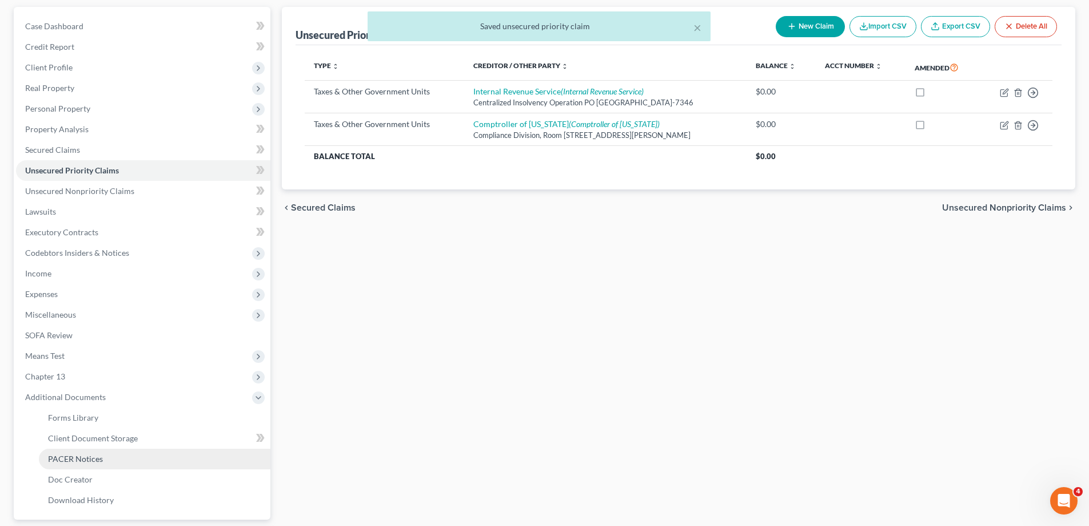
click at [102, 464] on link "PACER Notices" at bounding box center [155, 458] width 232 height 21
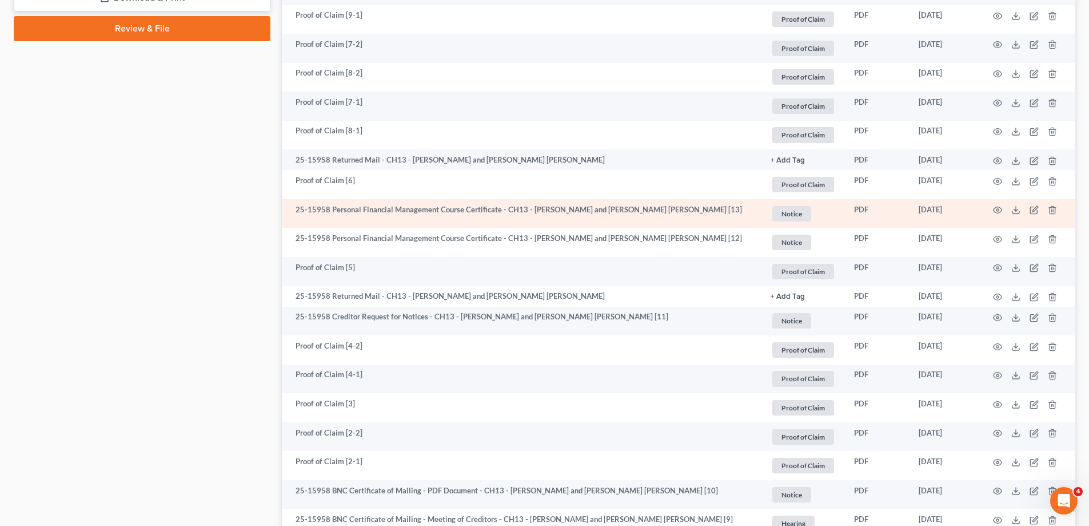
scroll to position [629, 0]
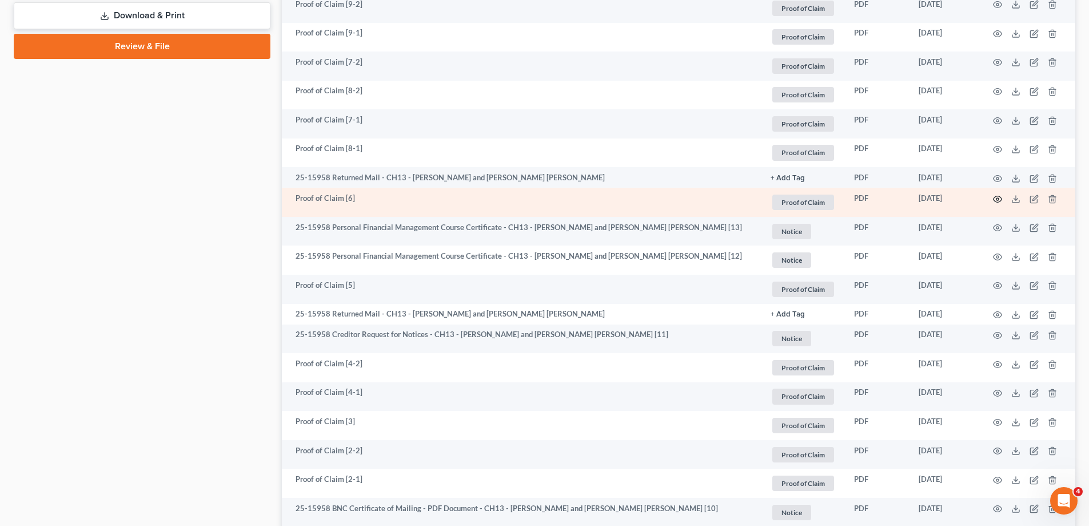
click at [1001, 197] on icon "button" at bounding box center [998, 199] width 9 height 6
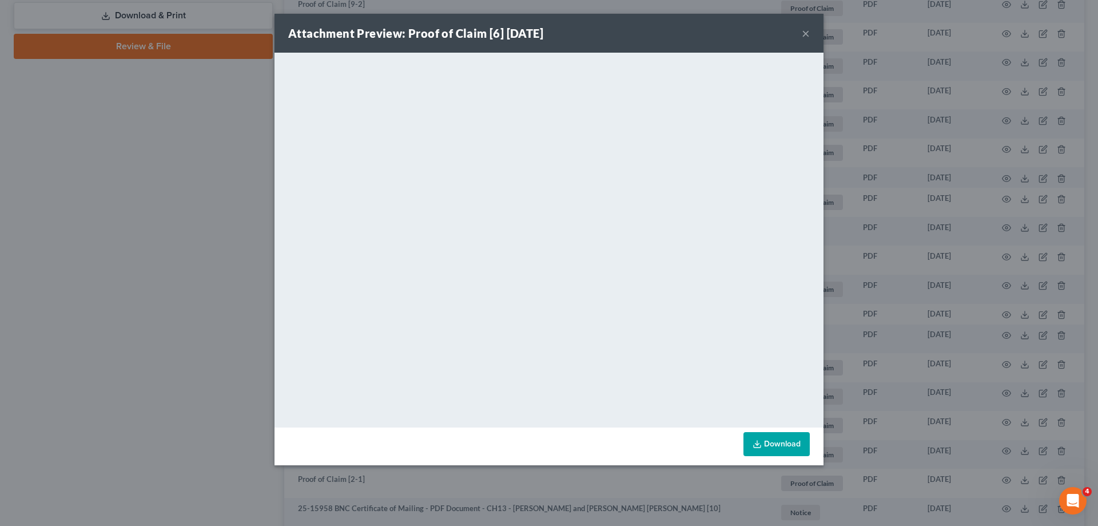
click at [808, 35] on button "×" at bounding box center [806, 33] width 8 height 14
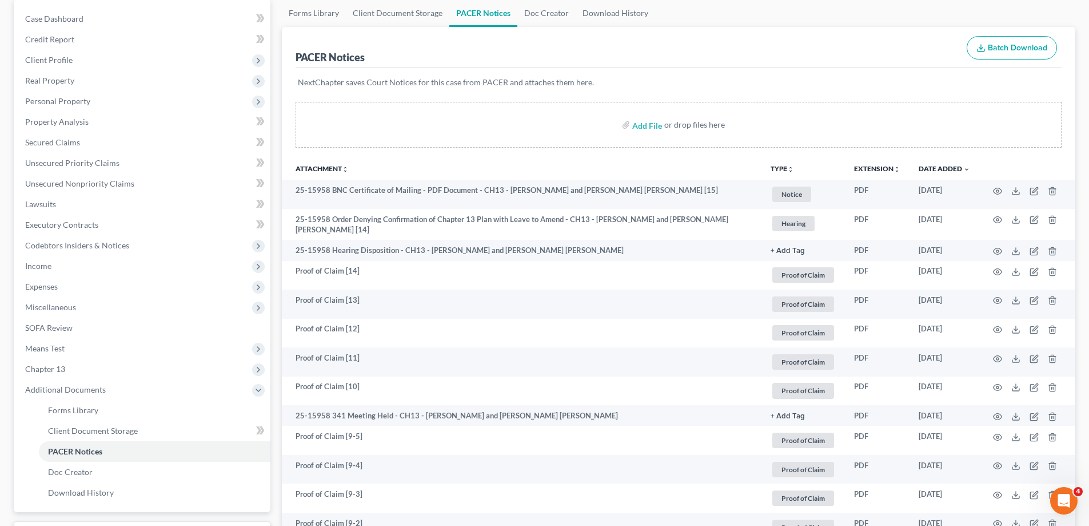
scroll to position [0, 0]
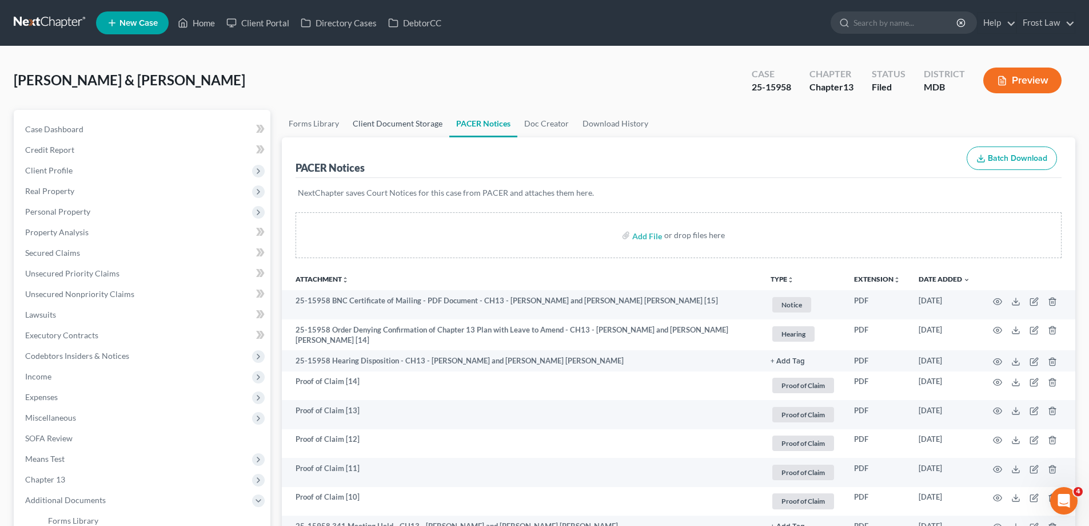
click at [393, 133] on link "Client Document Storage" at bounding box center [397, 123] width 103 height 27
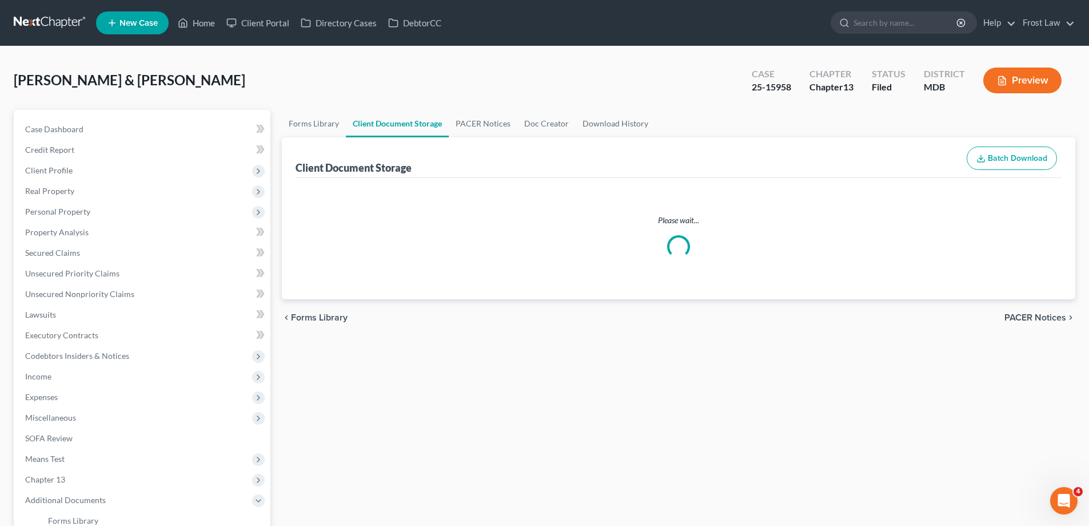
select select "14"
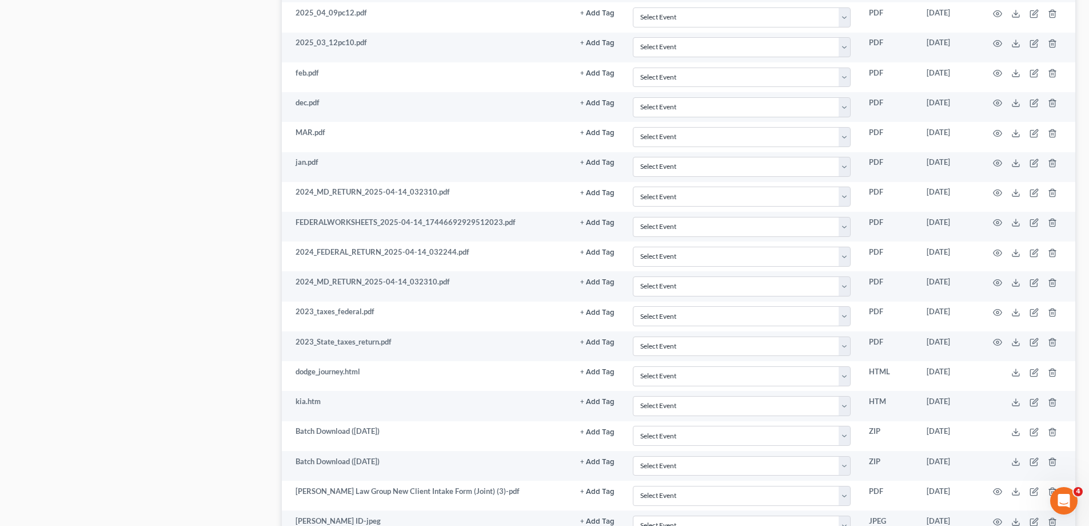
scroll to position [2122, 0]
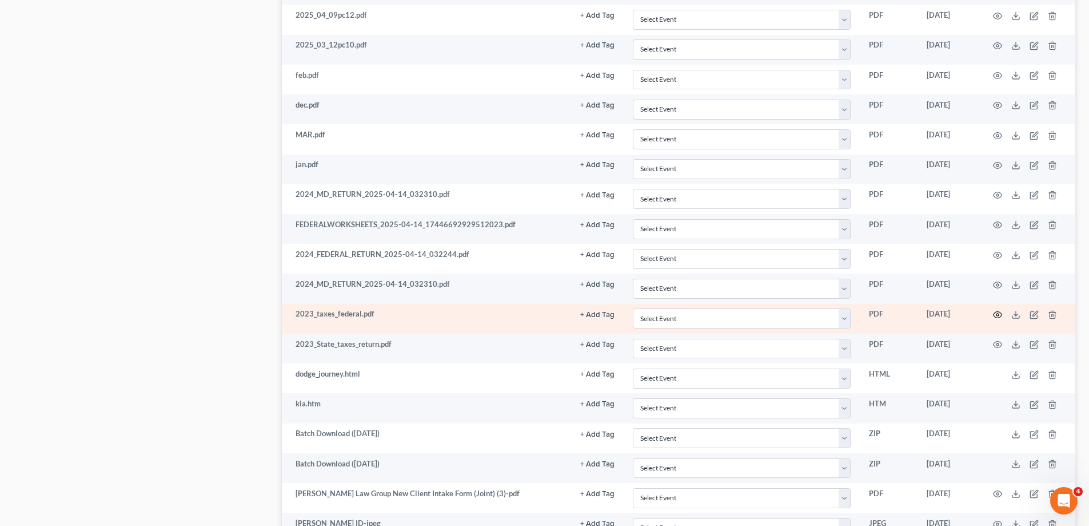
click at [996, 312] on icon "button" at bounding box center [998, 315] width 9 height 6
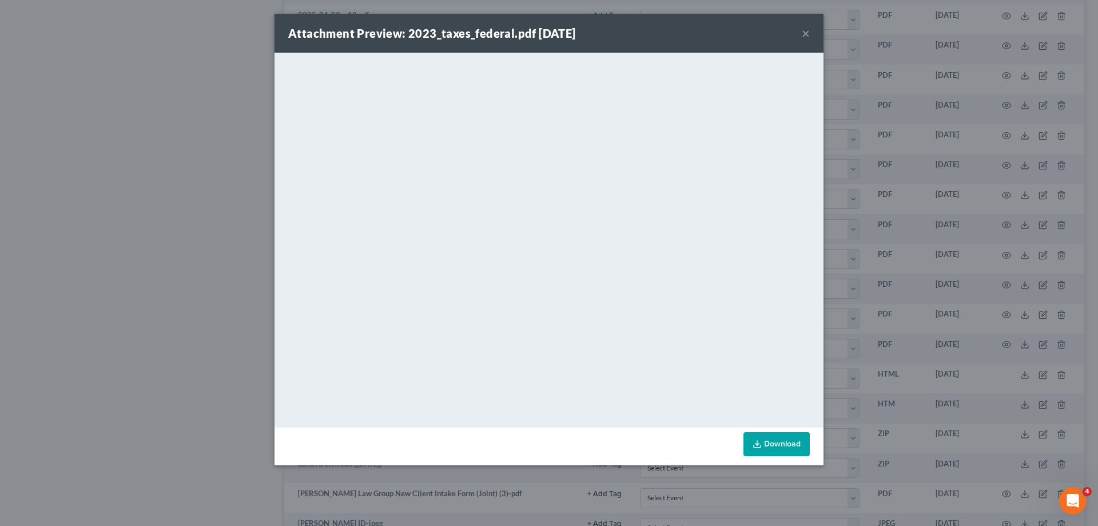
click at [799, 33] on div "Attachment Preview: 2023_taxes_federal.pdf [DATE] ×" at bounding box center [548, 33] width 549 height 39
click at [805, 31] on button "×" at bounding box center [806, 33] width 8 height 14
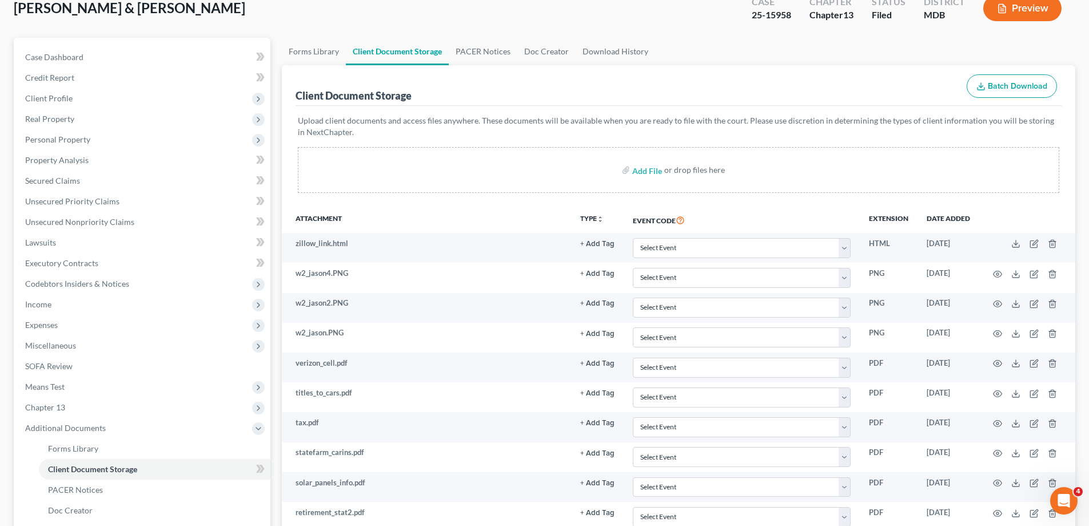
scroll to position [0, 0]
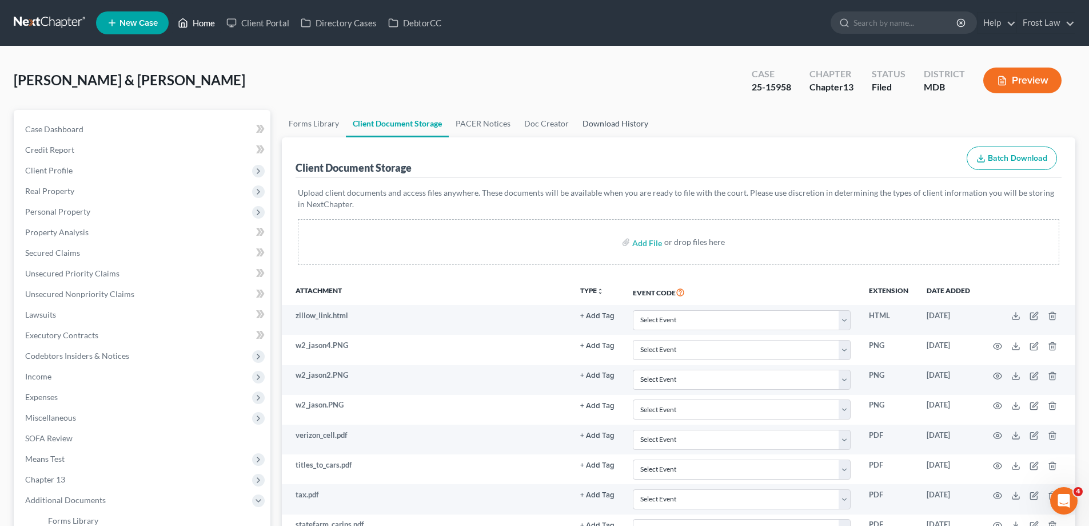
click at [197, 20] on link "Home" at bounding box center [196, 23] width 49 height 21
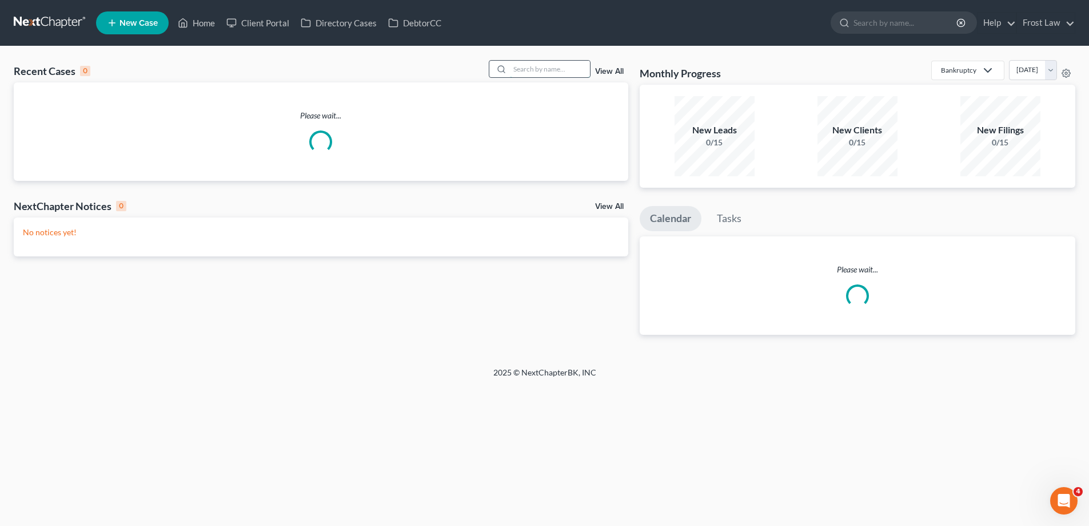
click at [566, 72] on input "search" at bounding box center [550, 69] width 80 height 17
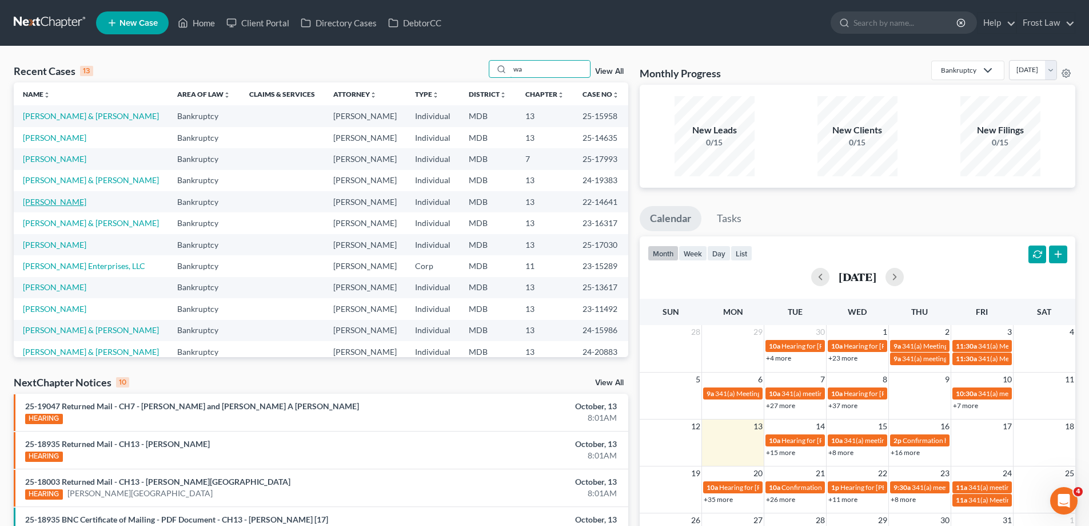
type input "w"
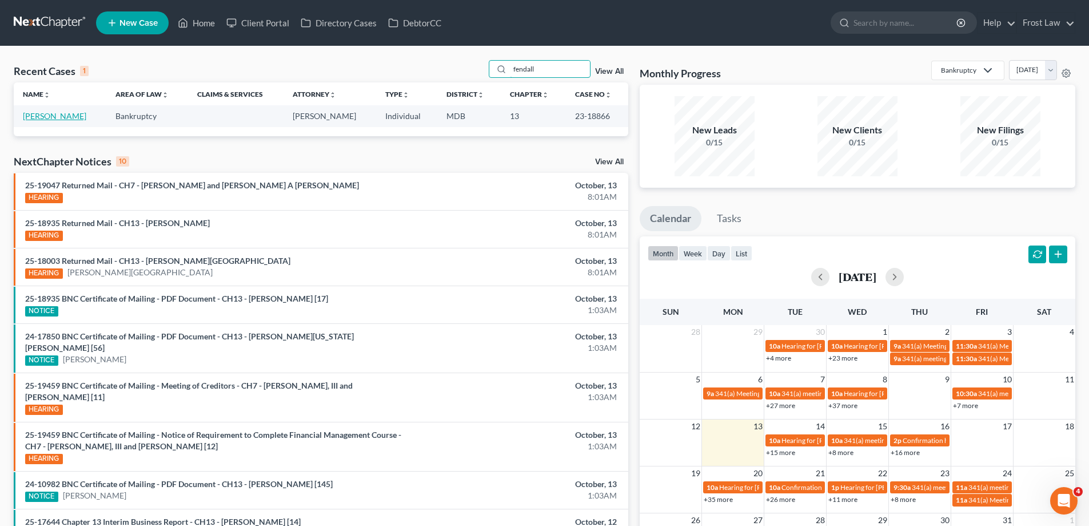
type input "fendall"
click at [55, 117] on link "[PERSON_NAME]" at bounding box center [54, 116] width 63 height 10
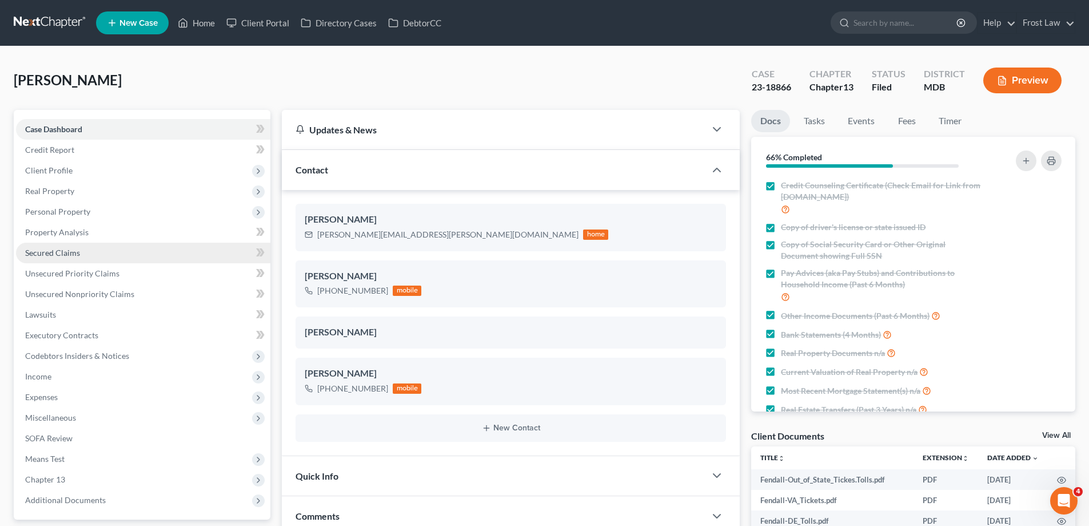
click at [101, 258] on link "Secured Claims" at bounding box center [143, 252] width 254 height 21
